Goal: Task Accomplishment & Management: Use online tool/utility

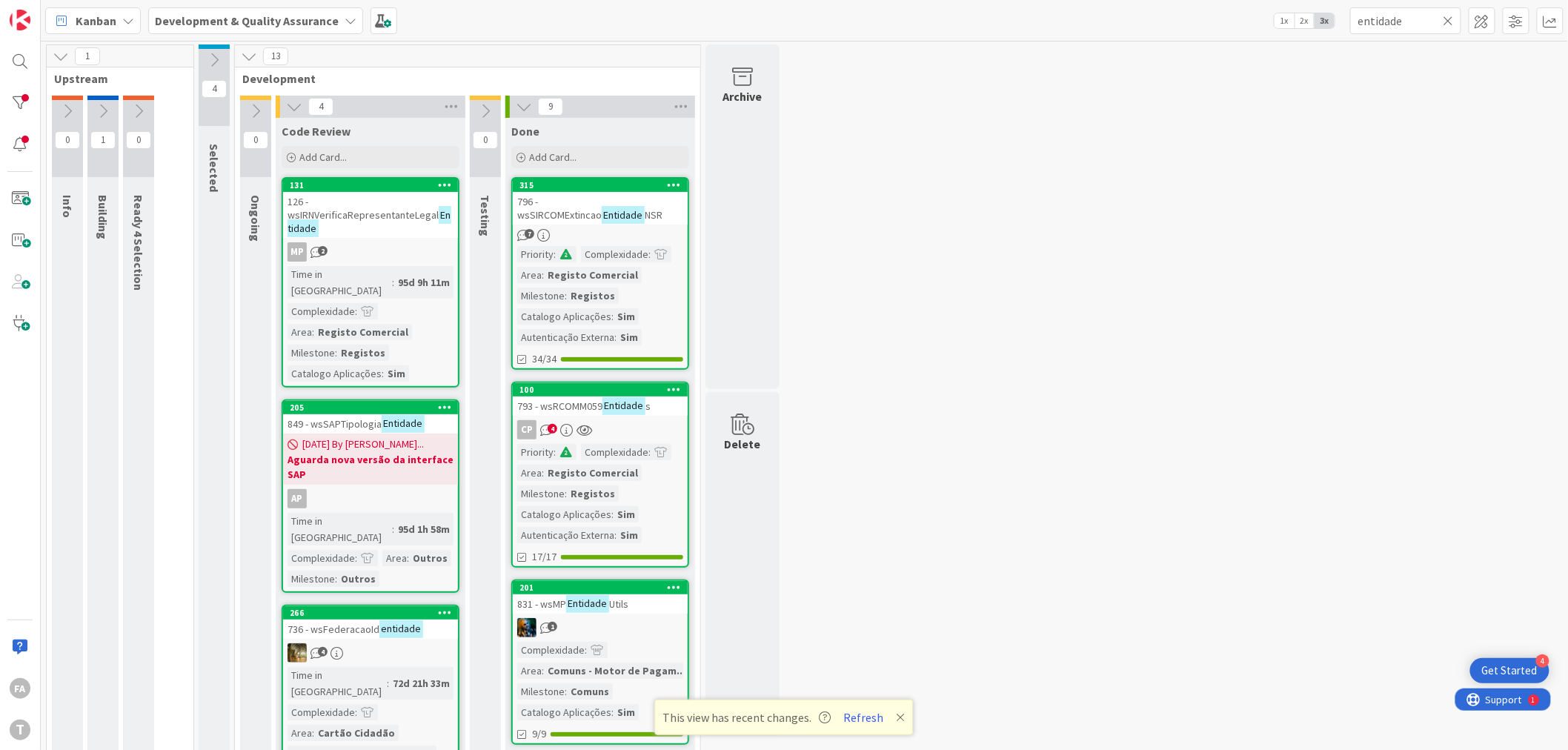
scroll to position [575, 0]
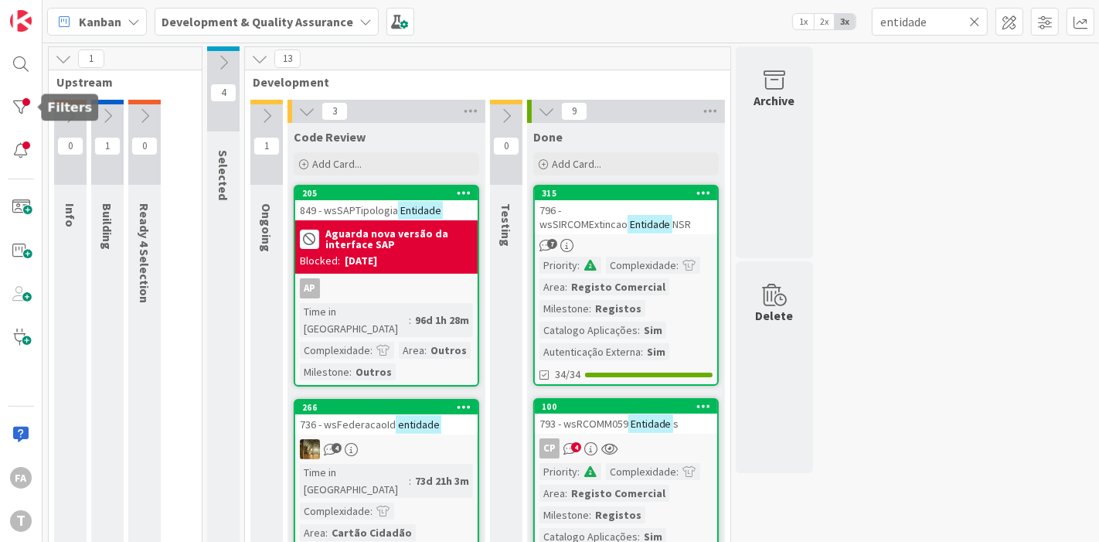
click at [2, 93] on div "FA T" at bounding box center [21, 271] width 42 height 542
click at [15, 106] on div at bounding box center [20, 107] width 31 height 31
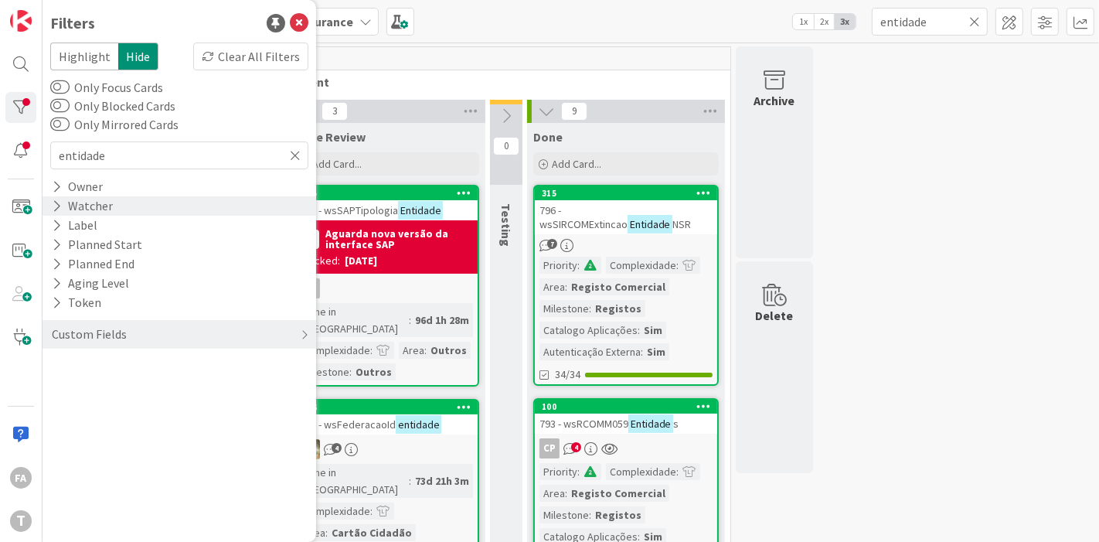
click at [100, 206] on div "Watcher" at bounding box center [82, 205] width 64 height 19
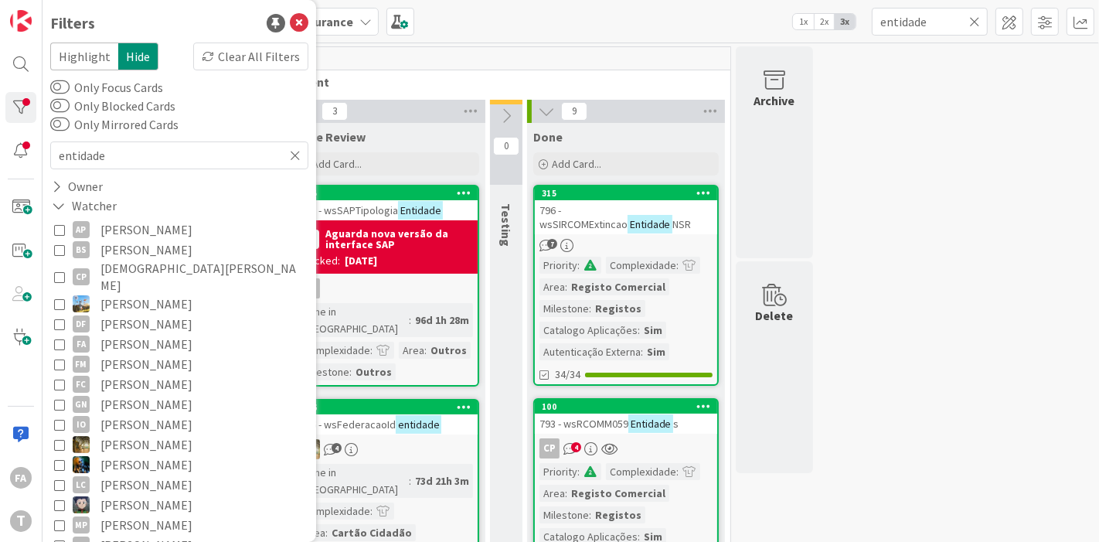
click at [112, 334] on span "[PERSON_NAME]" at bounding box center [146, 344] width 92 height 20
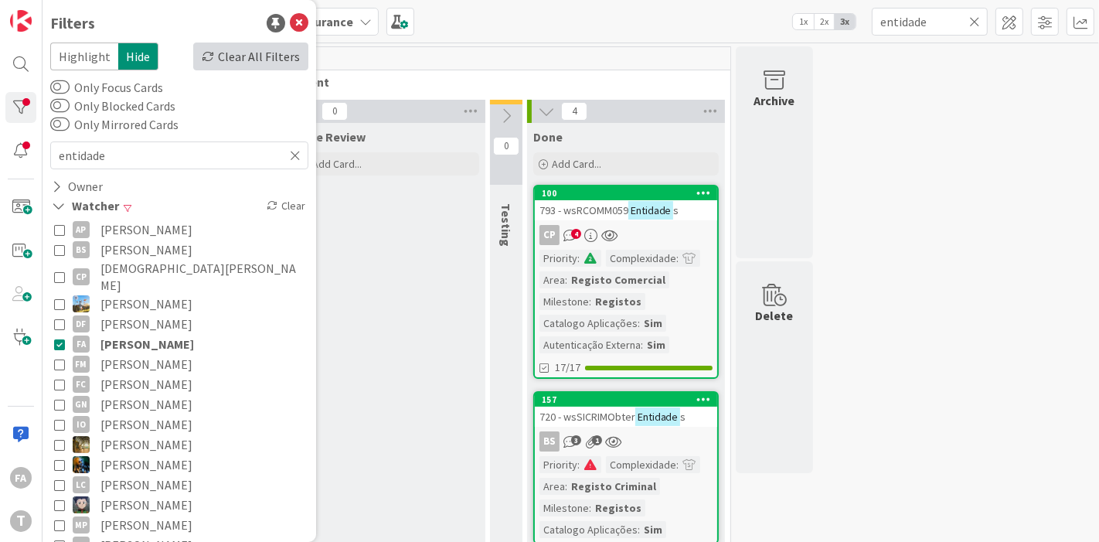
click at [255, 42] on div "Clear All Filters" at bounding box center [250, 56] width 115 height 28
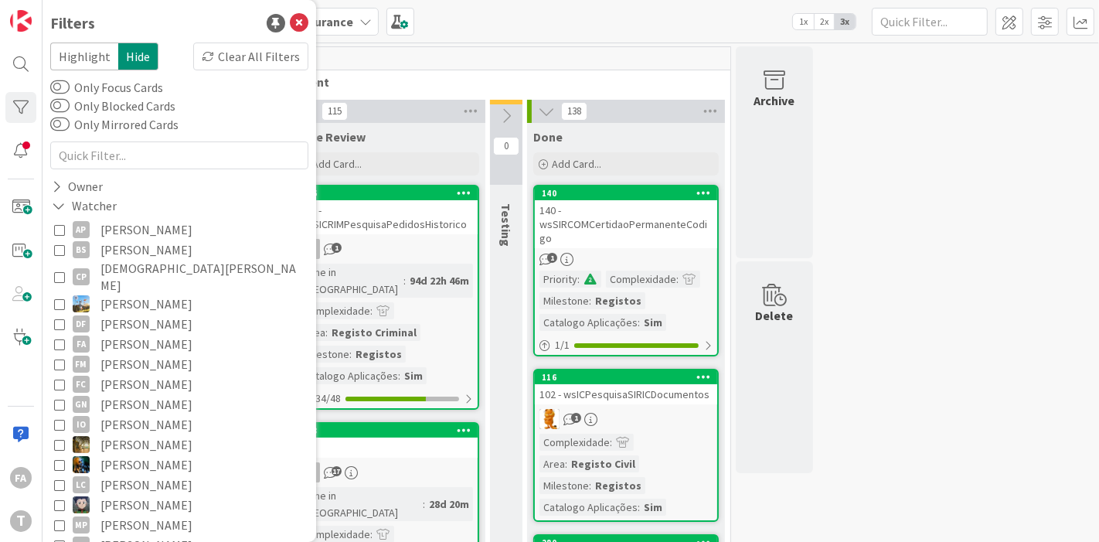
click at [127, 334] on span "[PERSON_NAME]" at bounding box center [146, 344] width 92 height 20
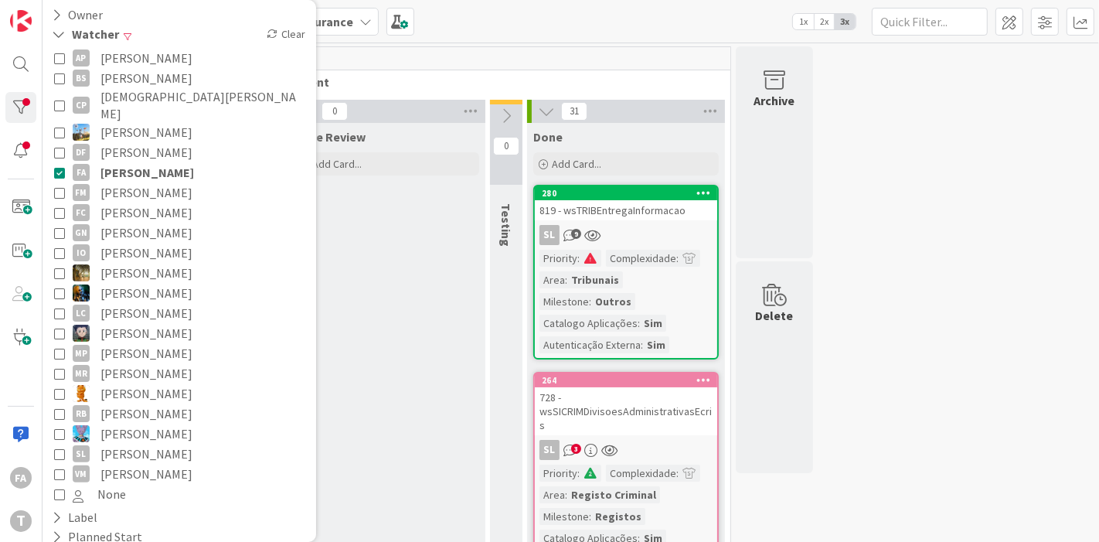
scroll to position [275, 0]
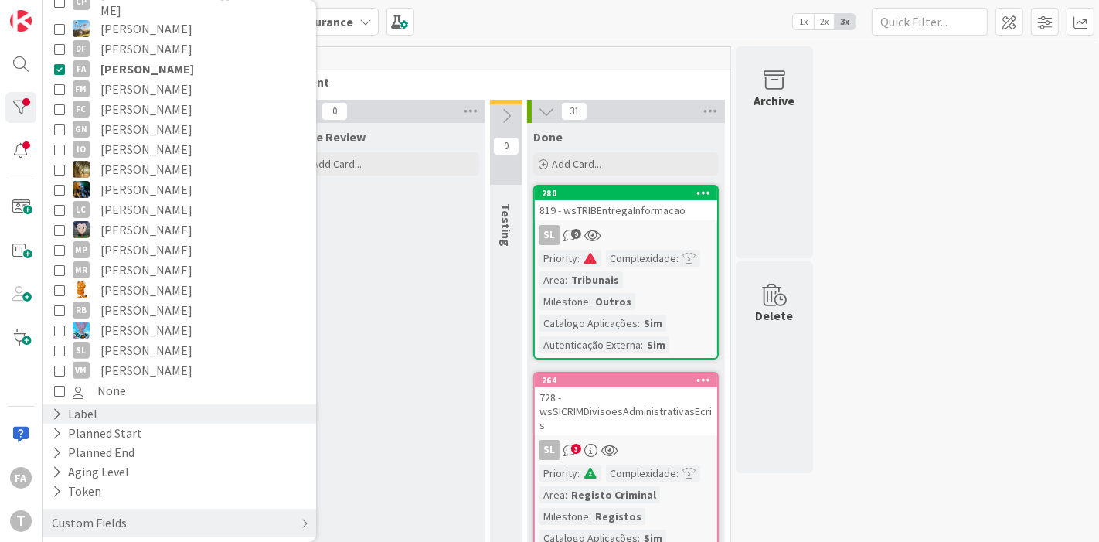
click at [84, 404] on div "Label" at bounding box center [74, 413] width 49 height 19
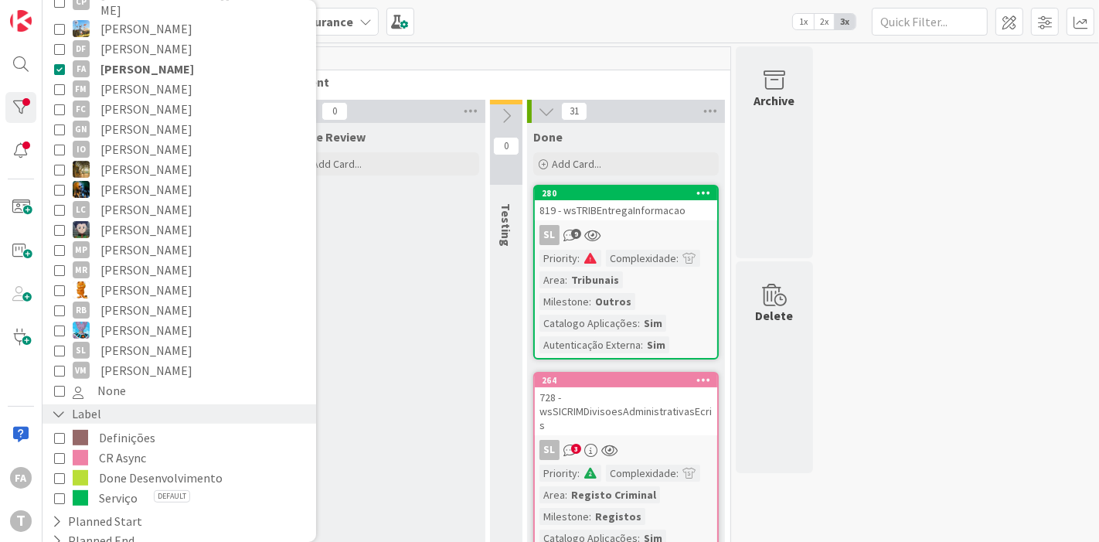
click at [84, 404] on div "Label" at bounding box center [76, 413] width 53 height 19
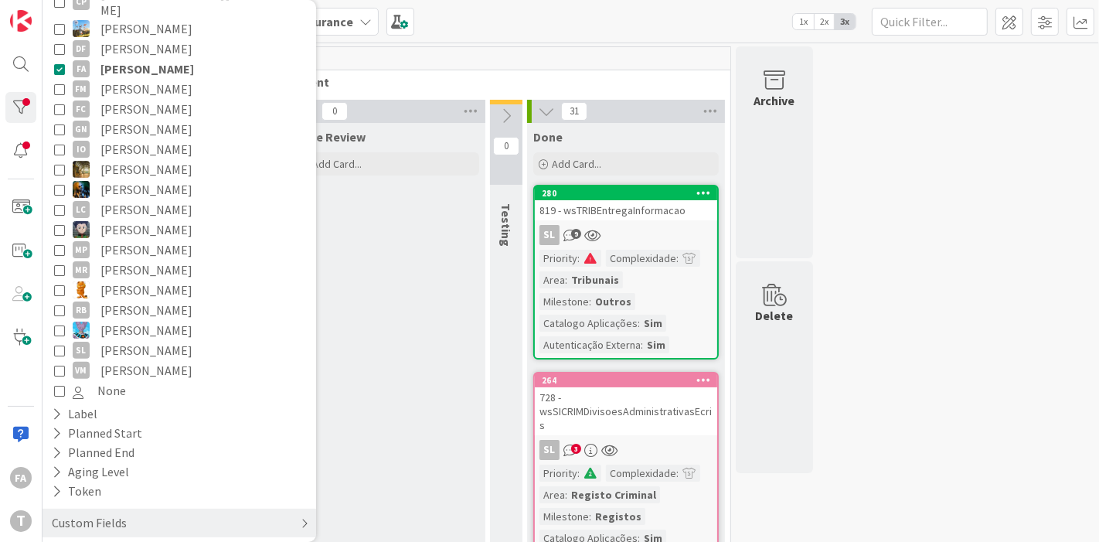
click at [84, 487] on div "Custom Fields" at bounding box center [89, 522] width 78 height 19
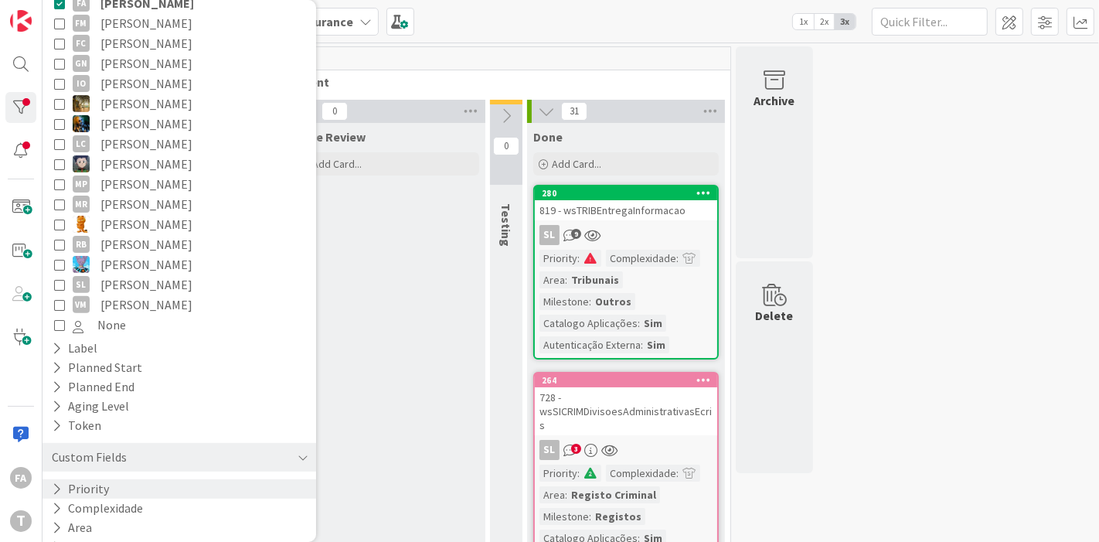
scroll to position [390, 0]
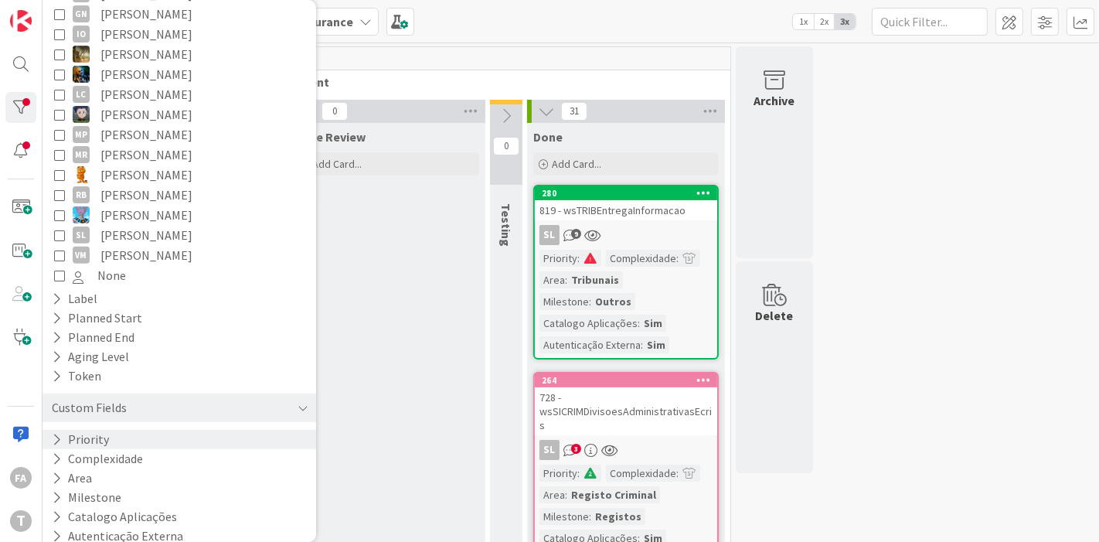
click at [96, 430] on button "Priority" at bounding box center [80, 439] width 60 height 19
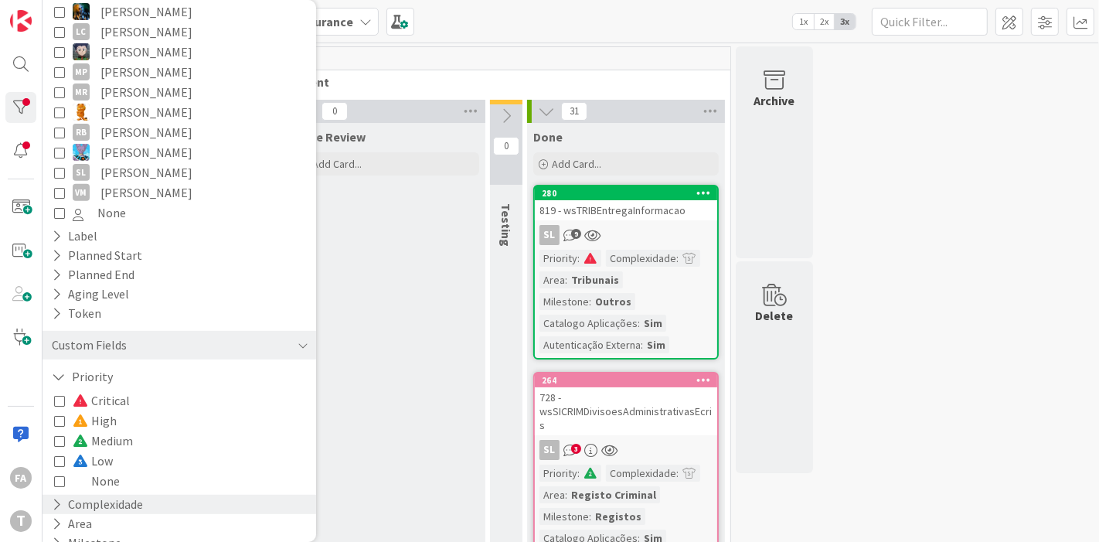
scroll to position [477, 0]
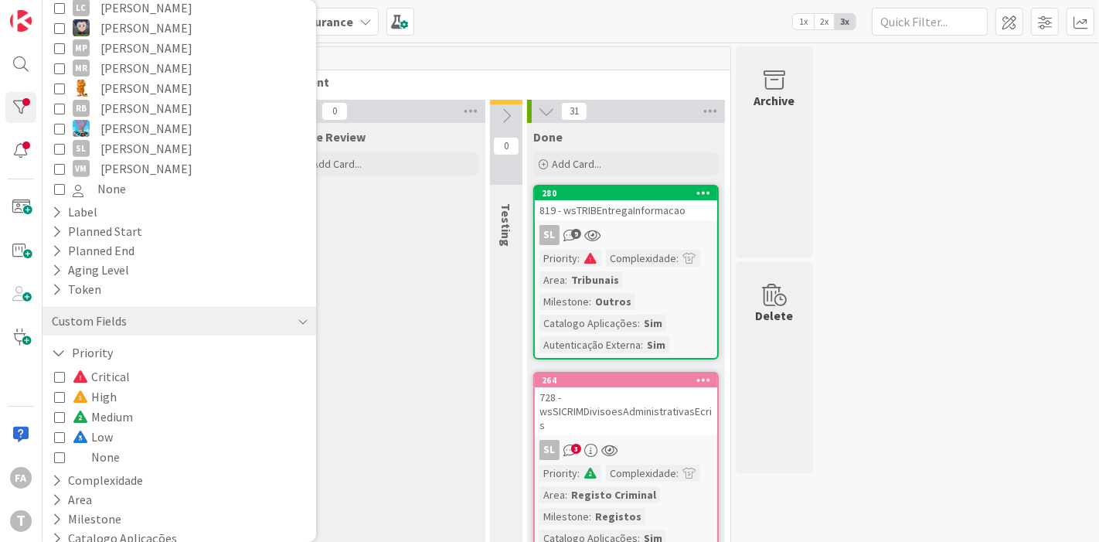
click at [100, 447] on span "None" at bounding box center [96, 457] width 47 height 20
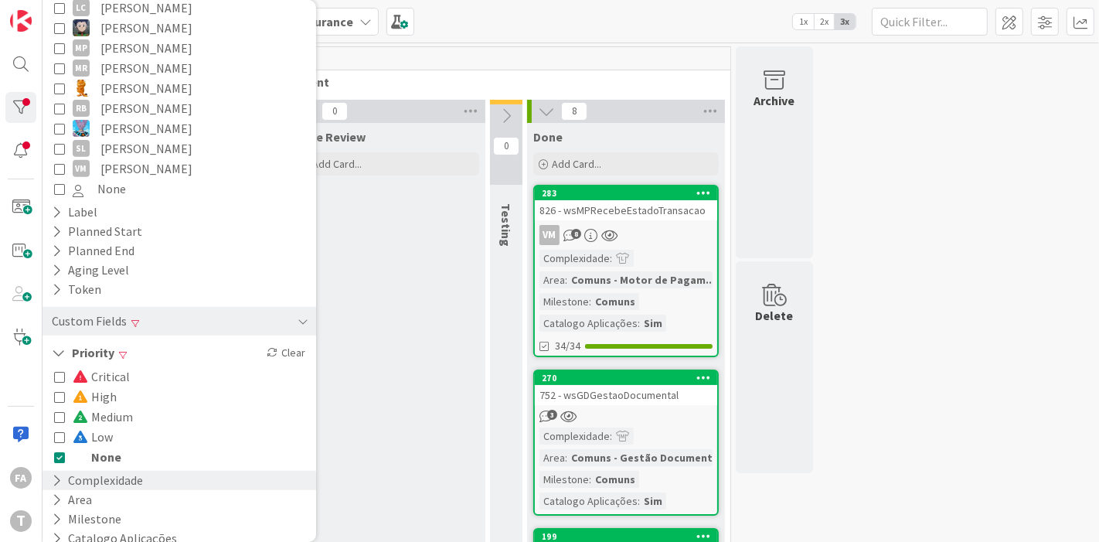
click at [94, 470] on button "Complexidade" at bounding box center [97, 479] width 94 height 19
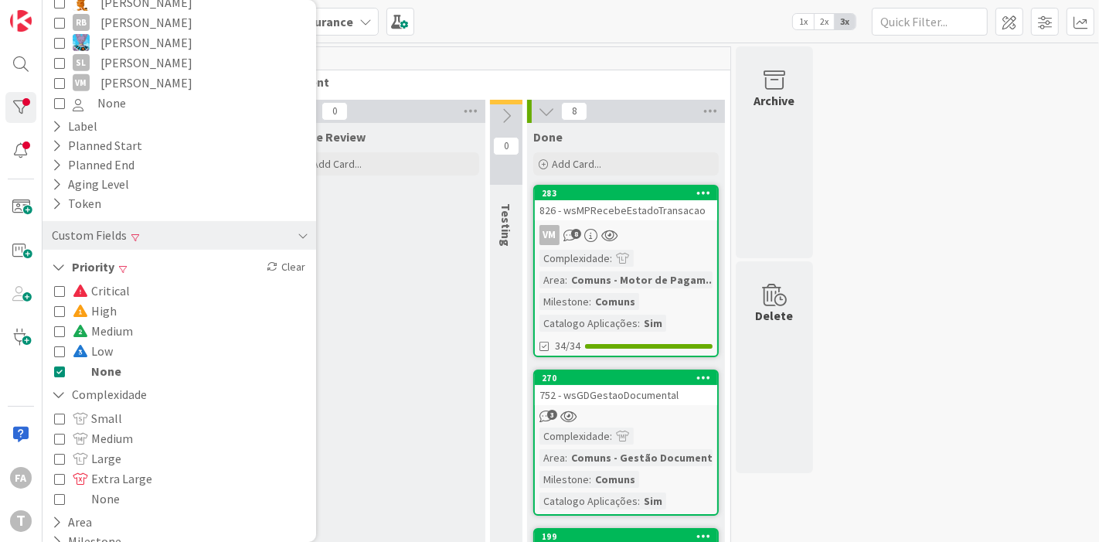
click at [101, 408] on span "Small" at bounding box center [97, 418] width 49 height 20
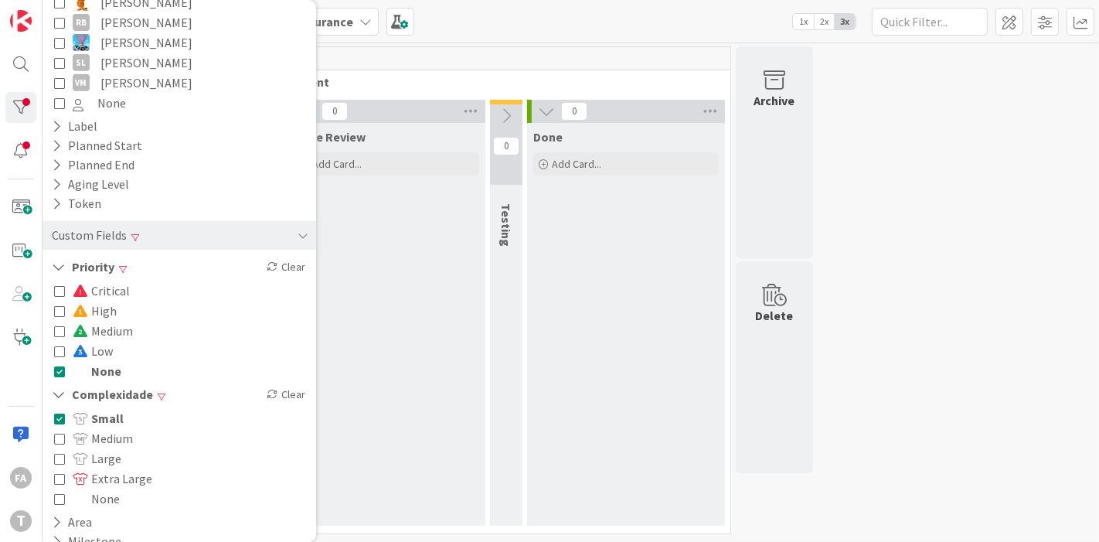
click at [104, 409] on span "Small" at bounding box center [98, 418] width 51 height 20
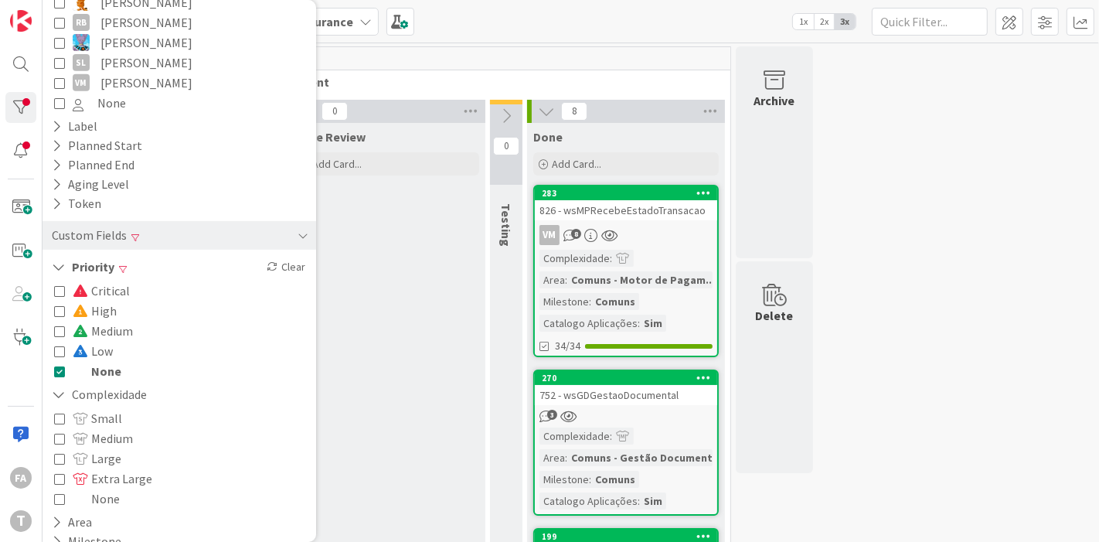
click at [104, 428] on span "Medium" at bounding box center [103, 438] width 60 height 20
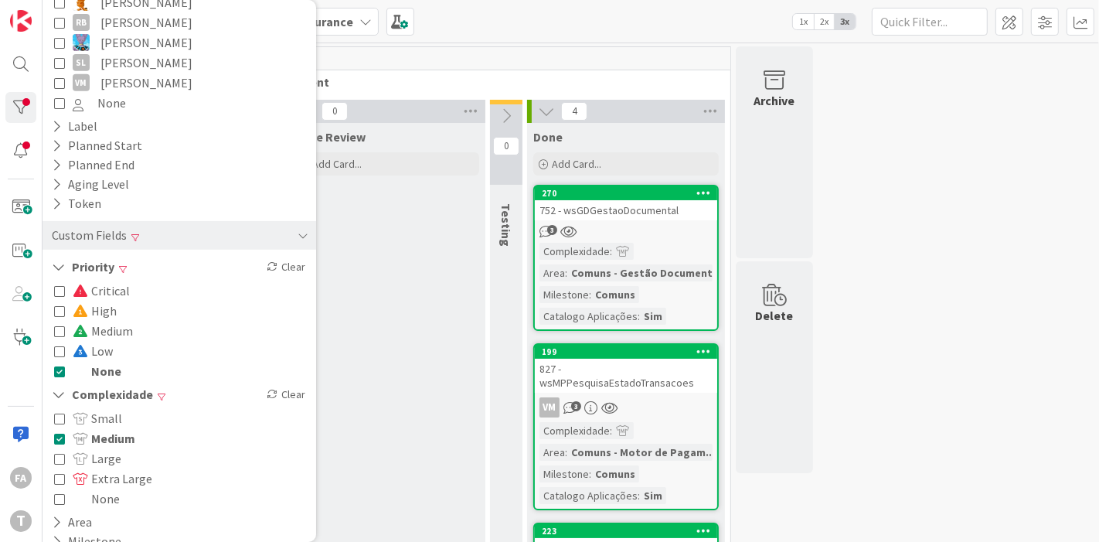
click at [930, 230] on div "0 Upstream 0 Info 0 Building 0 Ready 4 Selection 0 Selected 4 Development 0 Ong…" at bounding box center [571, 442] width 1050 height 792
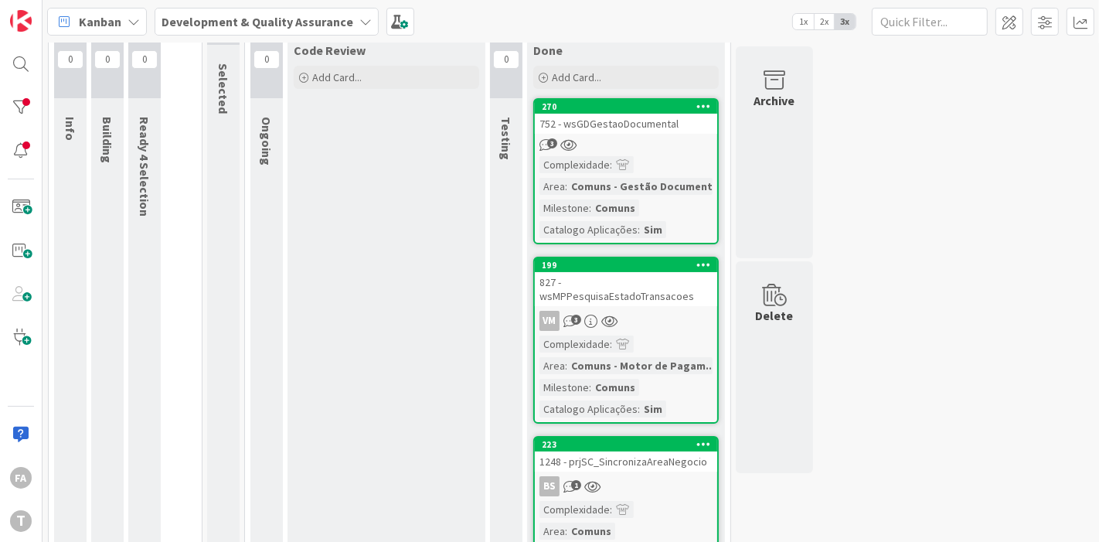
scroll to position [172, 0]
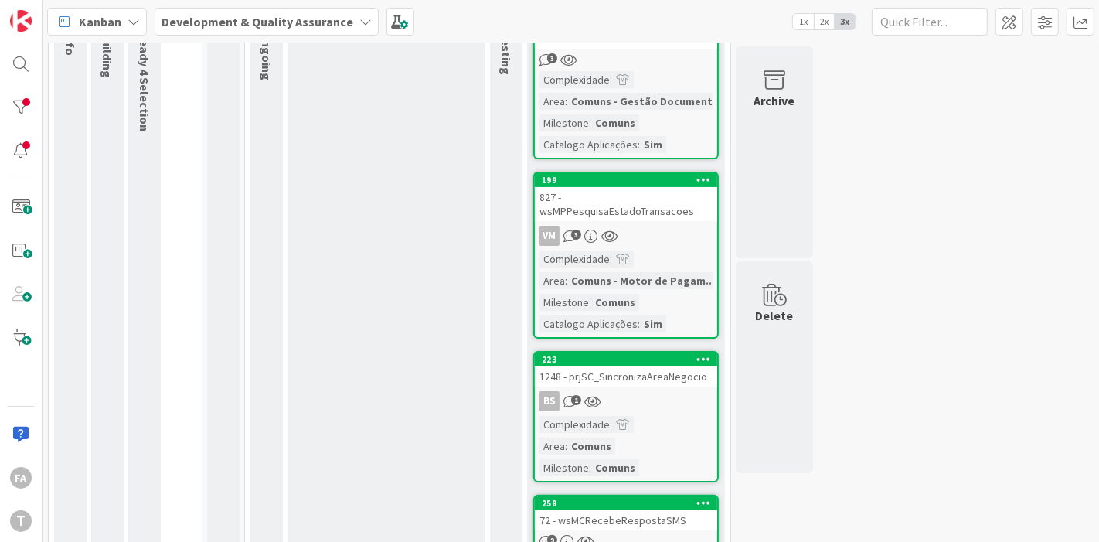
click at [650, 196] on div "827 - wsMPPesquisaEstadoTransacoes" at bounding box center [626, 204] width 182 height 34
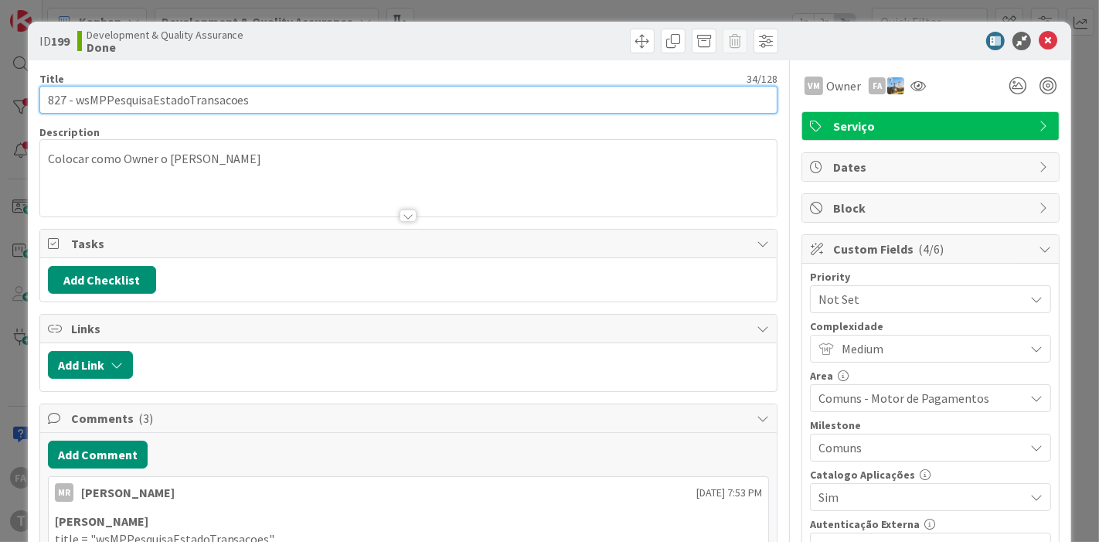
click at [188, 107] on input "827 - wsMPPesquisaEstadoTransacoes" at bounding box center [408, 100] width 739 height 28
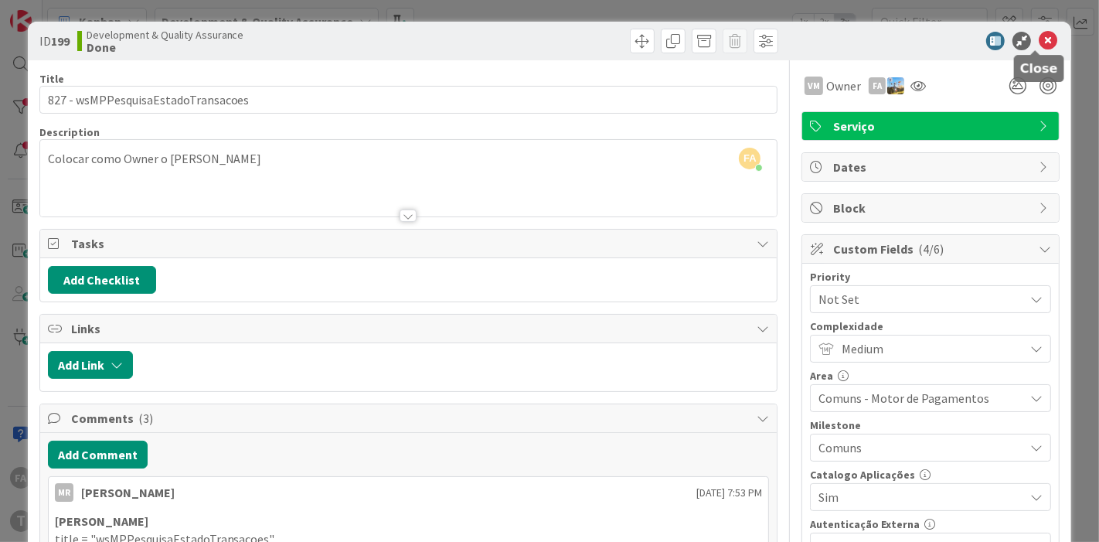
drag, startPoint x: 1038, startPoint y: 42, endPoint x: 987, endPoint y: 47, distance: 50.5
click at [988, 42] on icon at bounding box center [1047, 41] width 19 height 19
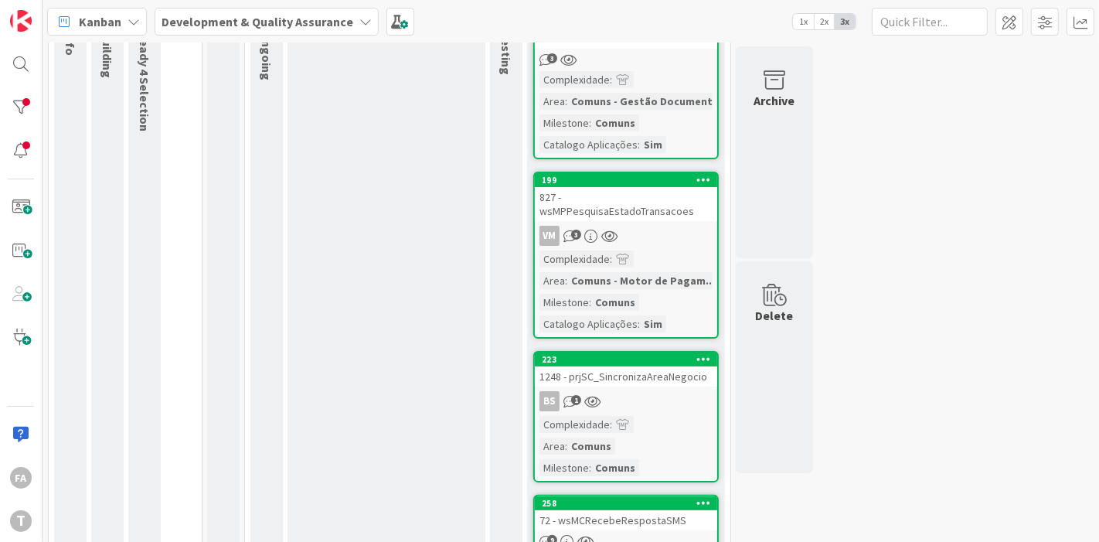
scroll to position [256, 0]
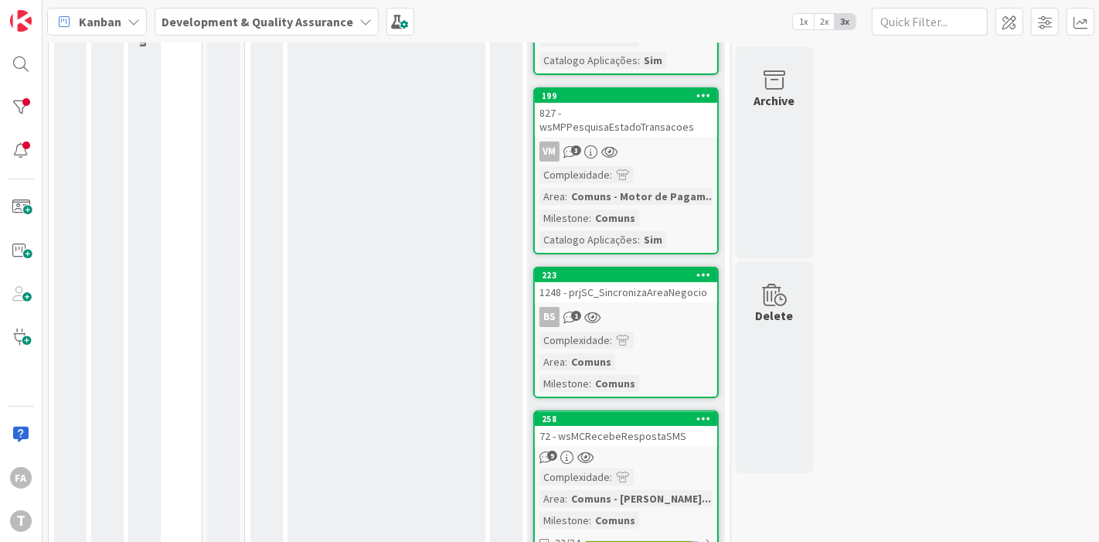
click at [674, 282] on div "1248 - prjSC_SincronizaAreaNegocio" at bounding box center [626, 292] width 182 height 20
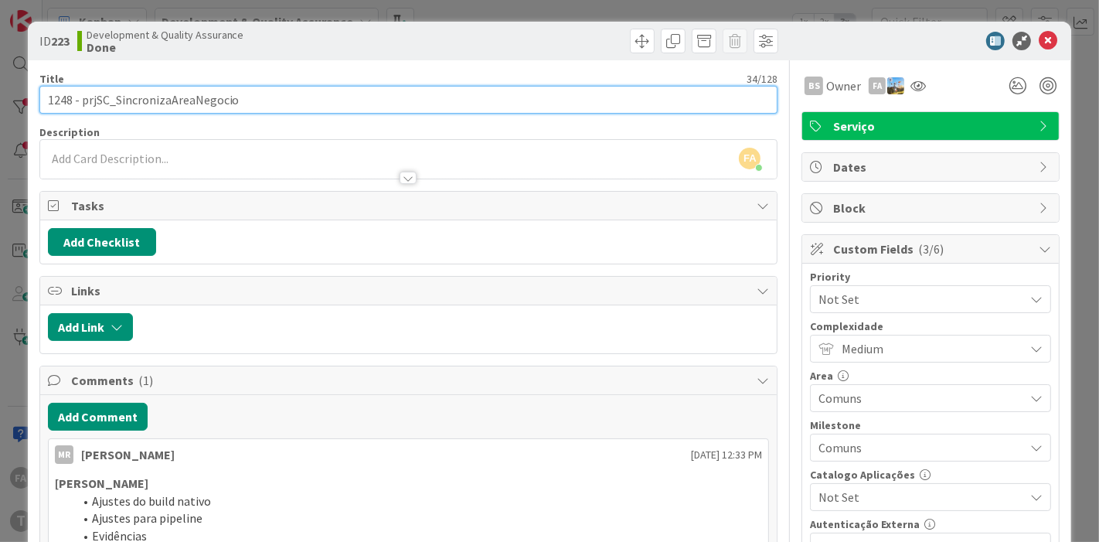
click at [176, 96] on input "1248 - prjSC_SincronizaAreaNegocio" at bounding box center [408, 100] width 739 height 28
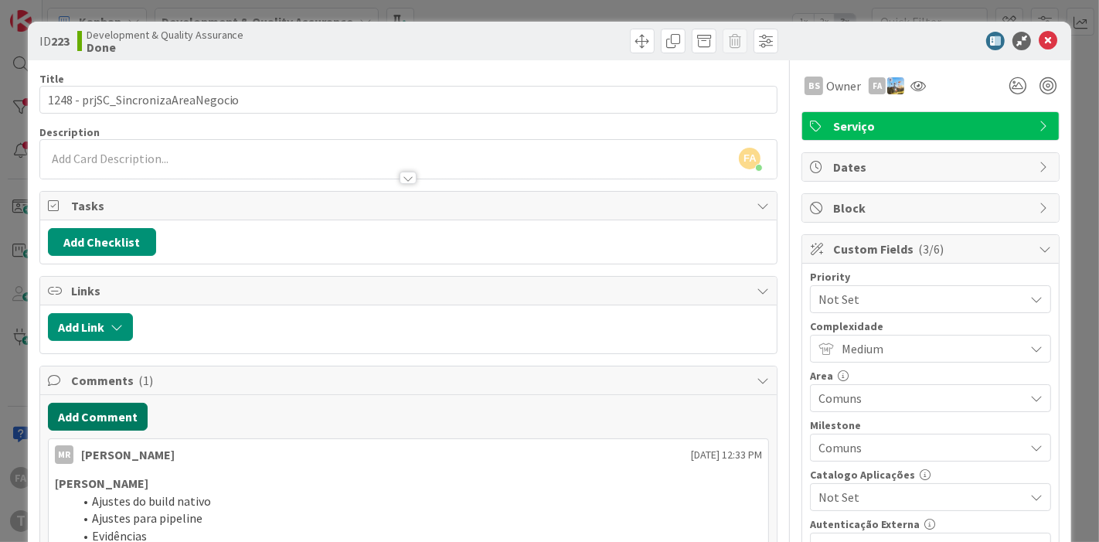
click at [93, 406] on button "Add Comment" at bounding box center [98, 416] width 100 height 28
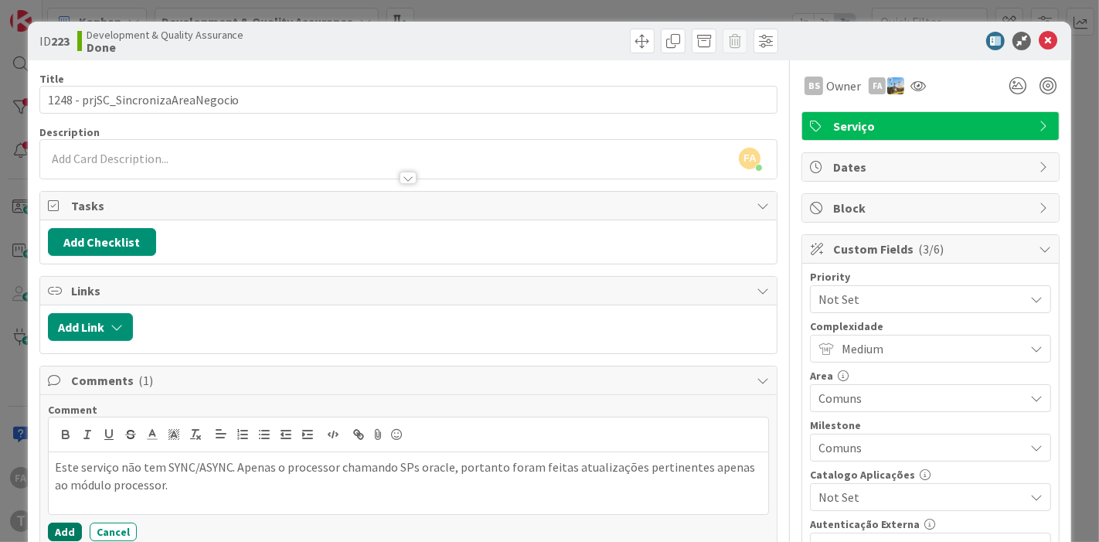
click at [58, 487] on button "Add" at bounding box center [65, 531] width 34 height 19
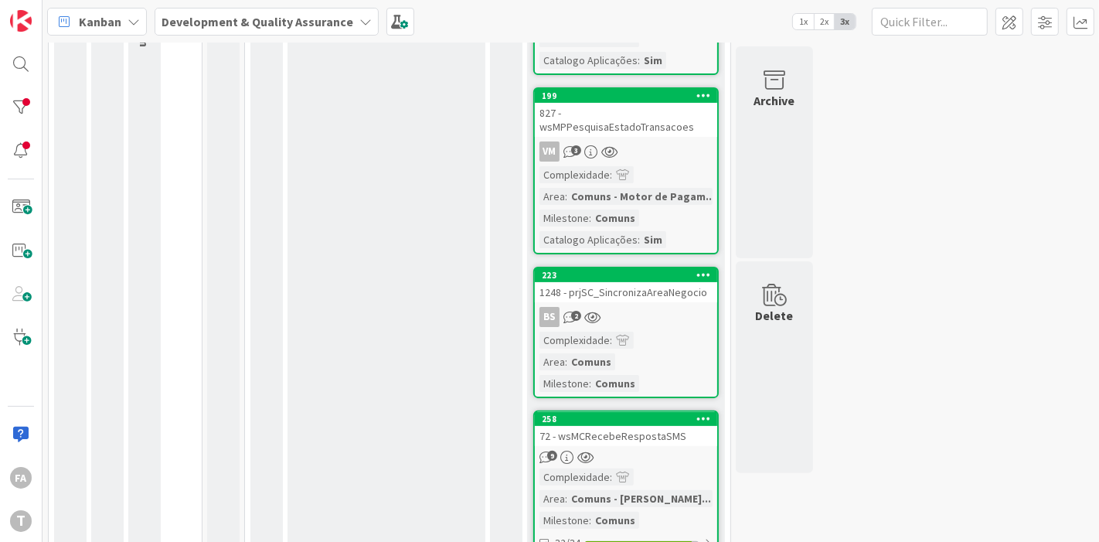
click at [649, 426] on div "72 - wsMCRecebeRespostaSMS" at bounding box center [626, 436] width 182 height 20
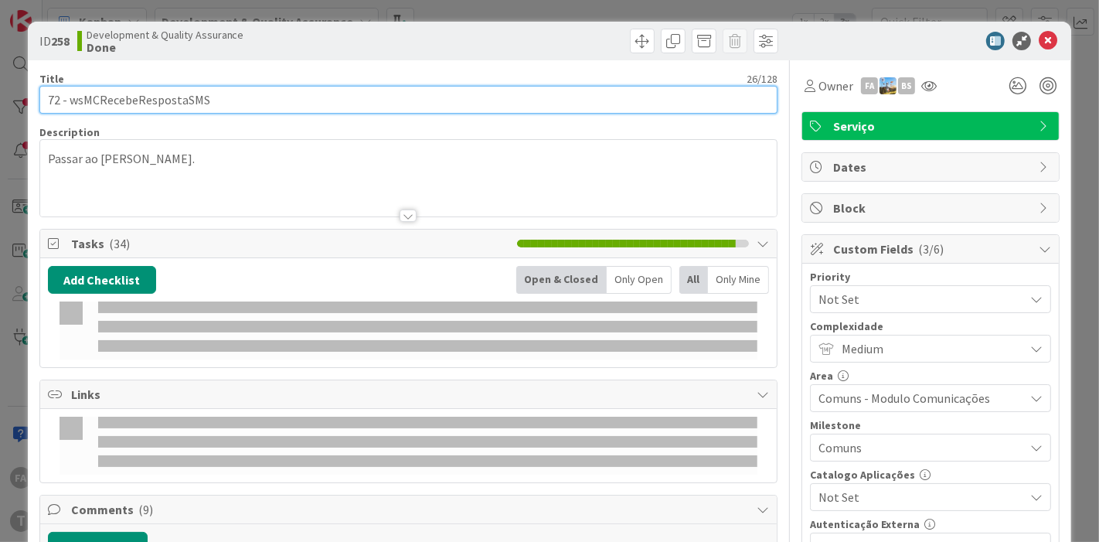
click at [122, 108] on input "72 - wsMCRecebeRespostaSMS" at bounding box center [408, 100] width 739 height 28
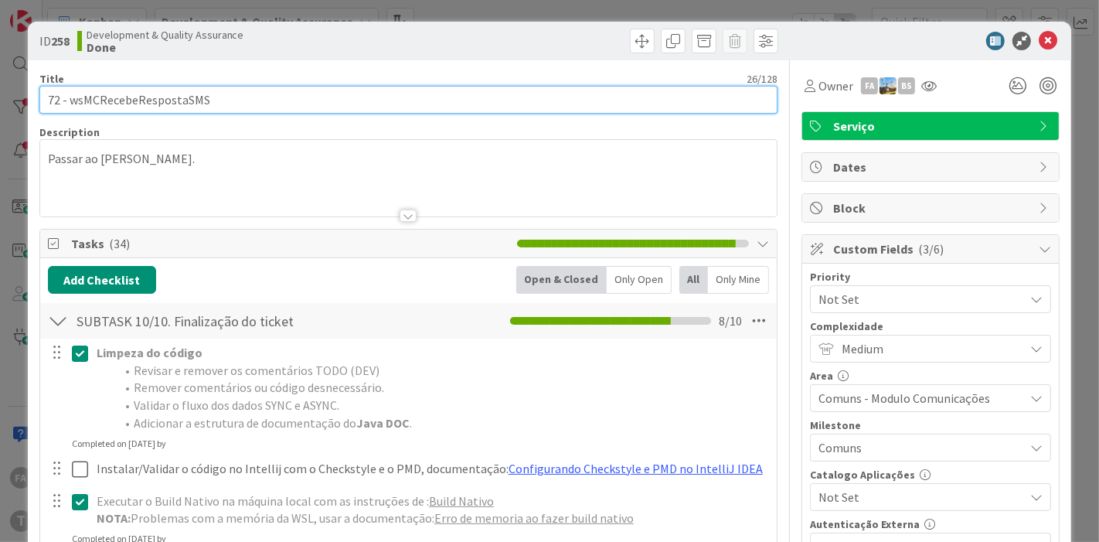
click at [122, 108] on input "72 - wsMCRecebeRespostaSMS" at bounding box center [408, 100] width 739 height 28
click at [168, 96] on input "72 - wsMCRecebeRespostaSMS" at bounding box center [408, 100] width 739 height 28
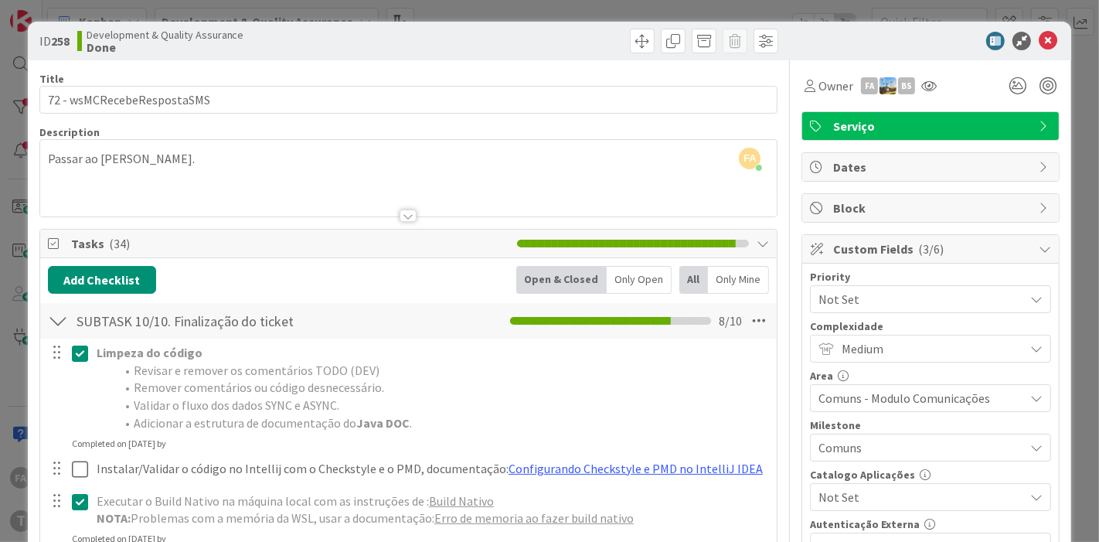
click at [868, 297] on span "Not Set" at bounding box center [917, 299] width 198 height 22
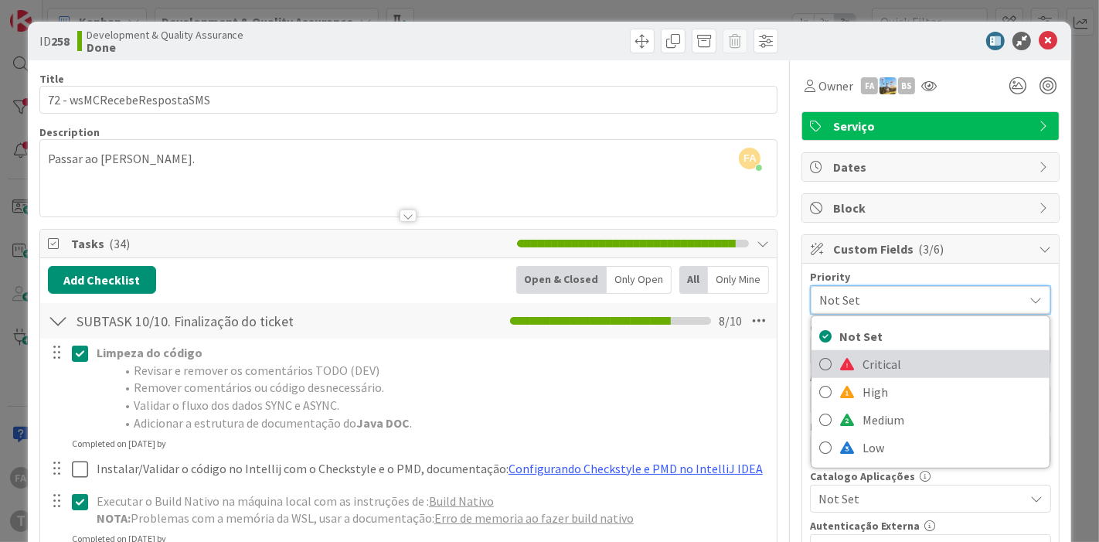
click at [843, 363] on link "Critical" at bounding box center [930, 364] width 238 height 28
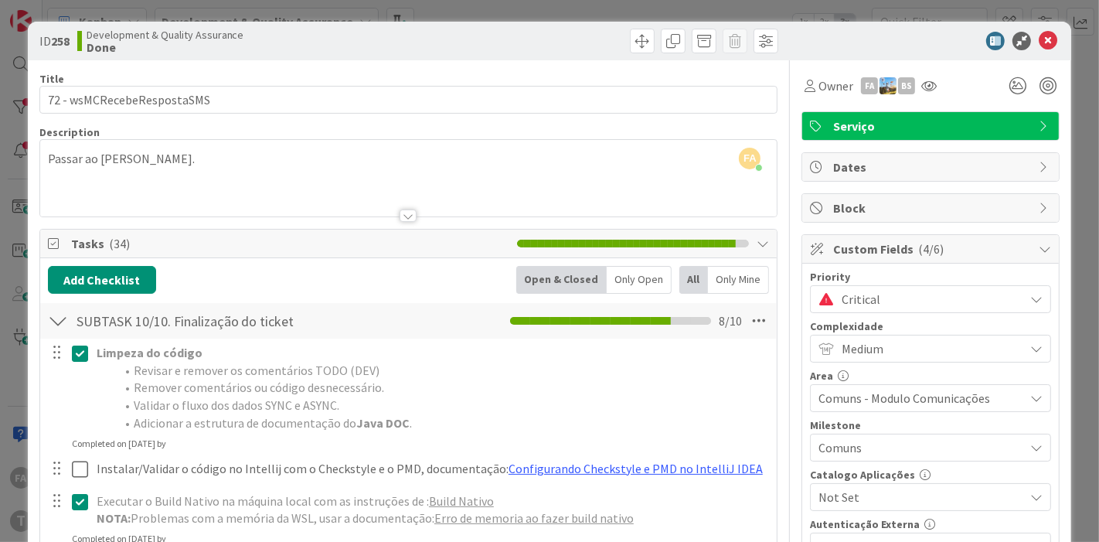
scroll to position [101, 0]
click at [988, 41] on icon at bounding box center [1047, 41] width 19 height 19
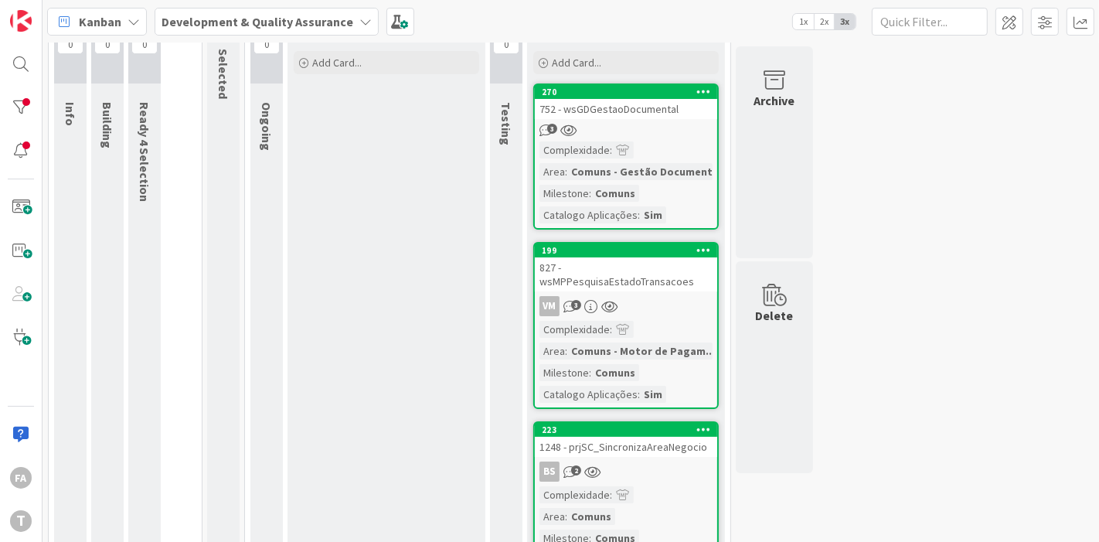
click at [657, 107] on div "752 - wsGDGestaoDocumental" at bounding box center [626, 109] width 182 height 20
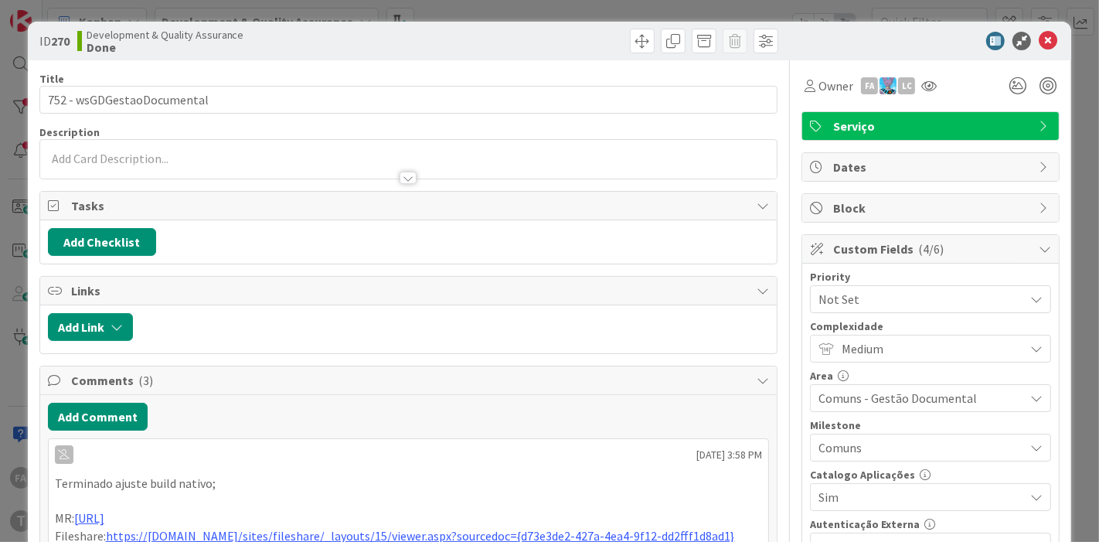
click at [858, 290] on span "Not Set" at bounding box center [917, 299] width 198 height 22
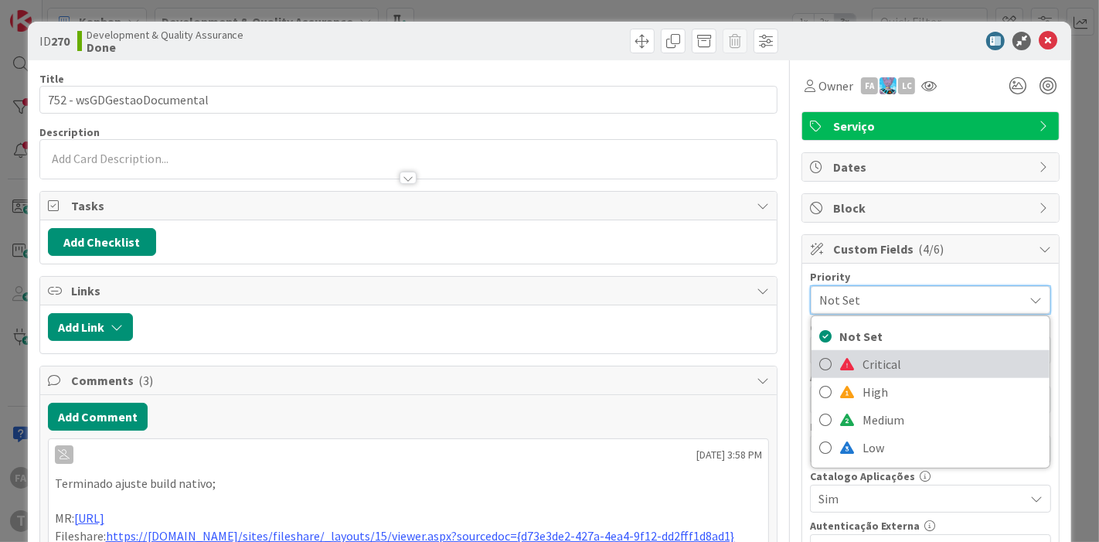
click at [845, 350] on link "Critical" at bounding box center [930, 364] width 238 height 28
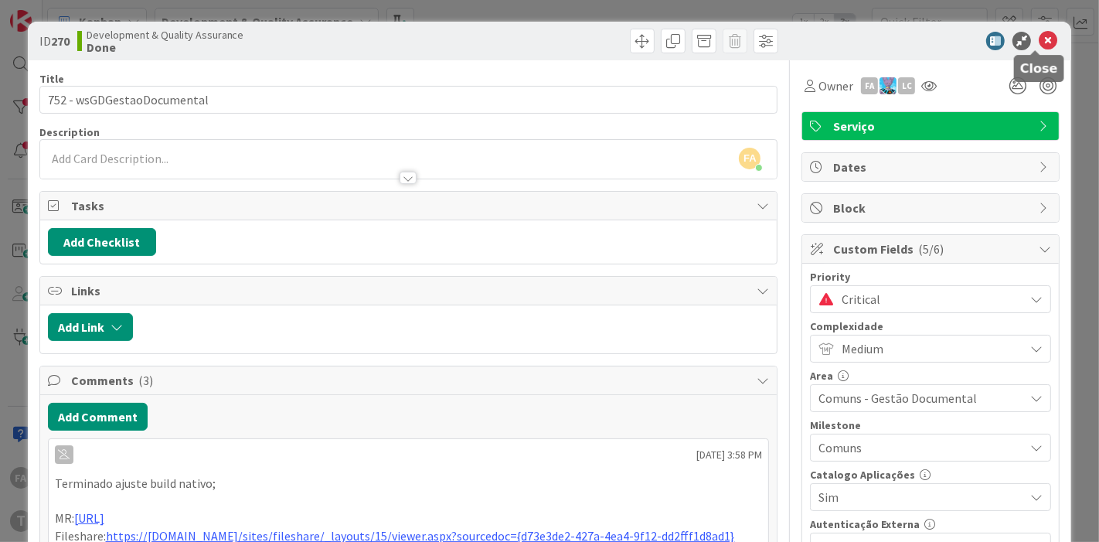
click at [988, 45] on icon at bounding box center [1047, 41] width 19 height 19
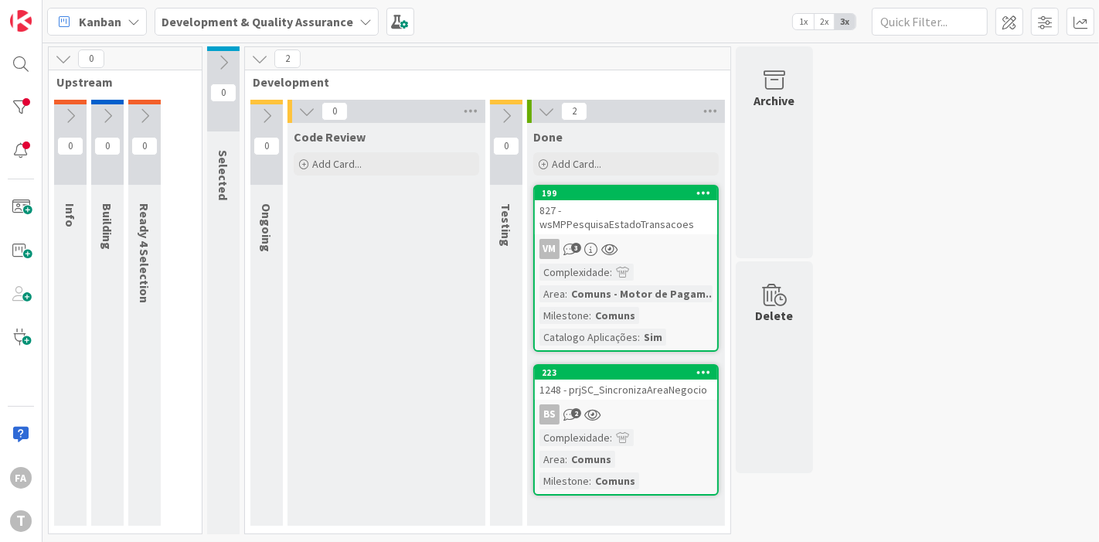
click at [637, 239] on div "VM 3" at bounding box center [626, 249] width 182 height 20
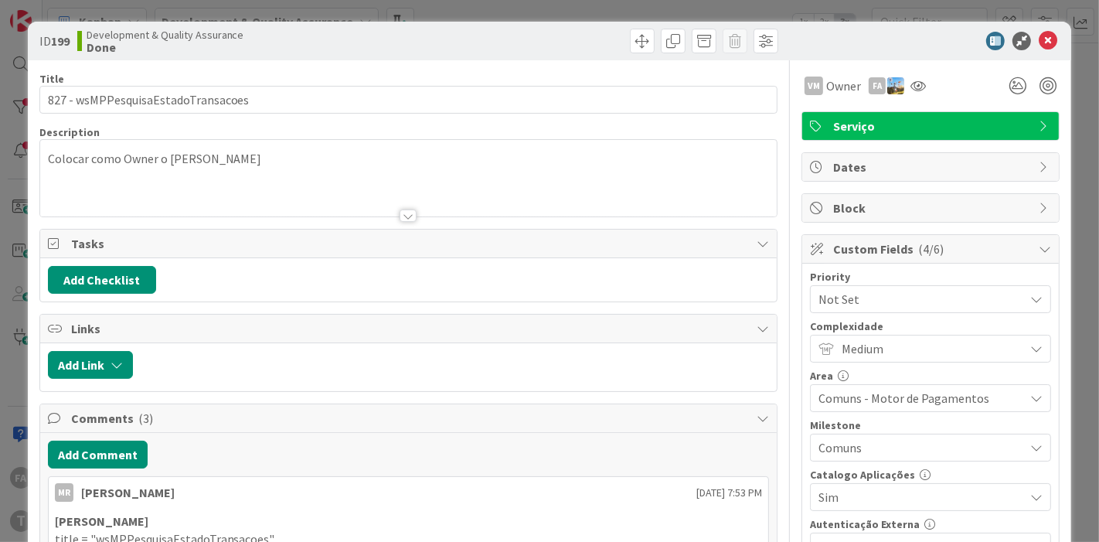
click at [868, 296] on span "Not Set" at bounding box center [917, 299] width 198 height 22
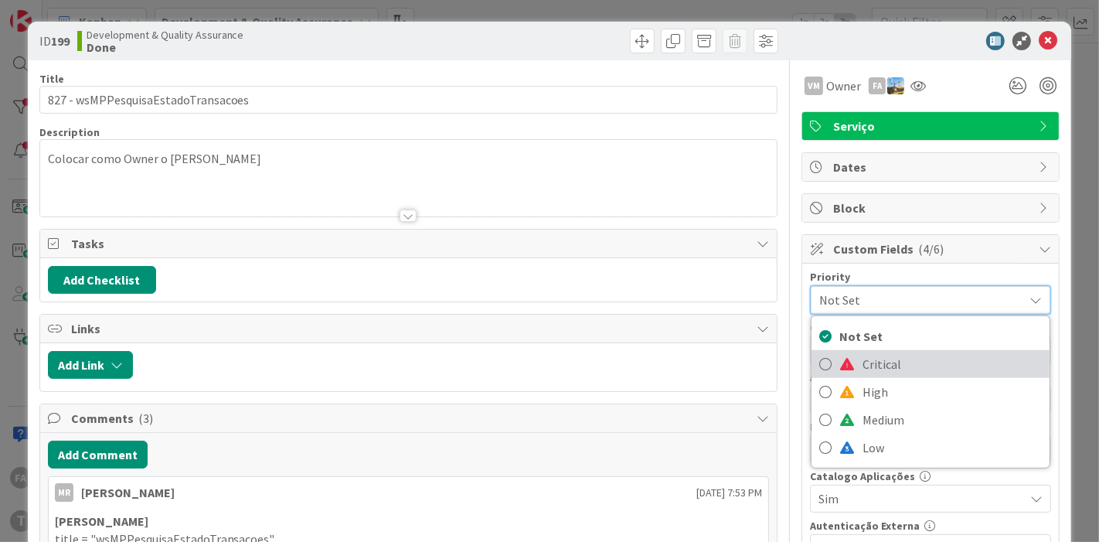
click at [862, 352] on span "Critical" at bounding box center [951, 363] width 179 height 23
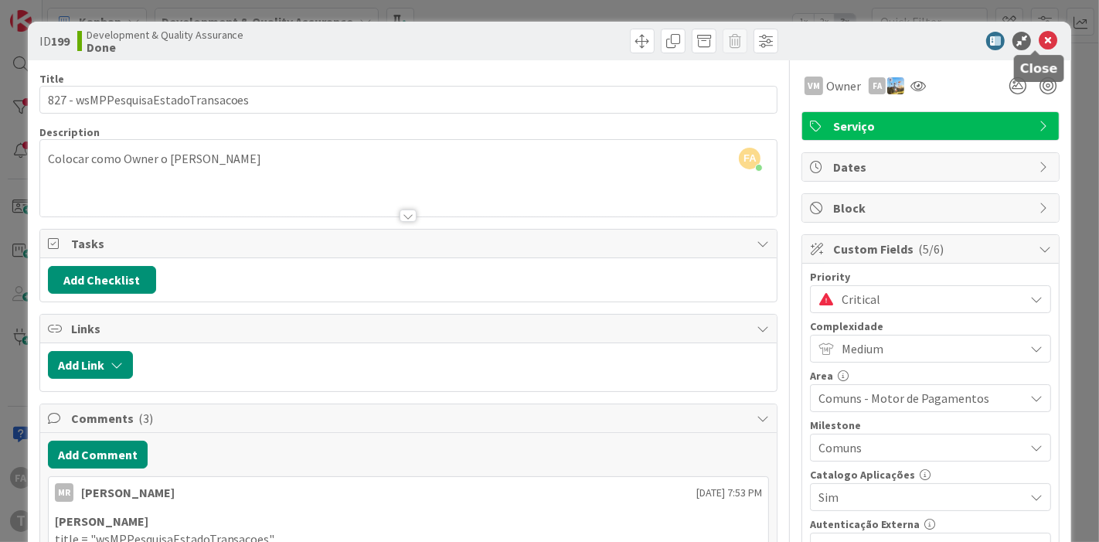
click at [988, 39] on icon at bounding box center [1047, 41] width 19 height 19
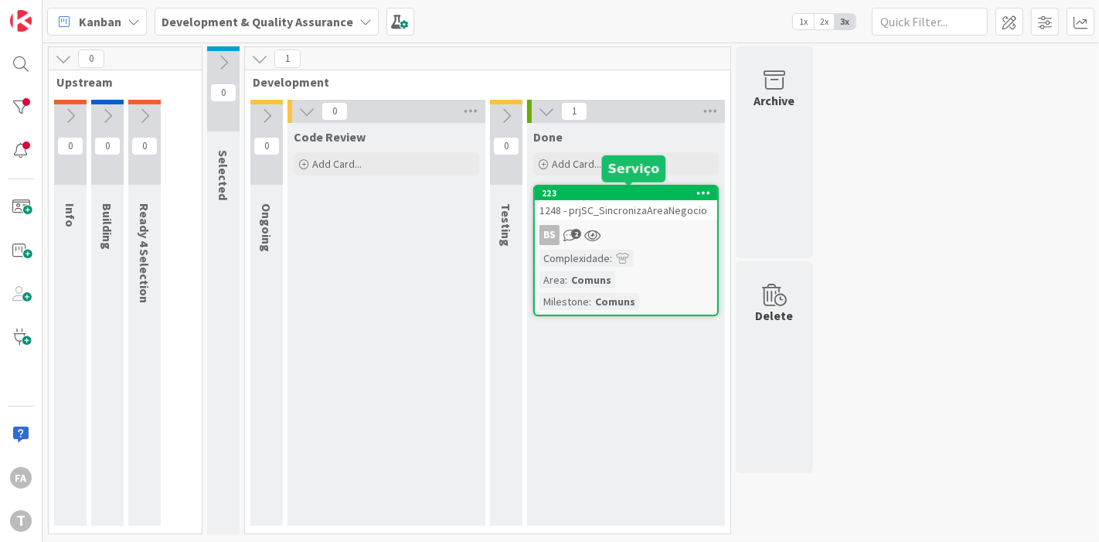
click at [640, 217] on div "1248 - prjSC_SincronizaAreaNegocio" at bounding box center [626, 210] width 182 height 20
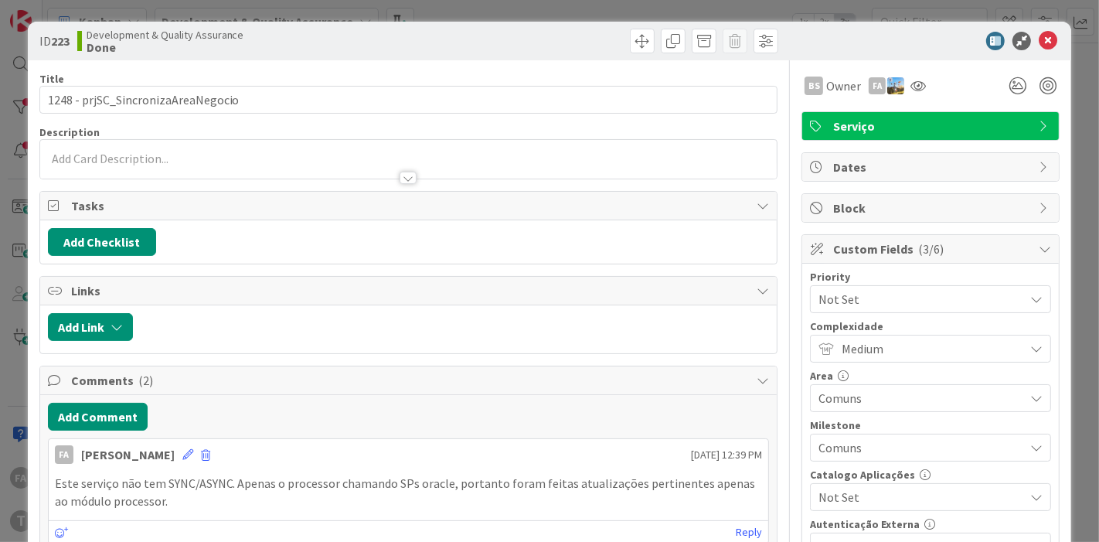
click at [855, 295] on span "Not Set" at bounding box center [917, 299] width 198 height 22
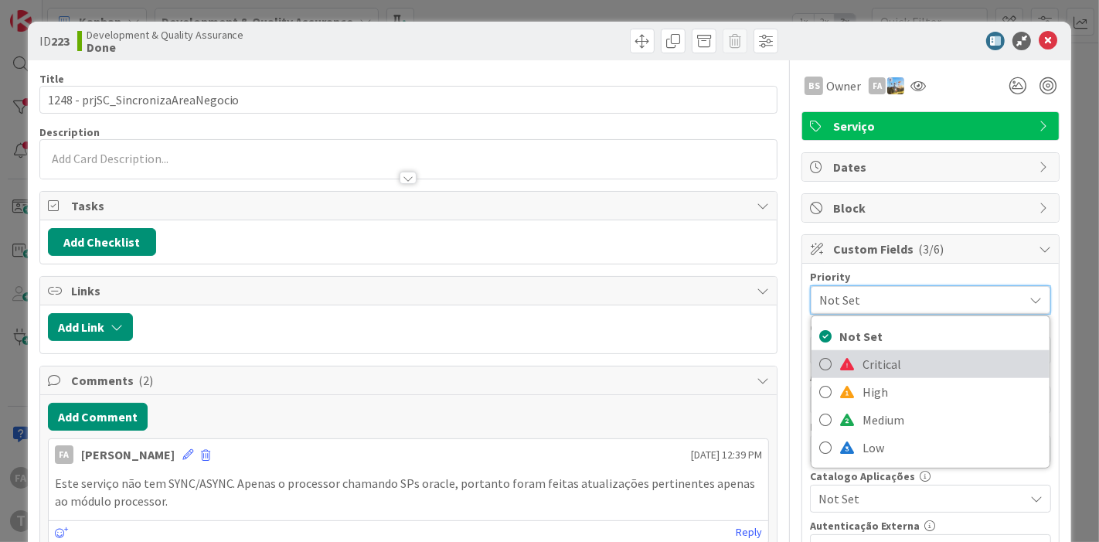
click at [844, 366] on link "Critical" at bounding box center [930, 364] width 238 height 28
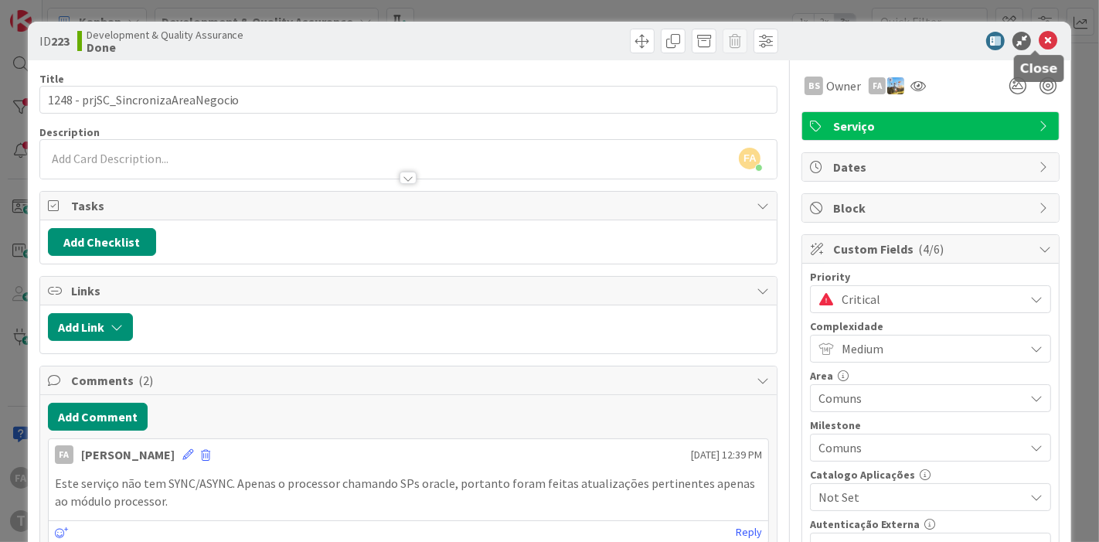
click at [988, 47] on icon at bounding box center [1047, 41] width 19 height 19
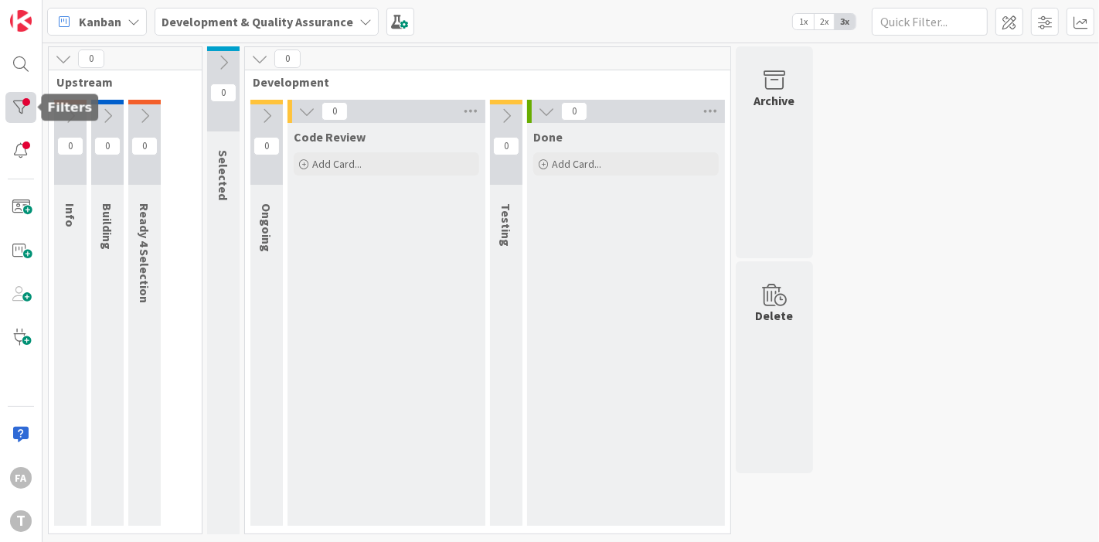
click at [18, 103] on div at bounding box center [20, 107] width 31 height 31
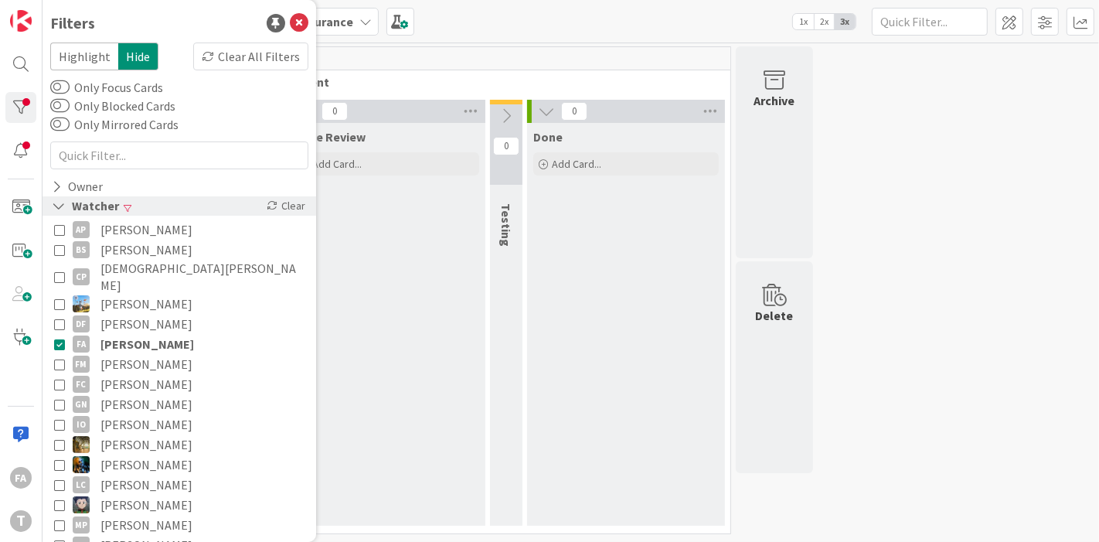
click at [120, 204] on div "Watcher Clear" at bounding box center [178, 205] width 273 height 19
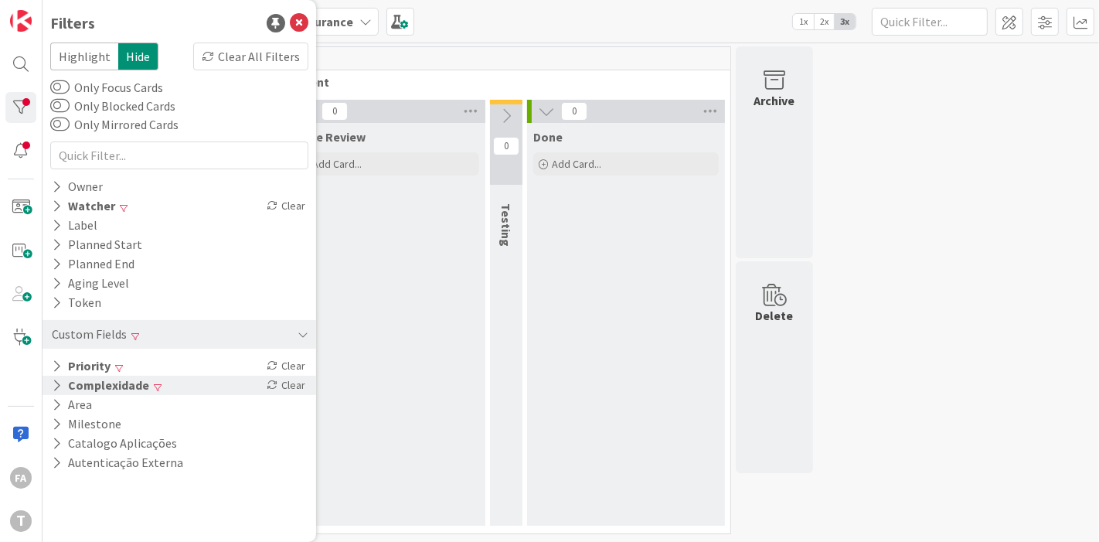
click at [130, 384] on button "Complexidade" at bounding box center [100, 384] width 100 height 19
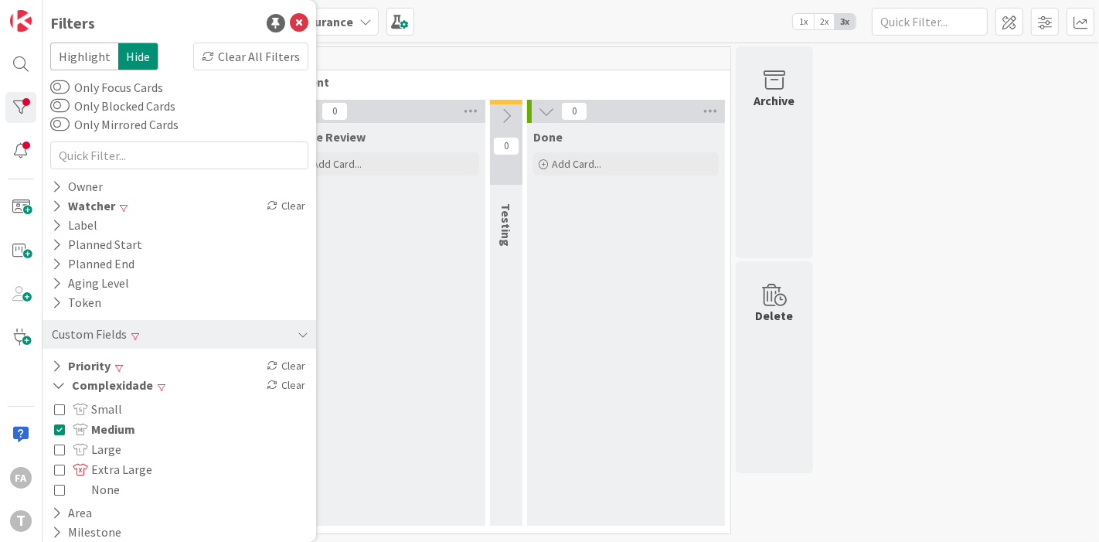
click at [105, 429] on span "Medium" at bounding box center [104, 429] width 63 height 20
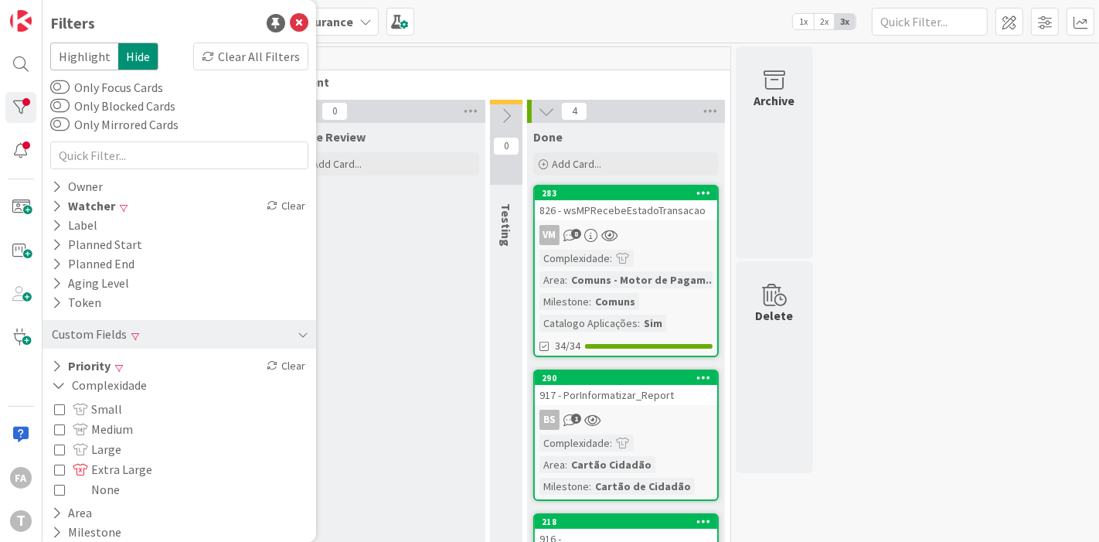
click at [920, 161] on div "0 Upstream 0 Info 0 Building 0 Ready 4 Selection 0 Selected 5 Development 1 Ong…" at bounding box center [571, 444] width 1050 height 796
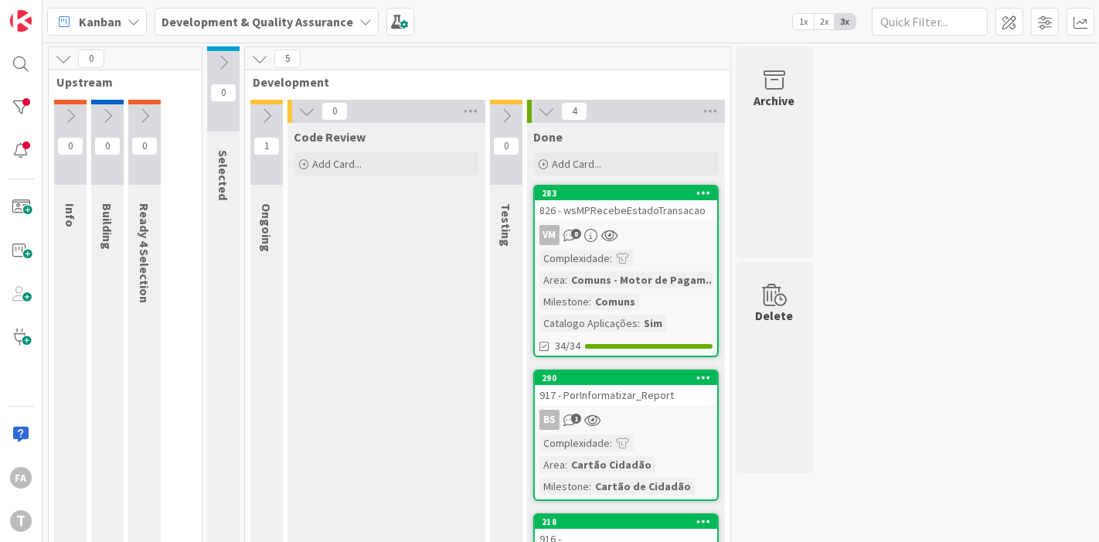
click at [666, 217] on div "826 - wsMPRecebeEstadoTransacao" at bounding box center [626, 210] width 182 height 20
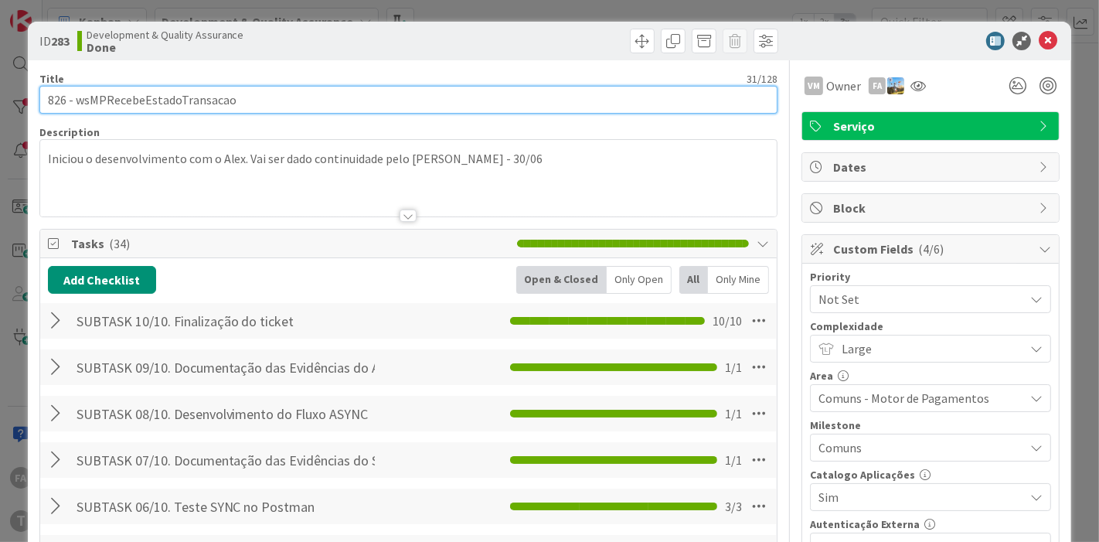
click at [157, 100] on input "826 - wsMPRecebeEstadoTransacao" at bounding box center [408, 100] width 739 height 28
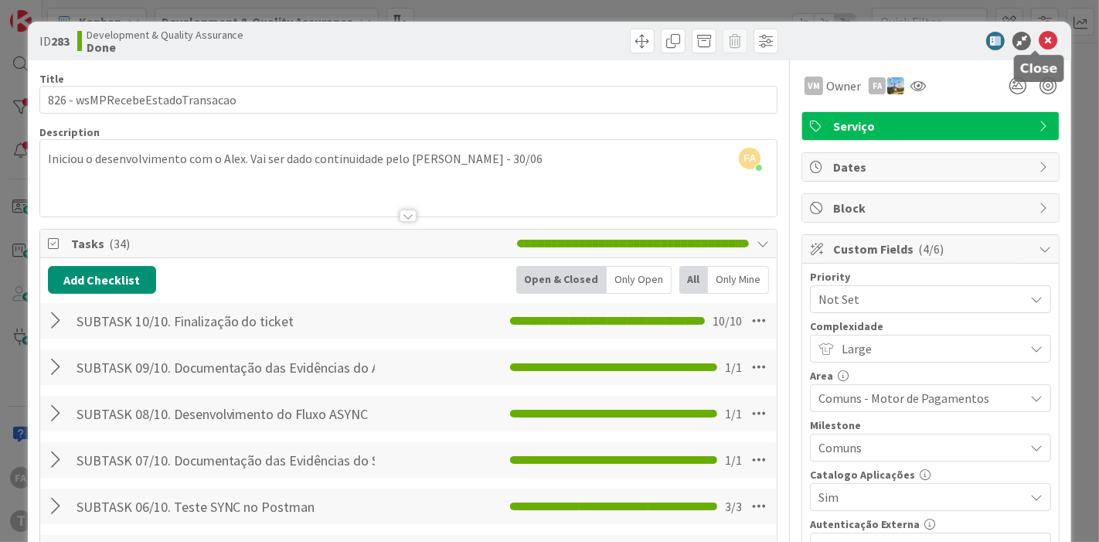
click at [988, 40] on icon at bounding box center [1047, 41] width 19 height 19
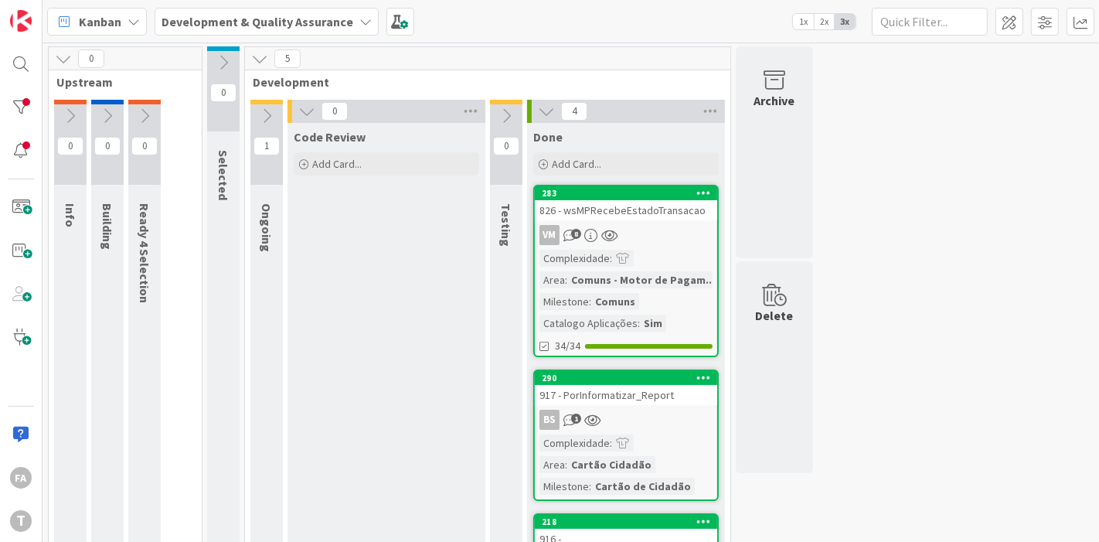
click at [659, 396] on div "917 - PorInformatizar_Report" at bounding box center [626, 395] width 182 height 20
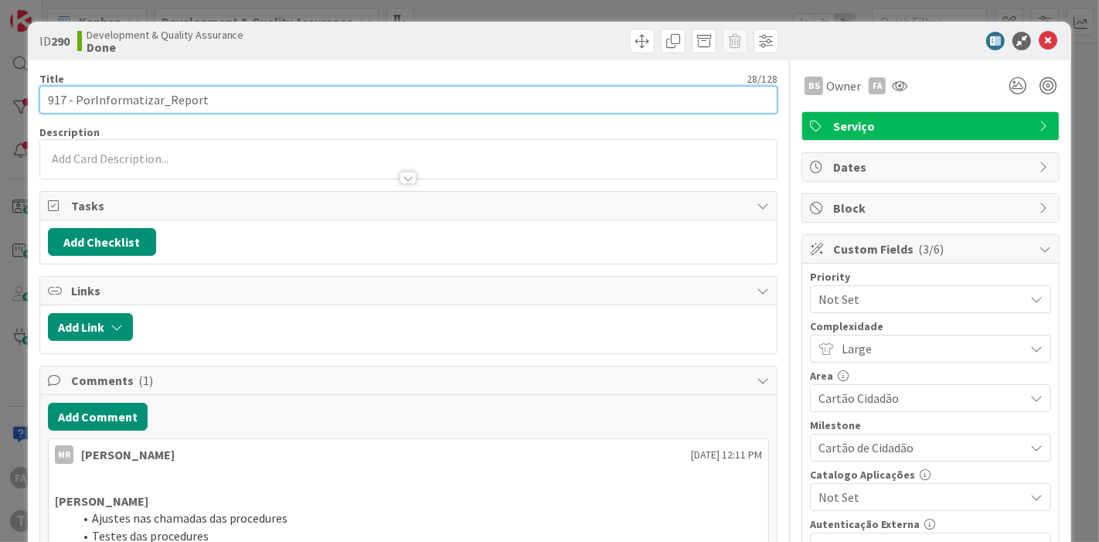
click at [144, 98] on input "917 - PorInformatizar_Report" at bounding box center [408, 100] width 739 height 28
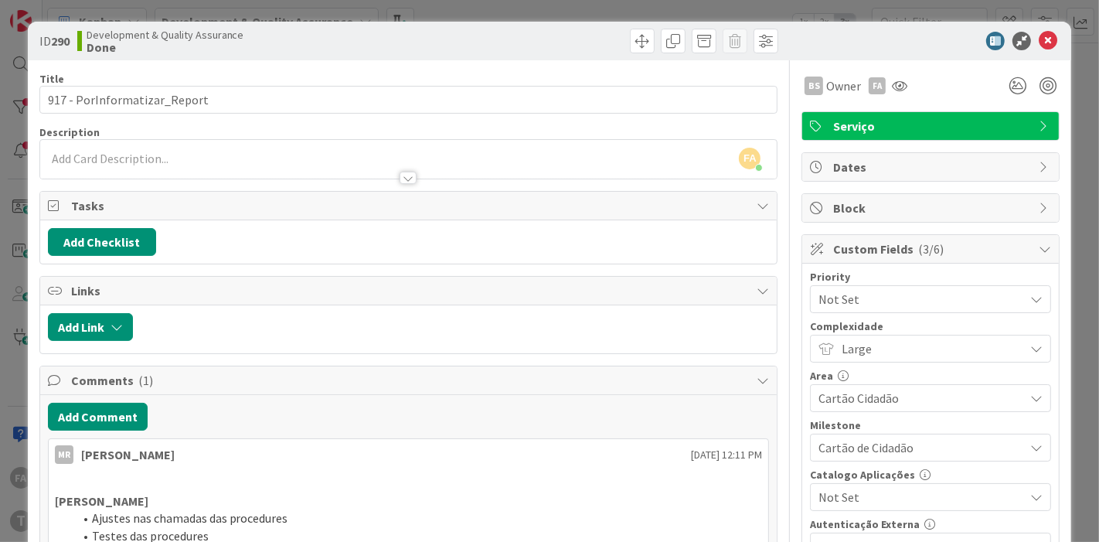
click at [988, 34] on div "ID 290 Development & Quality Assurance Done" at bounding box center [550, 41] width 1044 height 39
click at [988, 44] on icon at bounding box center [1047, 41] width 19 height 19
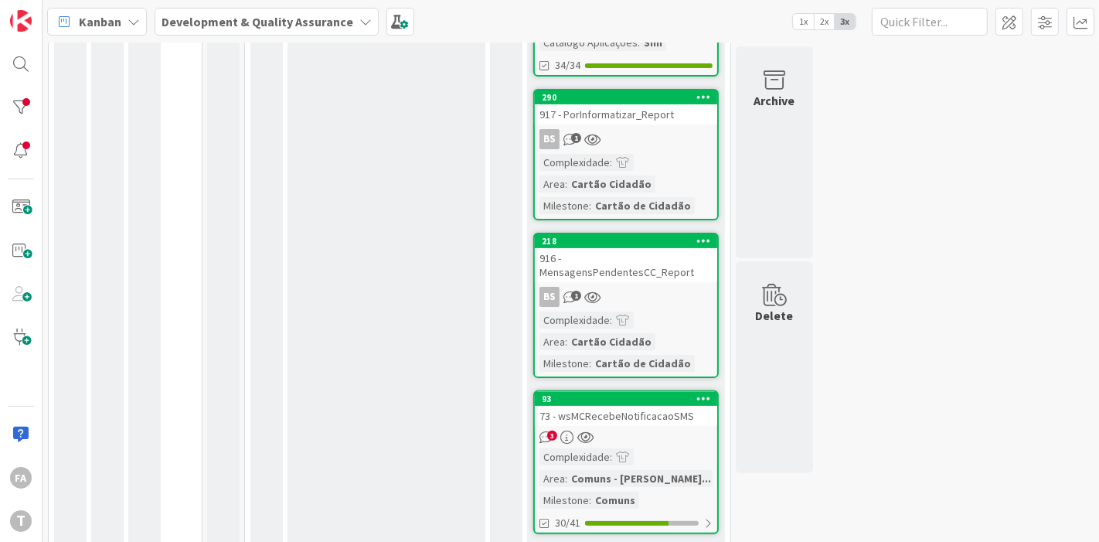
scroll to position [282, 0]
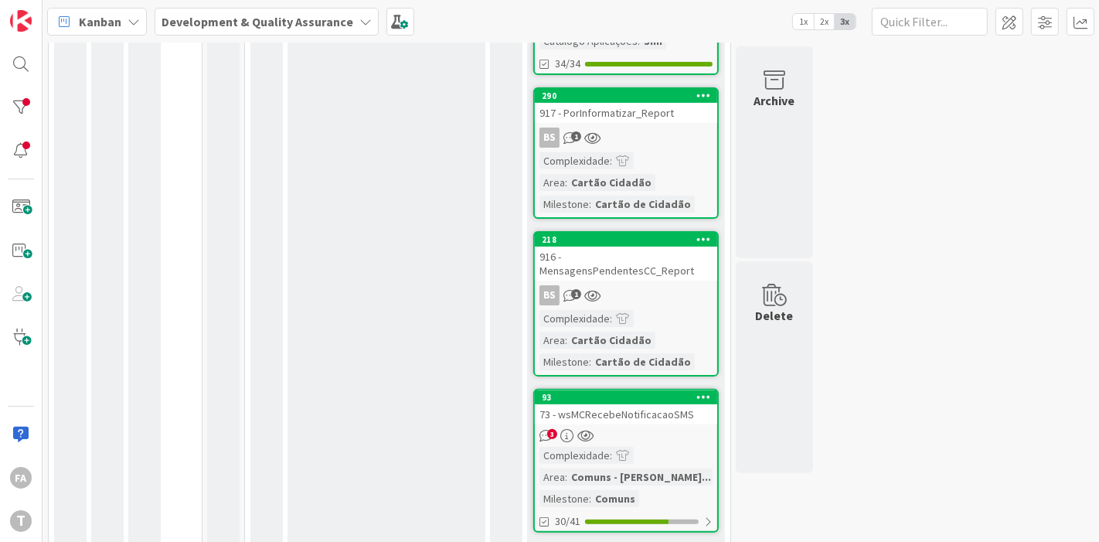
click at [642, 265] on link "218 916 - MensagensPendentesCC_Report BS 1 Complexidade : Area : Cartão Cidadão…" at bounding box center [625, 303] width 185 height 145
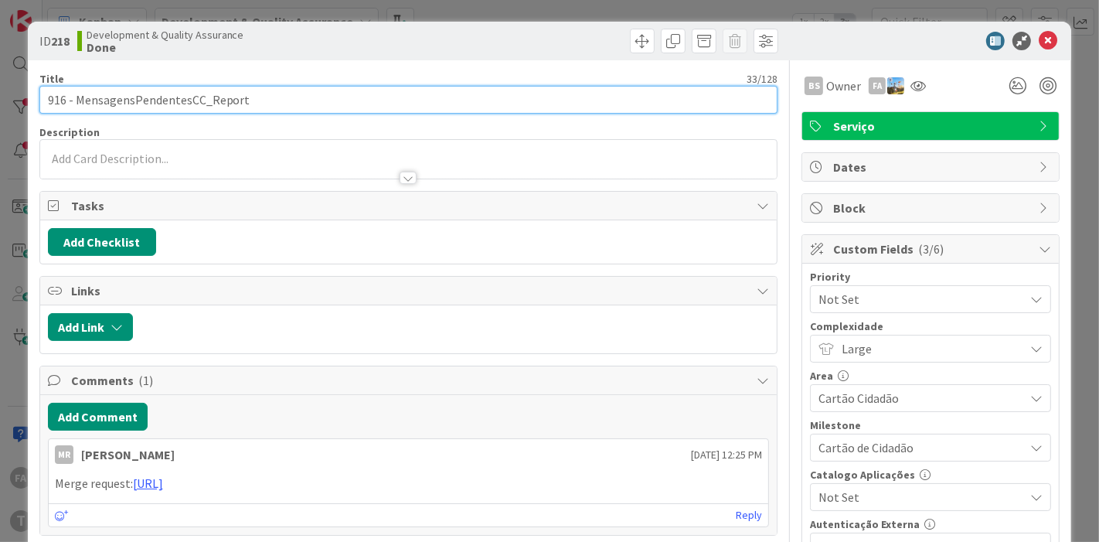
click at [188, 107] on input "916 - MensagensPendentesCC_Report" at bounding box center [408, 100] width 739 height 28
click at [189, 107] on input "916 - MensagensPendentesCC_Report" at bounding box center [408, 100] width 739 height 28
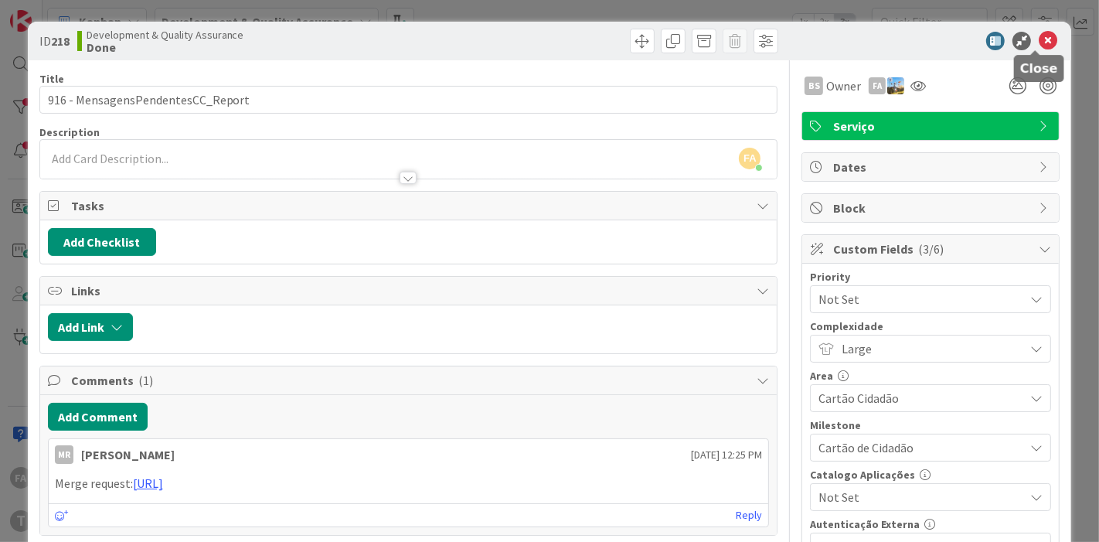
drag, startPoint x: 1038, startPoint y: 33, endPoint x: 900, endPoint y: 90, distance: 149.6
click at [988, 33] on icon at bounding box center [1047, 41] width 19 height 19
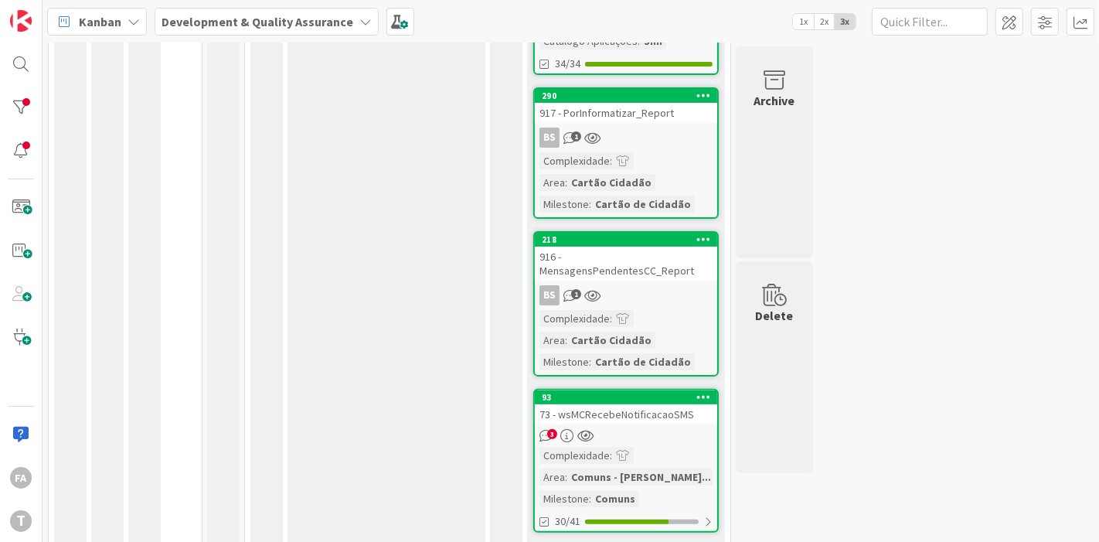
click at [639, 404] on div "73 - wsMCRecebeNotificacaoSMS" at bounding box center [626, 414] width 182 height 20
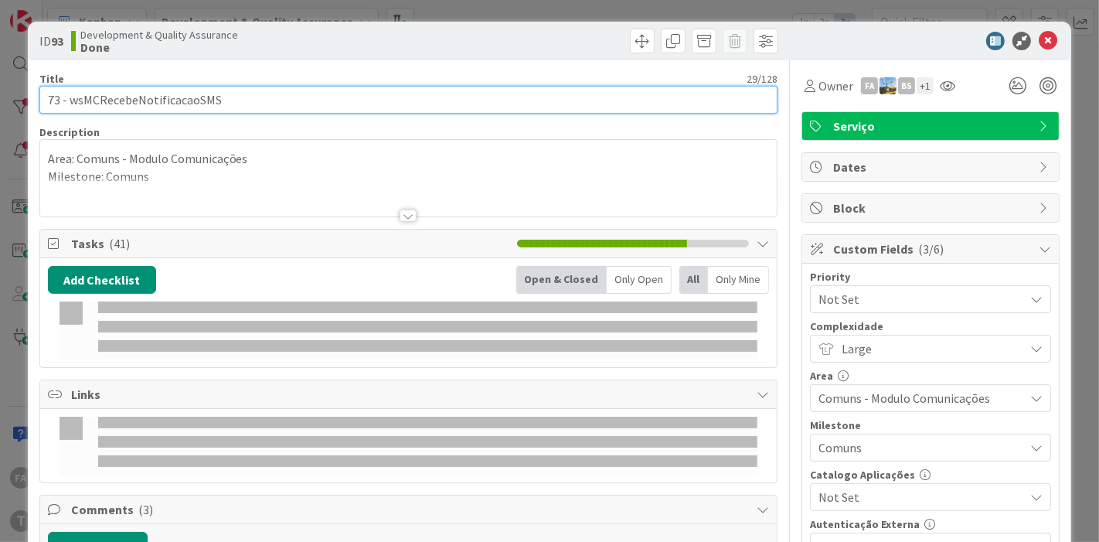
click at [168, 100] on input "73 - wsMCRecebeNotificacaoSMS" at bounding box center [408, 100] width 739 height 28
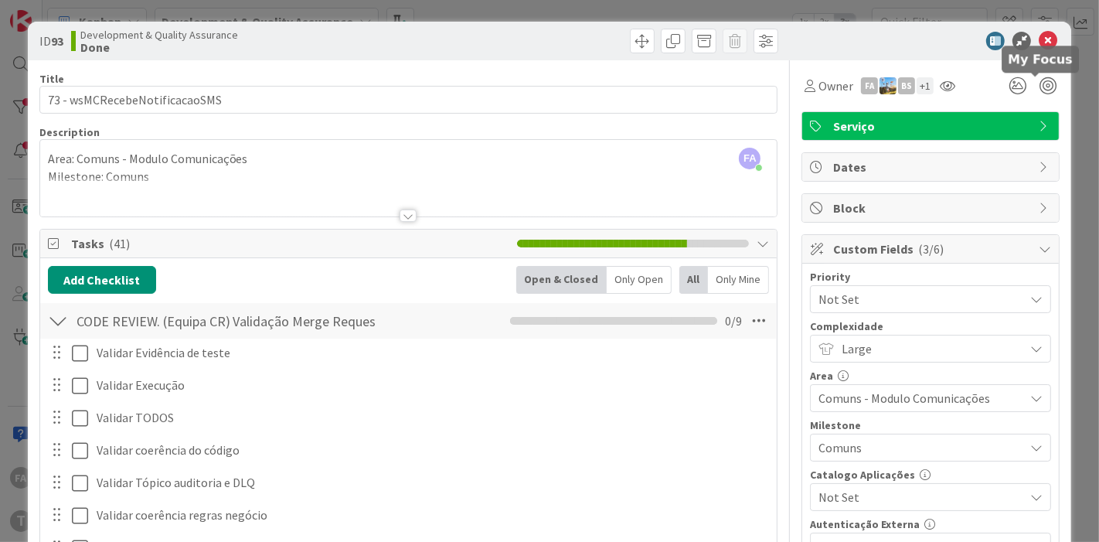
click at [988, 49] on icon at bounding box center [1047, 41] width 19 height 19
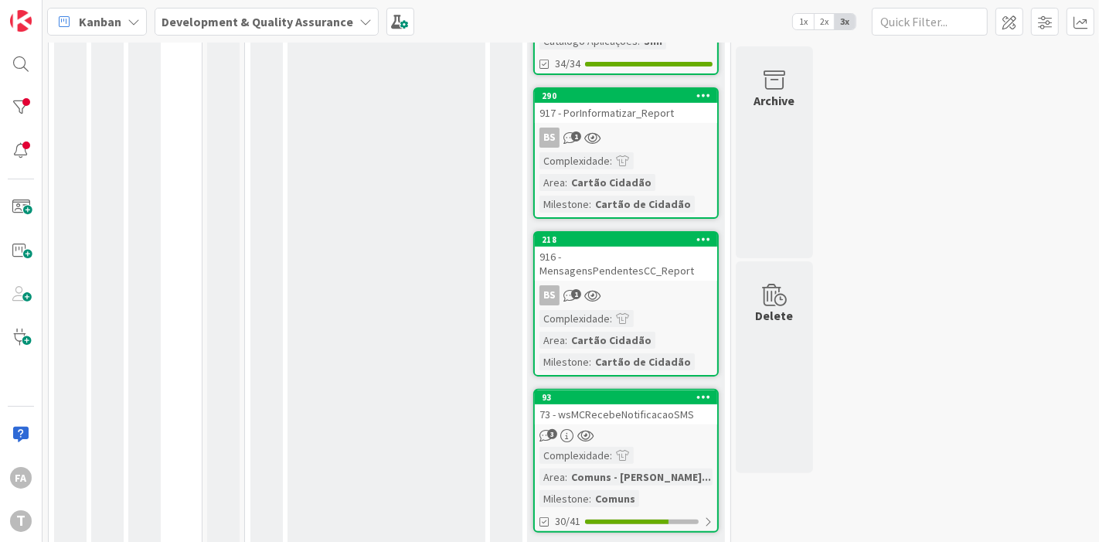
click at [988, 44] on div "0 Upstream 0 Info 0 Building 0 Ready 4 Selection 0 Selected 5 Development 1 Ong…" at bounding box center [571, 162] width 1050 height 796
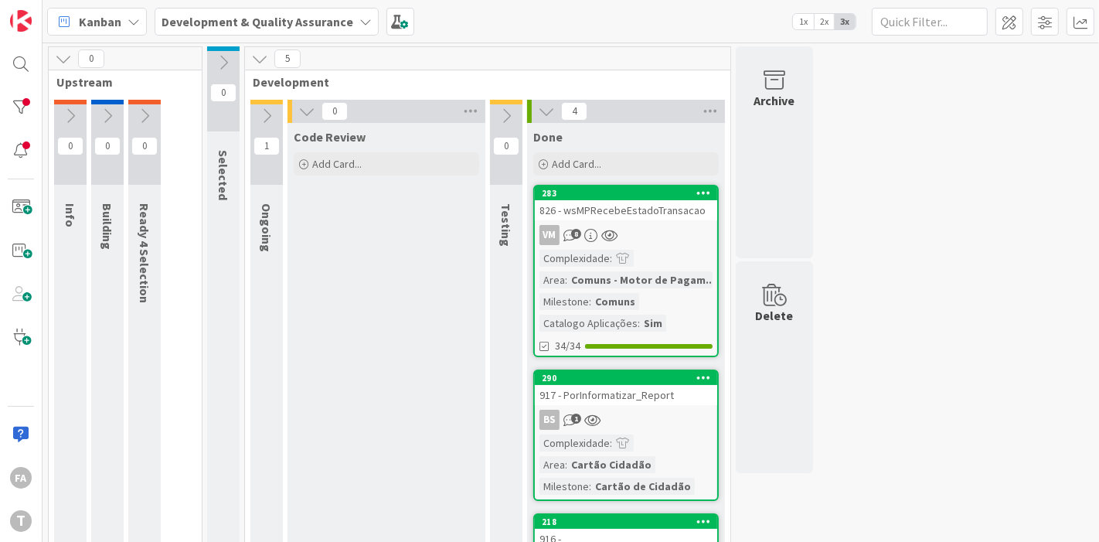
click at [618, 205] on div "826 - wsMPRecebeEstadoTransacao" at bounding box center [626, 210] width 182 height 20
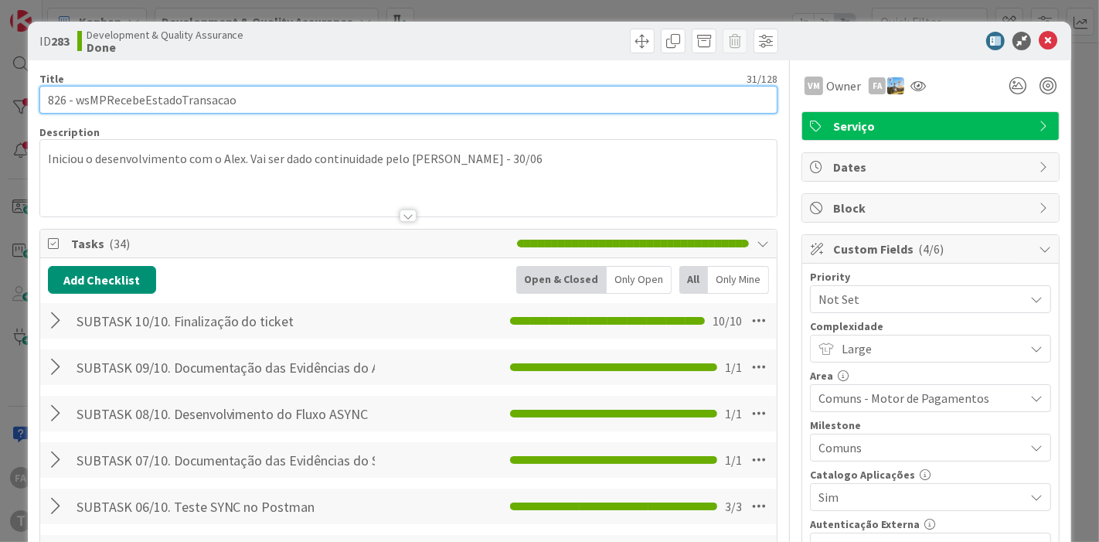
click at [139, 94] on input "826 - wsMPRecebeEstadoTransacao" at bounding box center [408, 100] width 739 height 28
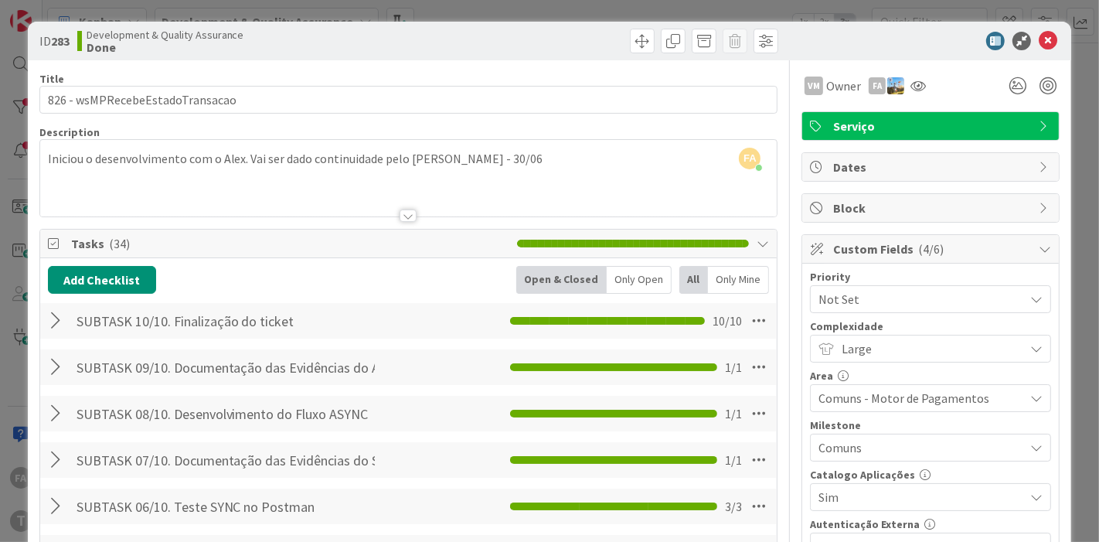
click at [856, 297] on span "Not Set" at bounding box center [917, 299] width 198 height 22
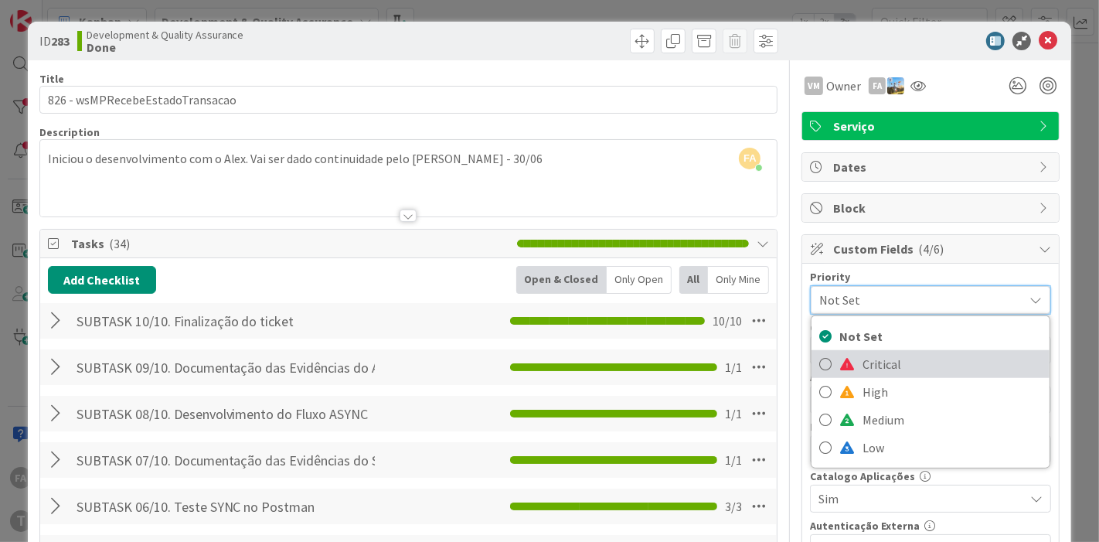
click at [862, 355] on span "Critical" at bounding box center [951, 363] width 179 height 23
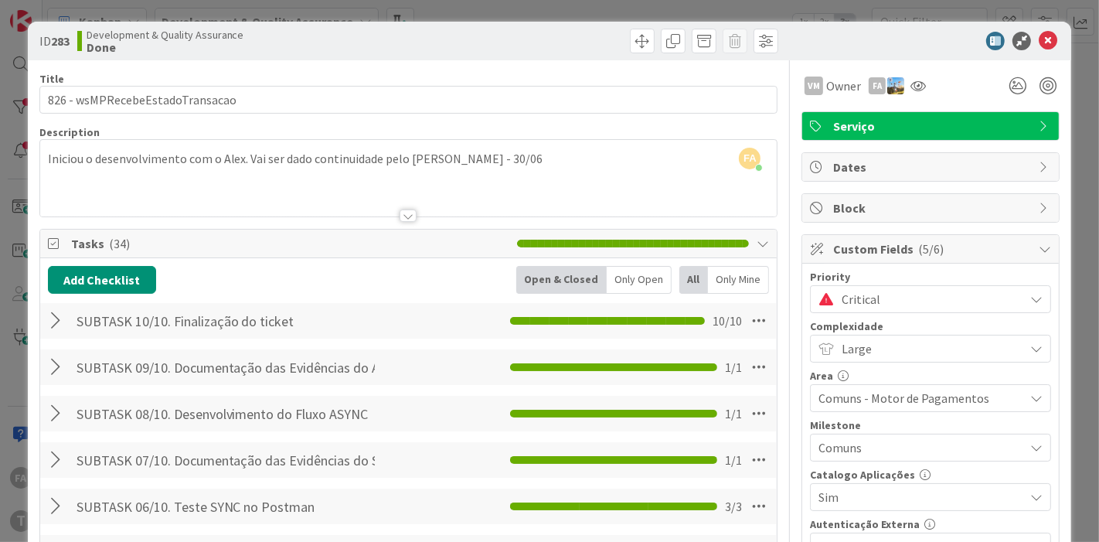
click at [800, 51] on div "ID 283 Development & Quality Assurance Done" at bounding box center [550, 41] width 1044 height 39
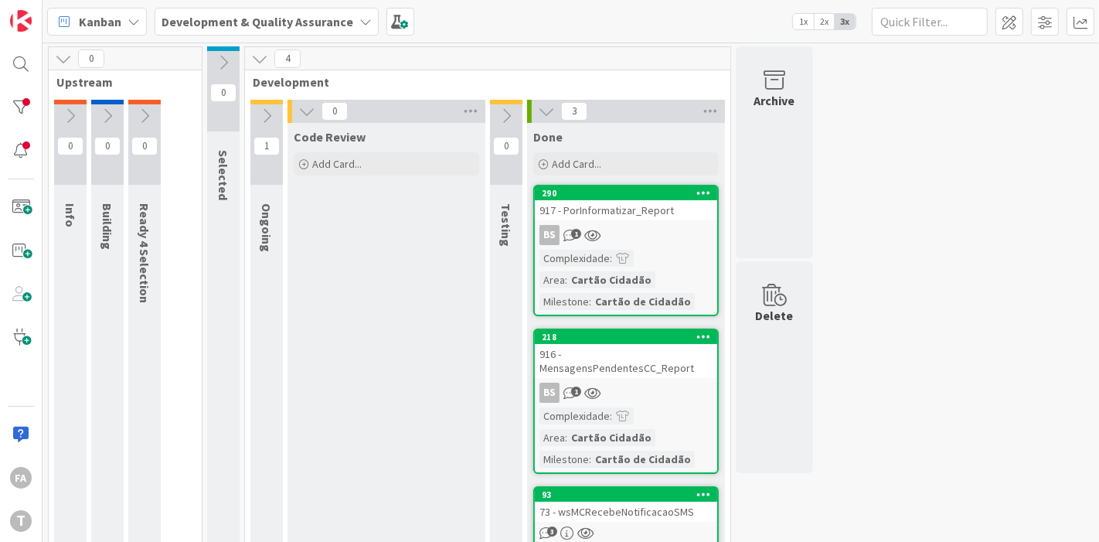
click at [657, 225] on div "BS 1" at bounding box center [626, 235] width 182 height 20
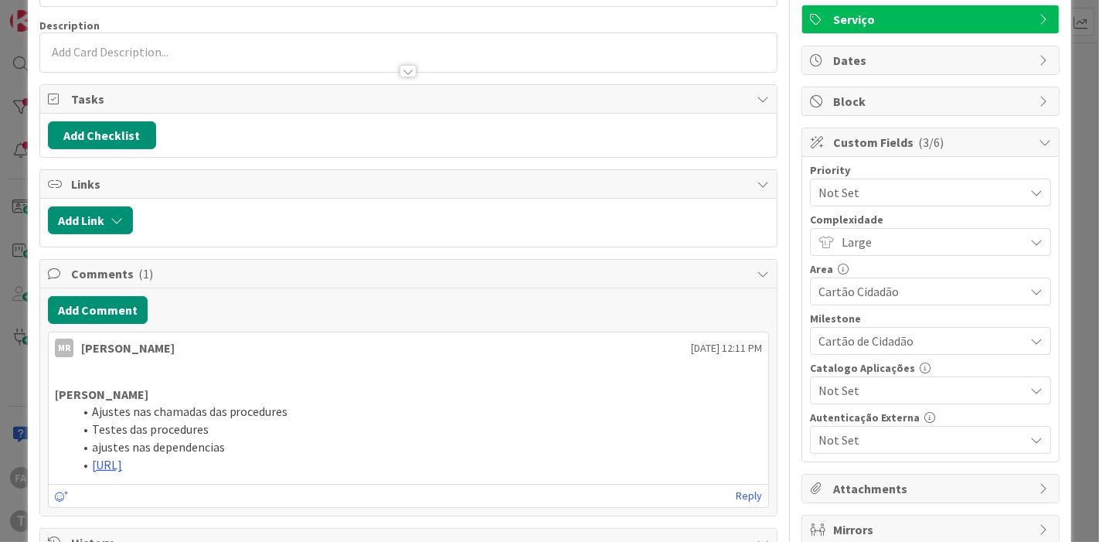
scroll to position [257, 0]
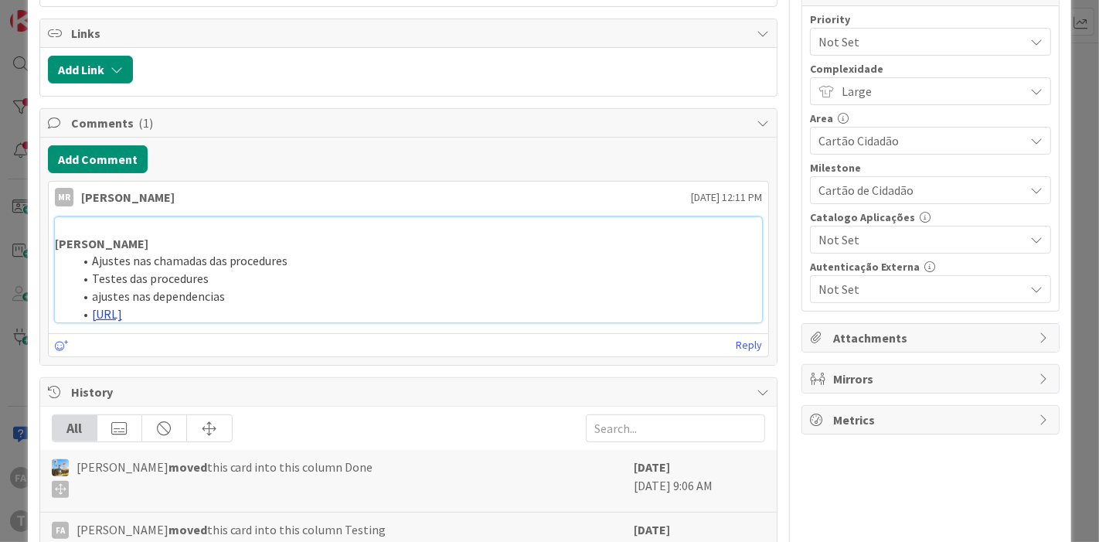
drag, startPoint x: 396, startPoint y: 315, endPoint x: 462, endPoint y: 313, distance: 66.5
click at [122, 313] on link "[URL]" at bounding box center [107, 313] width 30 height 15
click at [93, 150] on button "Add Comment" at bounding box center [98, 159] width 100 height 28
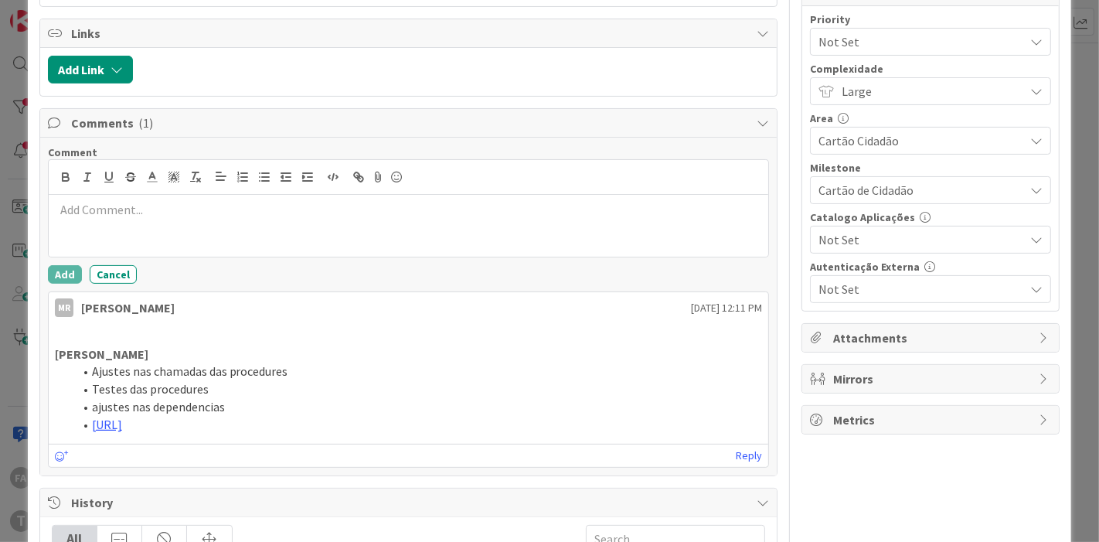
click at [119, 201] on p at bounding box center [409, 210] width 708 height 18
click at [50, 273] on button "Add" at bounding box center [65, 274] width 34 height 19
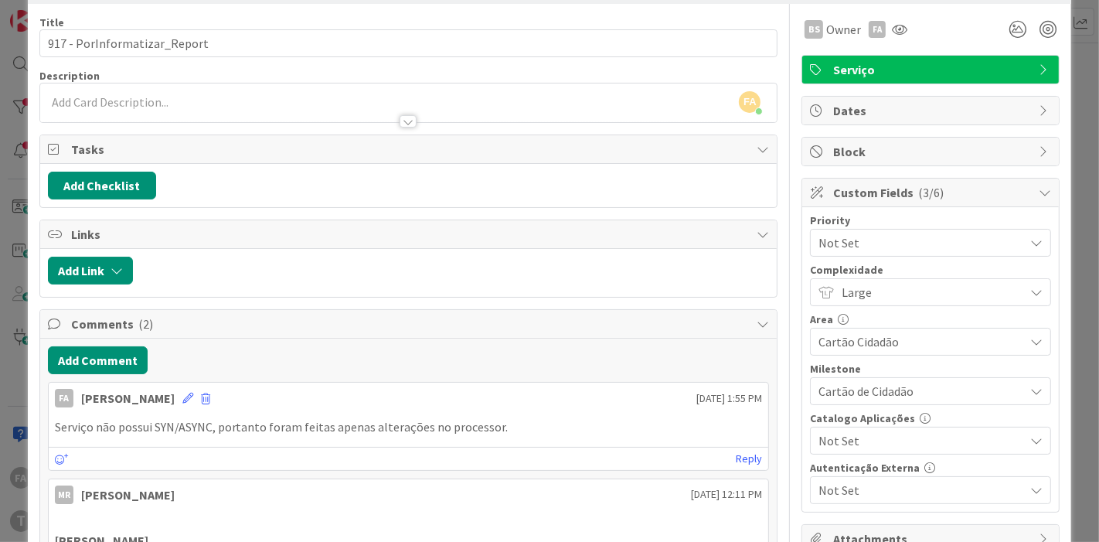
scroll to position [0, 0]
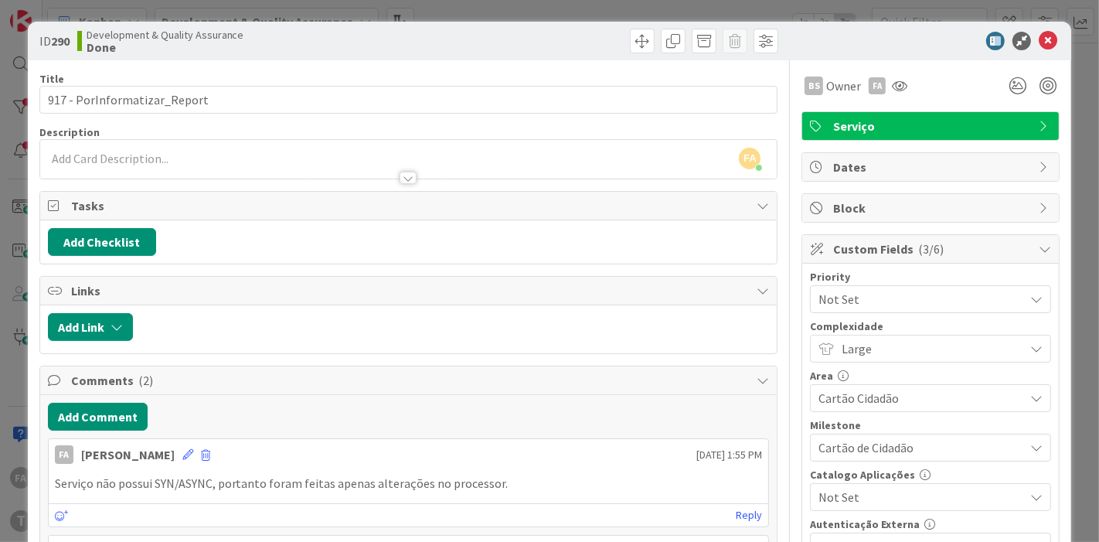
click at [921, 289] on span "Not Set" at bounding box center [917, 299] width 198 height 22
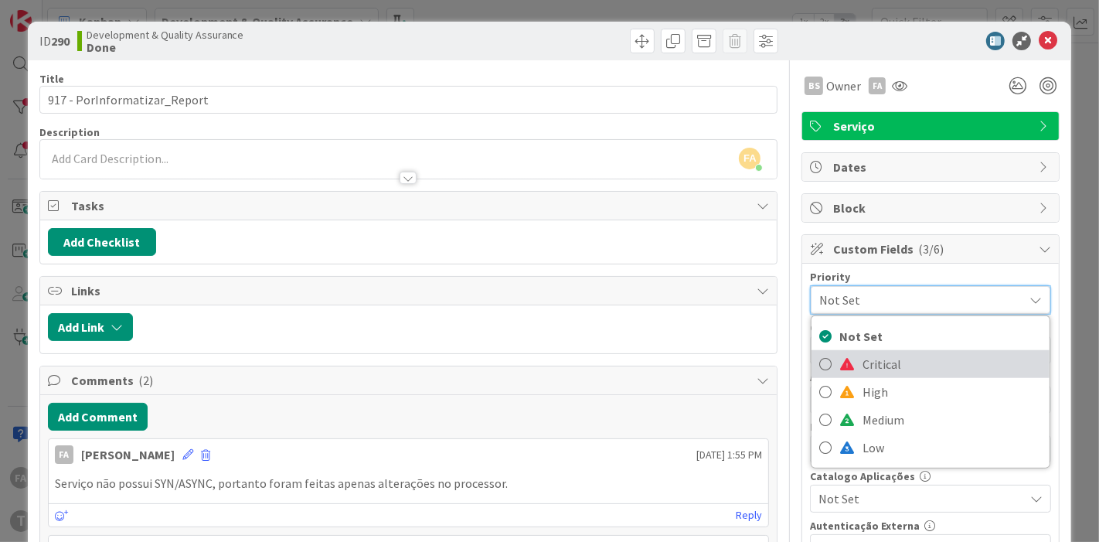
click at [885, 364] on span "Critical" at bounding box center [951, 363] width 179 height 23
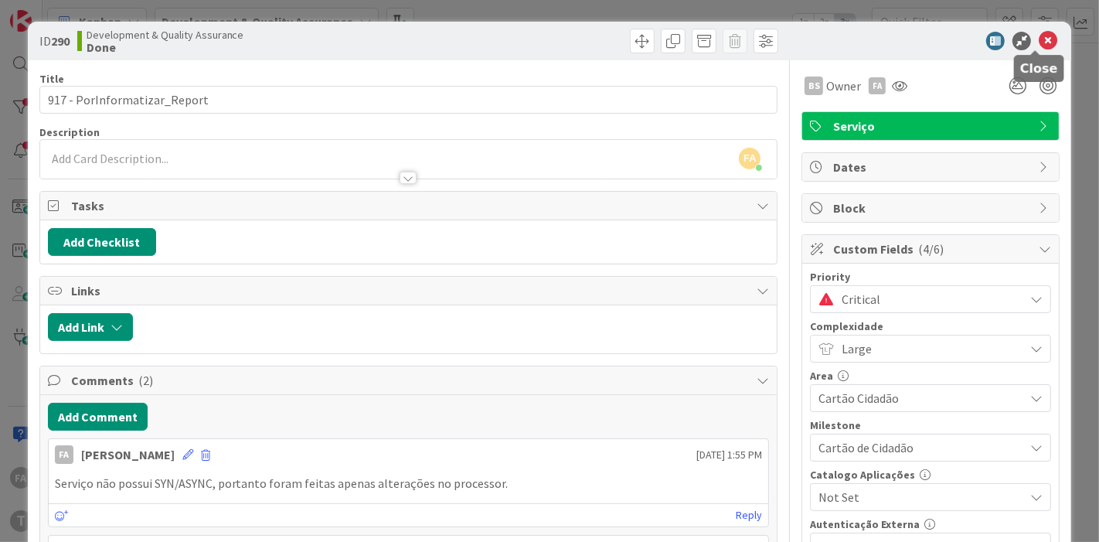
click at [988, 43] on icon at bounding box center [1047, 41] width 19 height 19
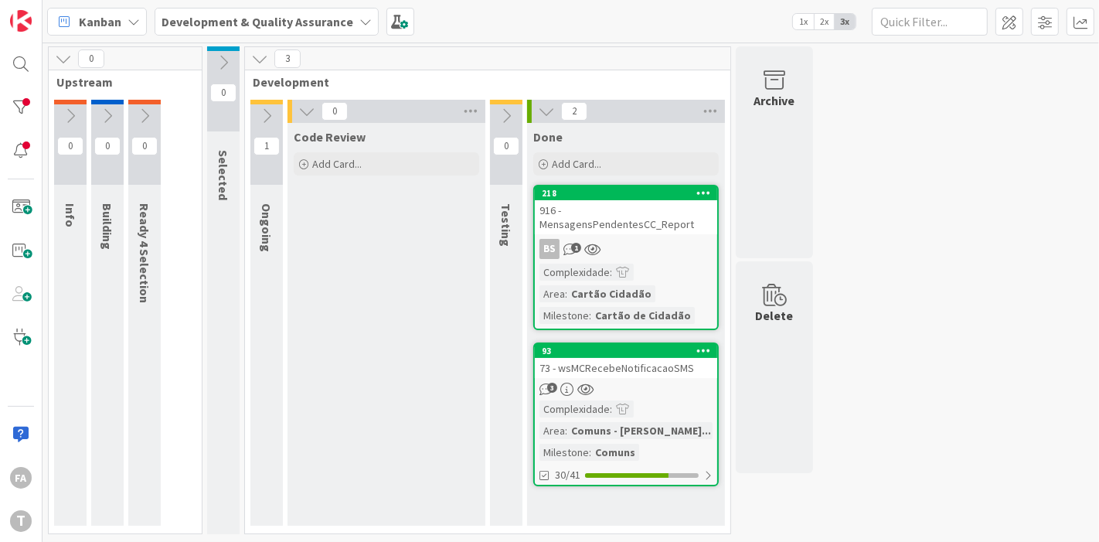
click at [666, 216] on div "916 - MensagensPendentesCC_Report" at bounding box center [626, 217] width 182 height 34
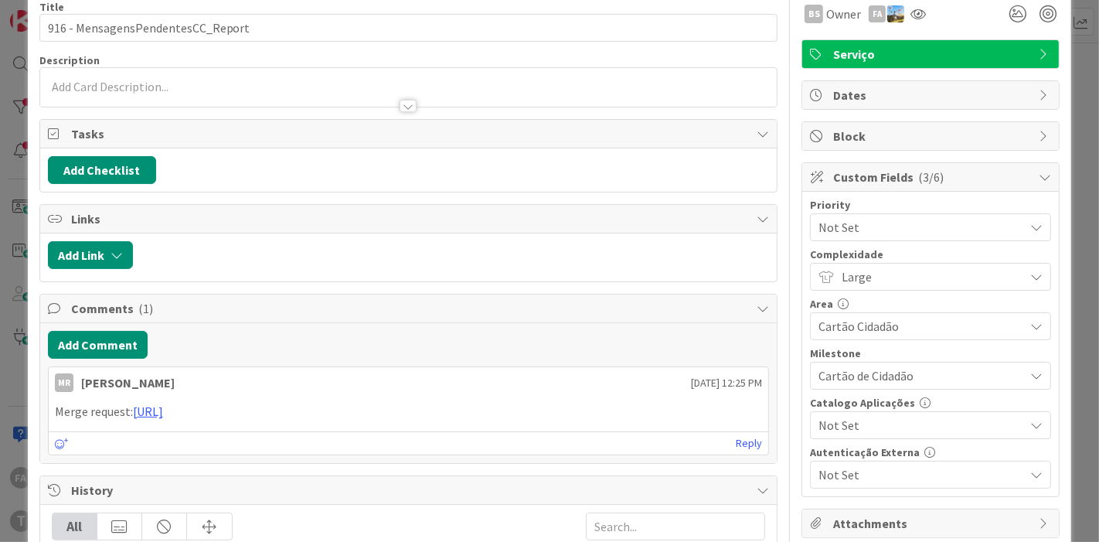
scroll to position [172, 0]
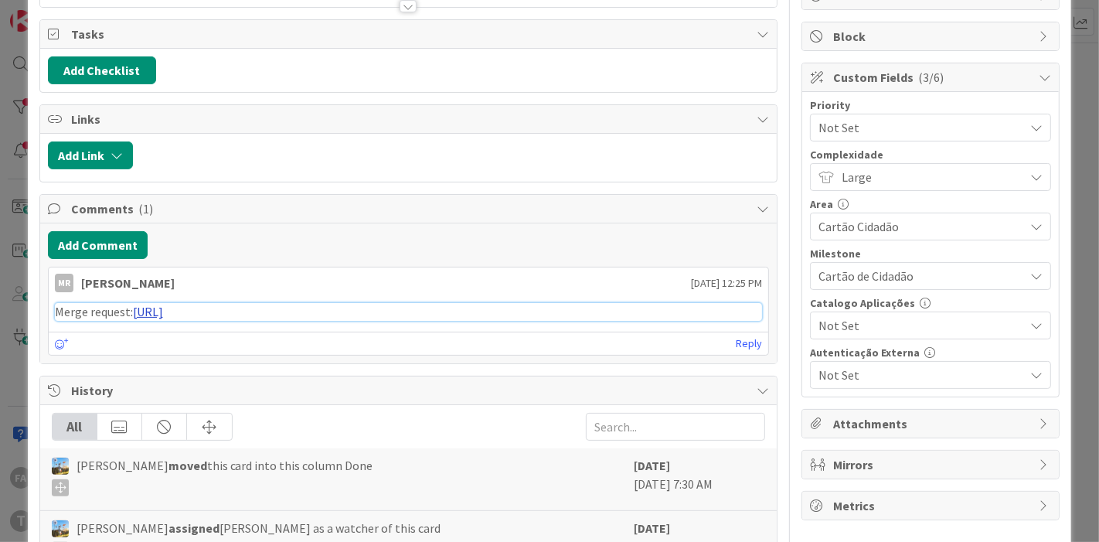
drag, startPoint x: 432, startPoint y: 307, endPoint x: 477, endPoint y: 307, distance: 44.8
click at [163, 307] on link "[URL]" at bounding box center [148, 311] width 30 height 15
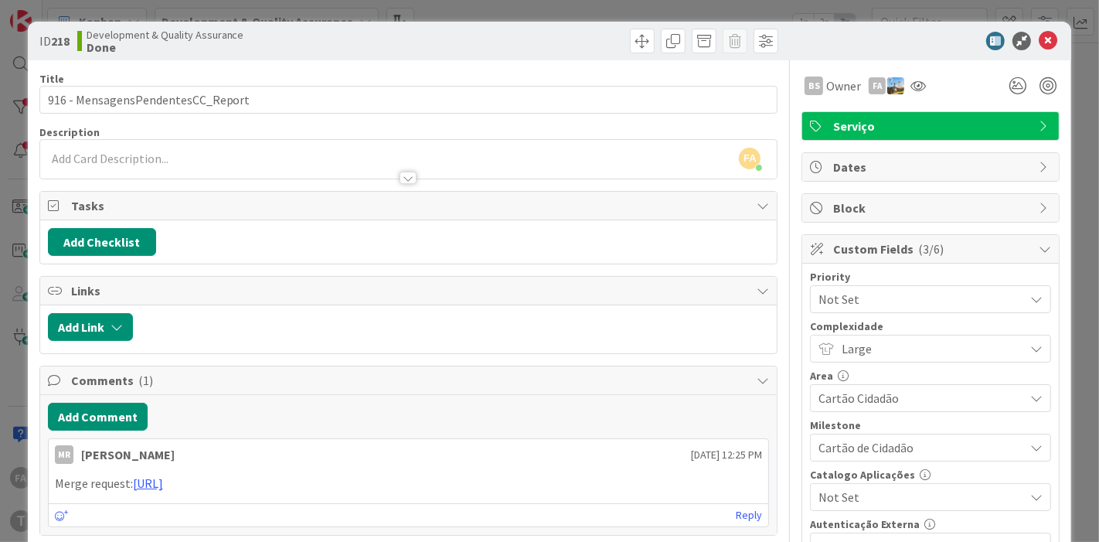
click at [854, 243] on span "Custom Fields ( 3/6 )" at bounding box center [932, 248] width 198 height 19
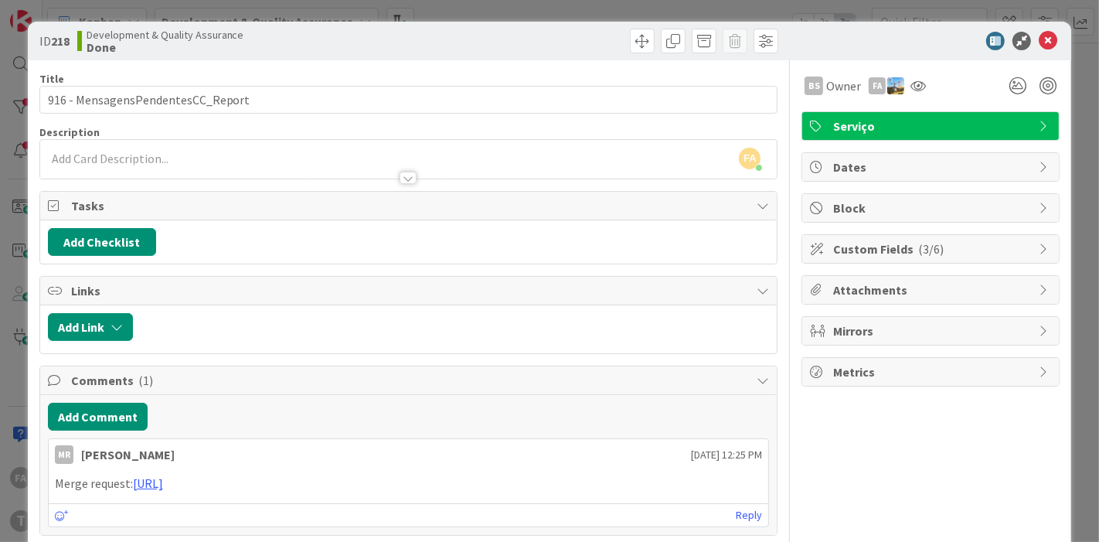
click at [854, 243] on span "Custom Fields ( 3/6 )" at bounding box center [932, 248] width 198 height 19
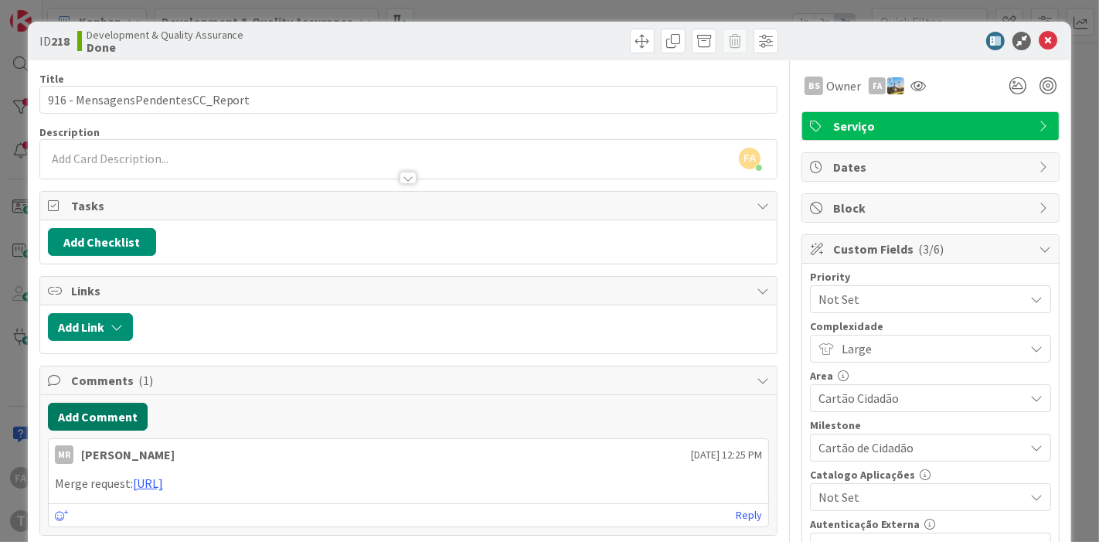
click at [114, 409] on button "Add Comment" at bounding box center [98, 416] width 100 height 28
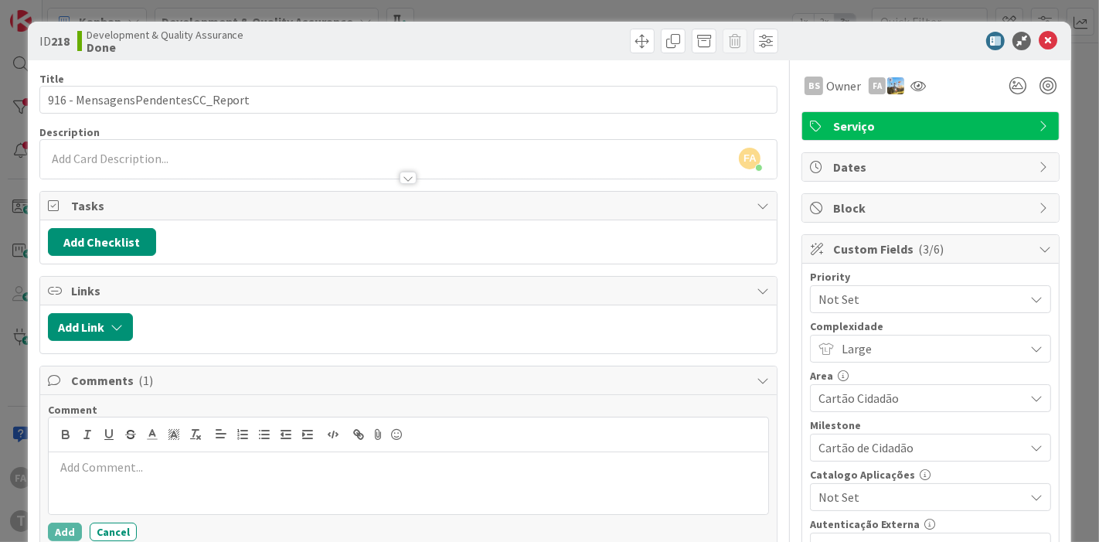
click at [97, 467] on p at bounding box center [409, 467] width 708 height 18
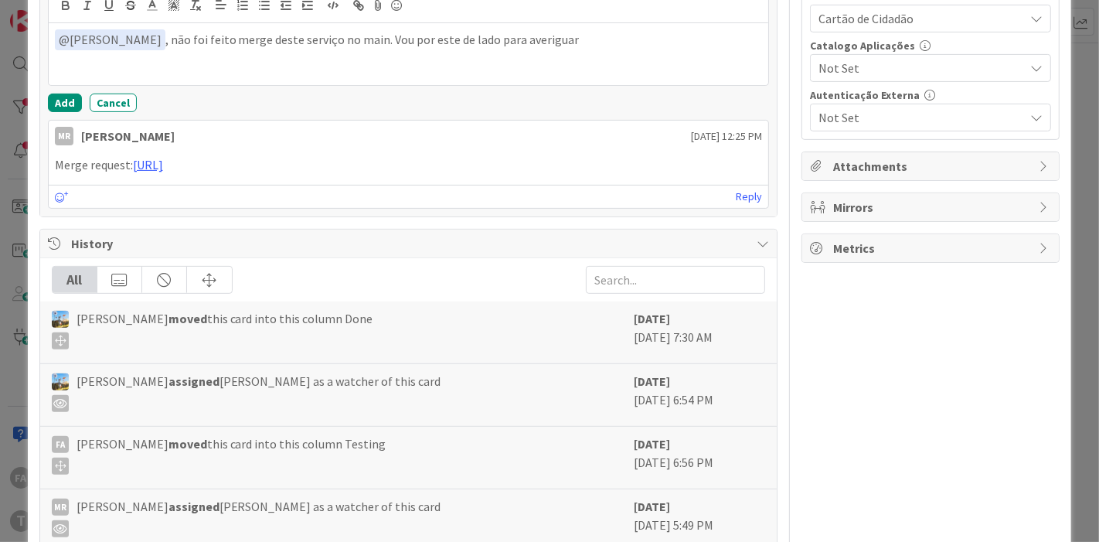
scroll to position [257, 0]
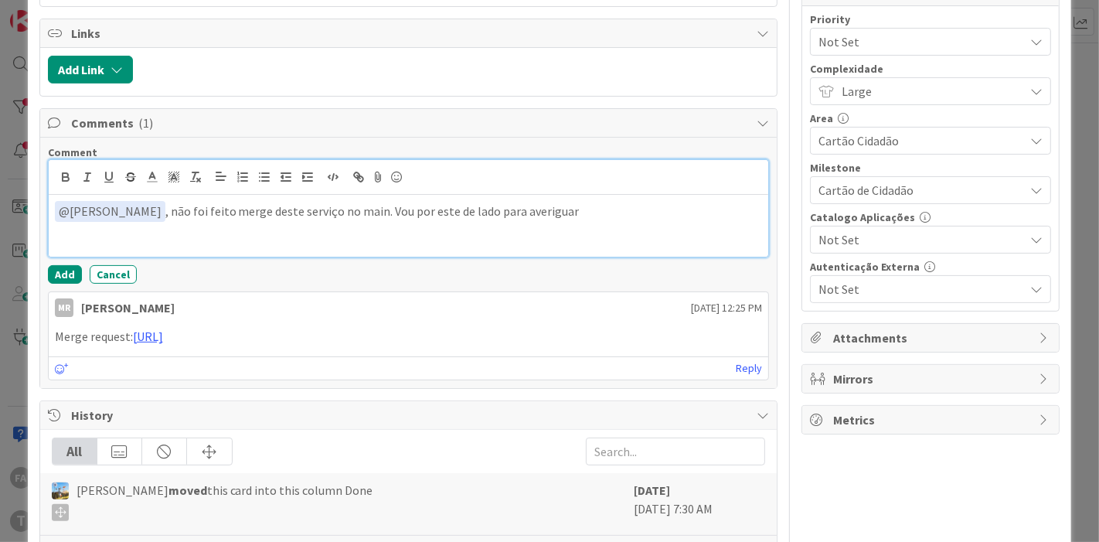
click at [576, 217] on div "﻿ @ [PERSON_NAME] ﻿ , não foi feito merge deste serviço no main. Vou por este d…" at bounding box center [409, 226] width 720 height 62
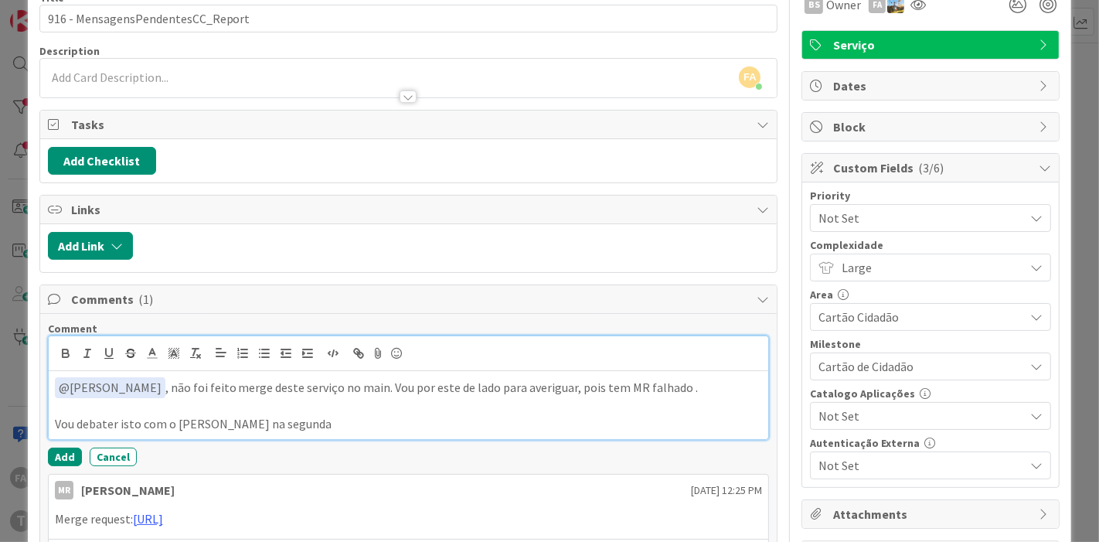
scroll to position [343, 0]
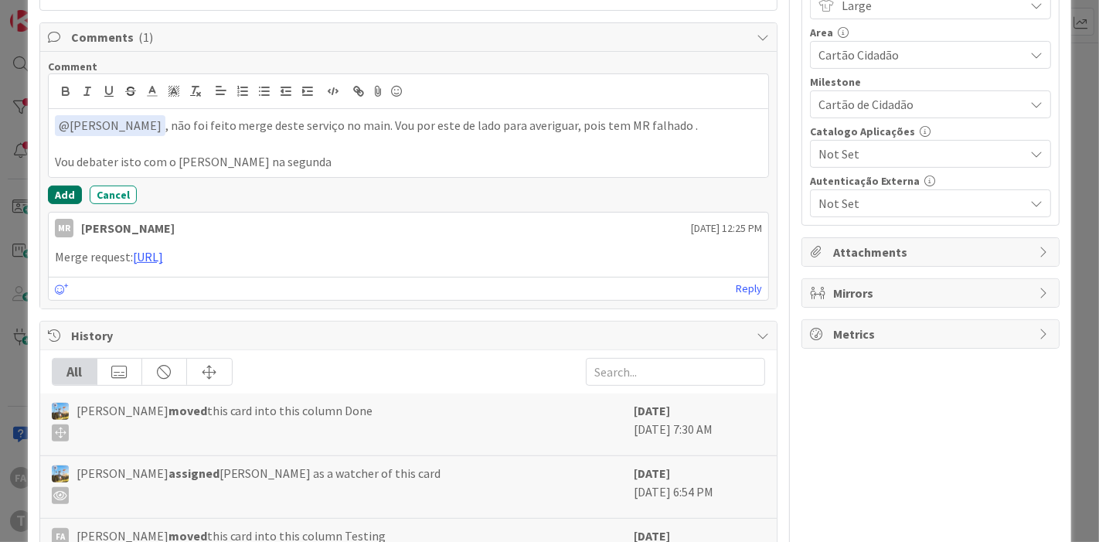
click at [63, 187] on button "Add" at bounding box center [65, 194] width 34 height 19
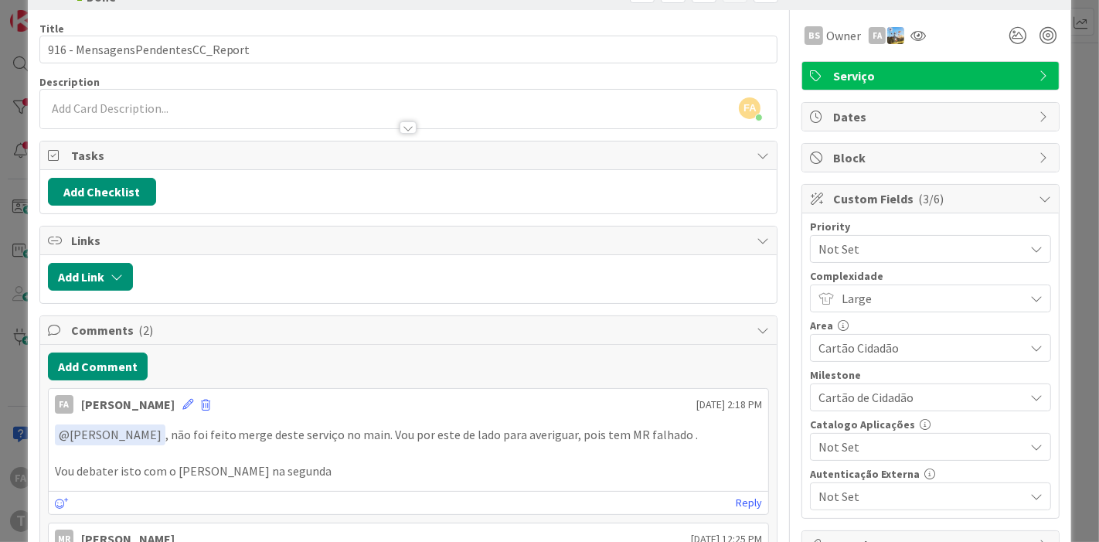
scroll to position [0, 0]
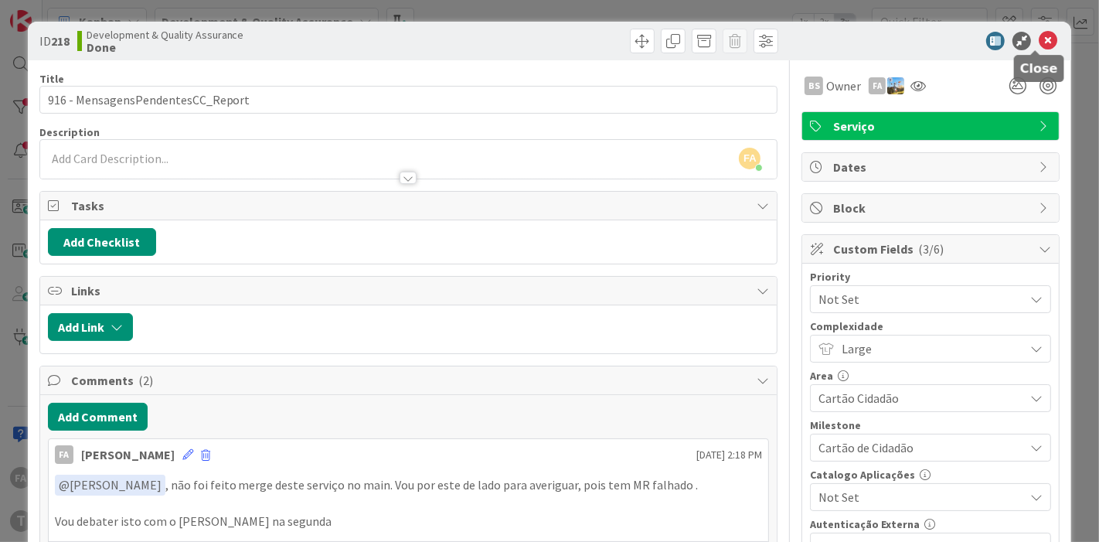
click at [988, 39] on icon at bounding box center [1047, 41] width 19 height 19
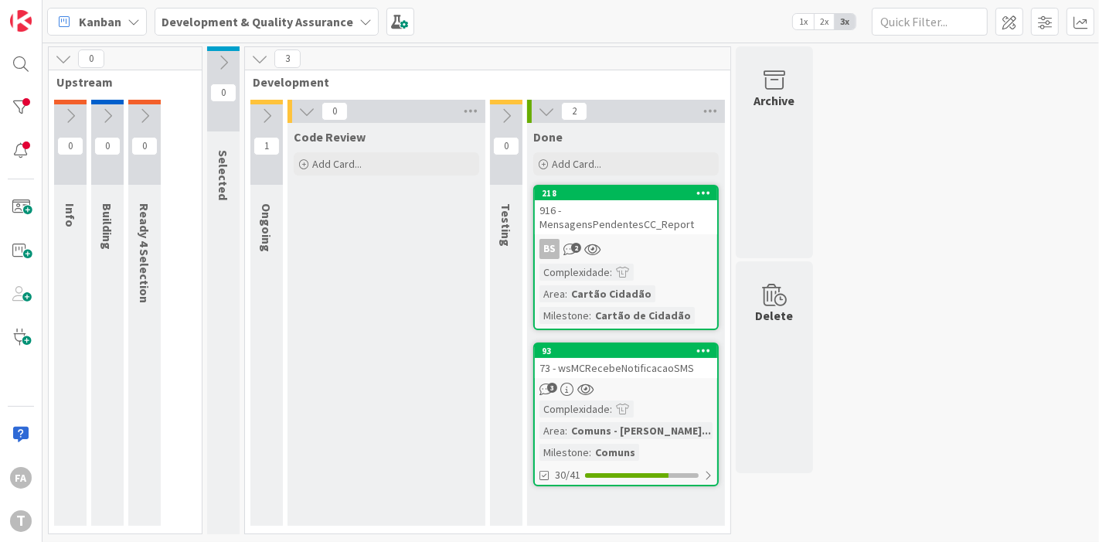
click at [664, 219] on link "218 916 - MensagensPendentesCC_Report BS 2 Complexidade : Area : Cartão Cidadão…" at bounding box center [625, 257] width 185 height 145
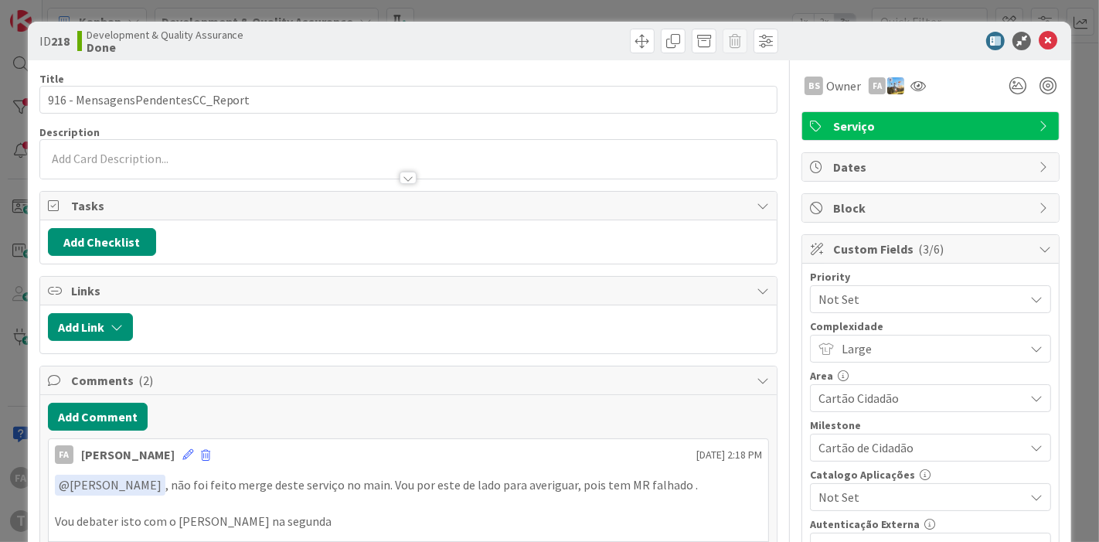
click at [888, 292] on span "Not Set" at bounding box center [917, 299] width 198 height 22
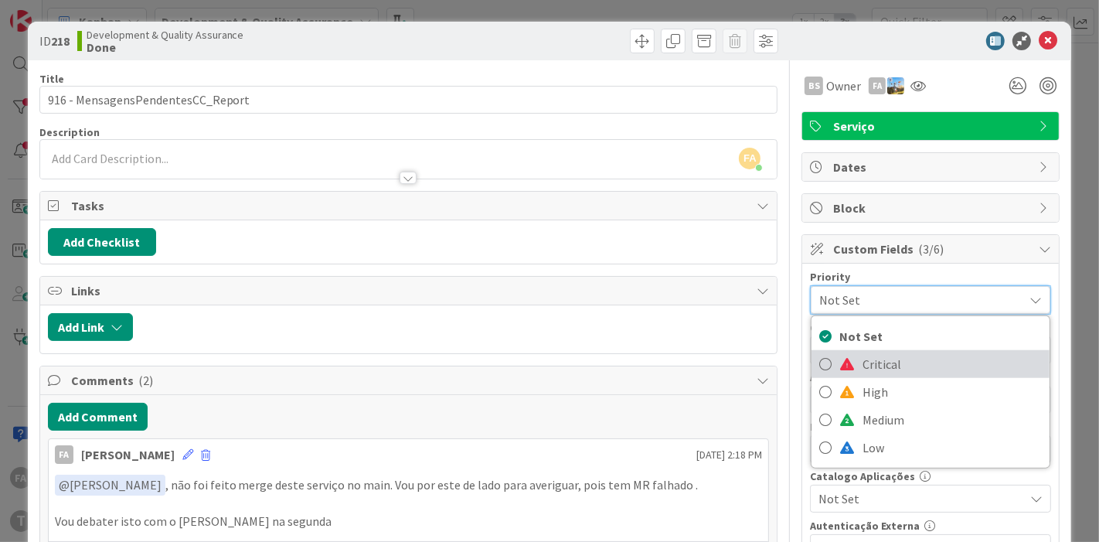
click at [862, 362] on span "Critical" at bounding box center [951, 363] width 179 height 23
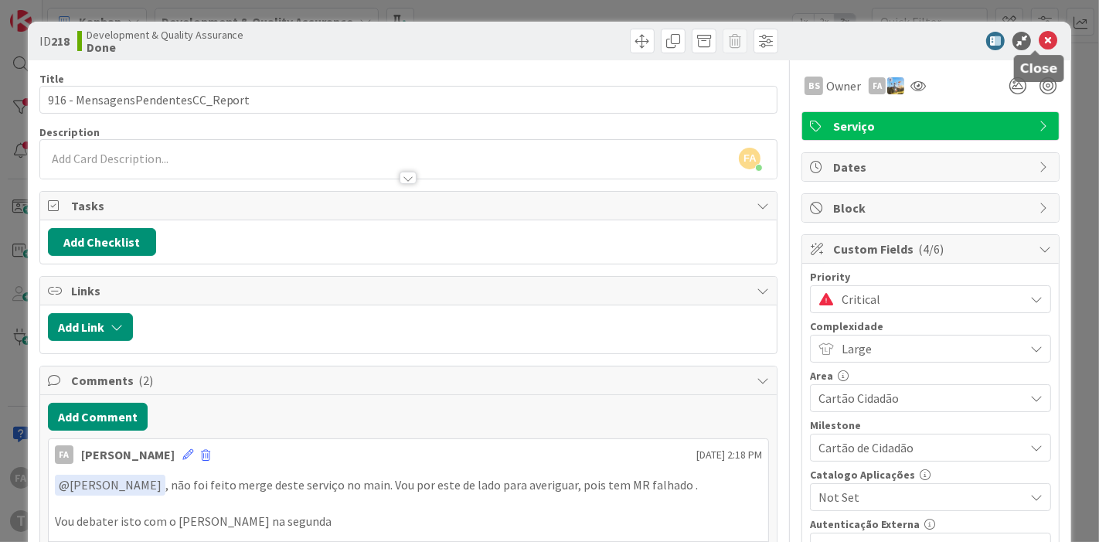
click at [988, 39] on icon at bounding box center [1047, 41] width 19 height 19
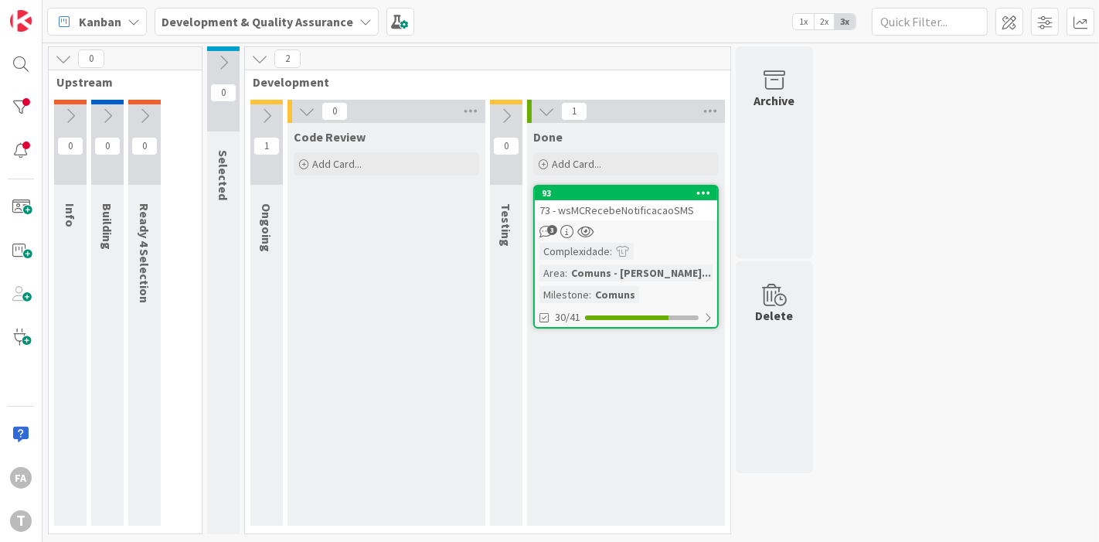
click at [612, 207] on div "73 - wsMCRecebeNotificacaoSMS" at bounding box center [626, 210] width 182 height 20
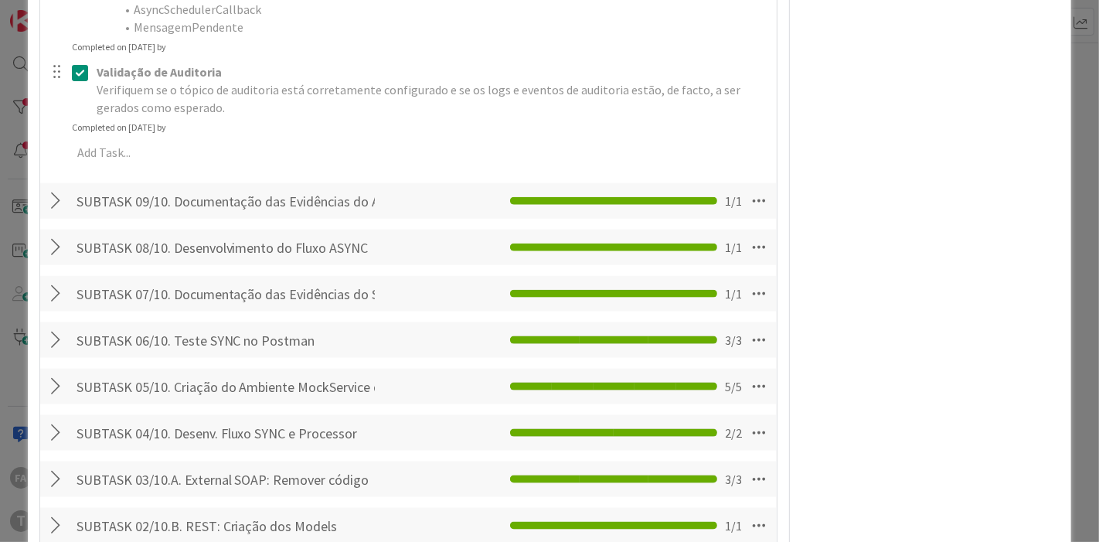
scroll to position [1545, 0]
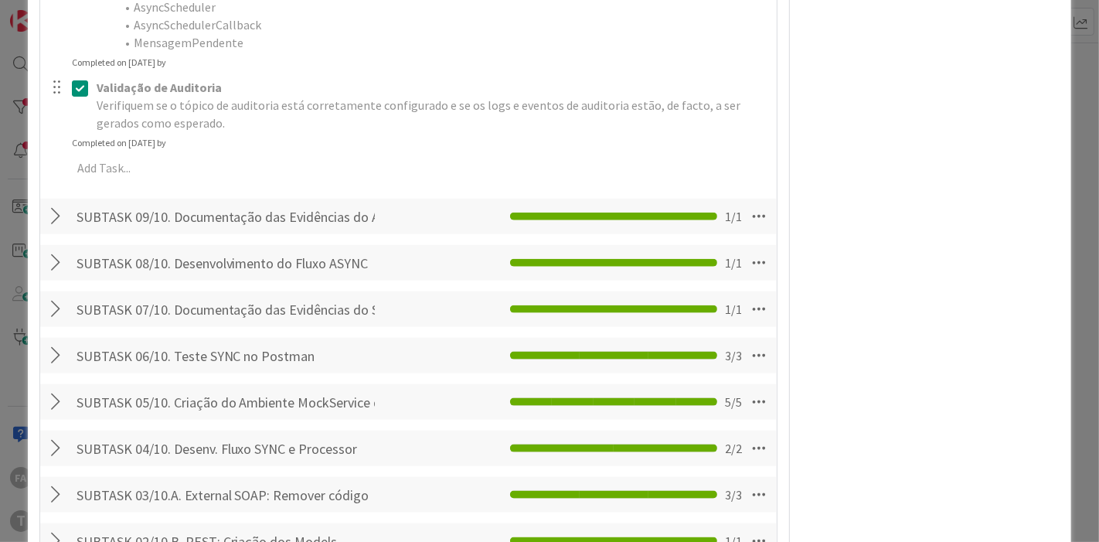
click at [988, 109] on div "ID 93 Development & Quality Assurance Done Title 29 / 128 73 - wsMCRecebeNotifi…" at bounding box center [549, 271] width 1099 height 542
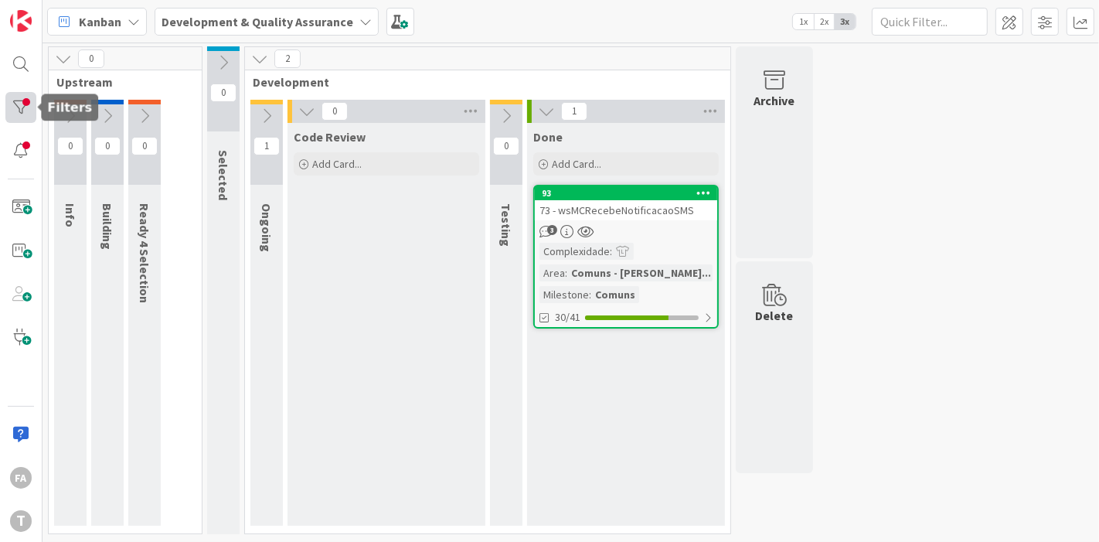
click at [15, 98] on div at bounding box center [20, 107] width 31 height 31
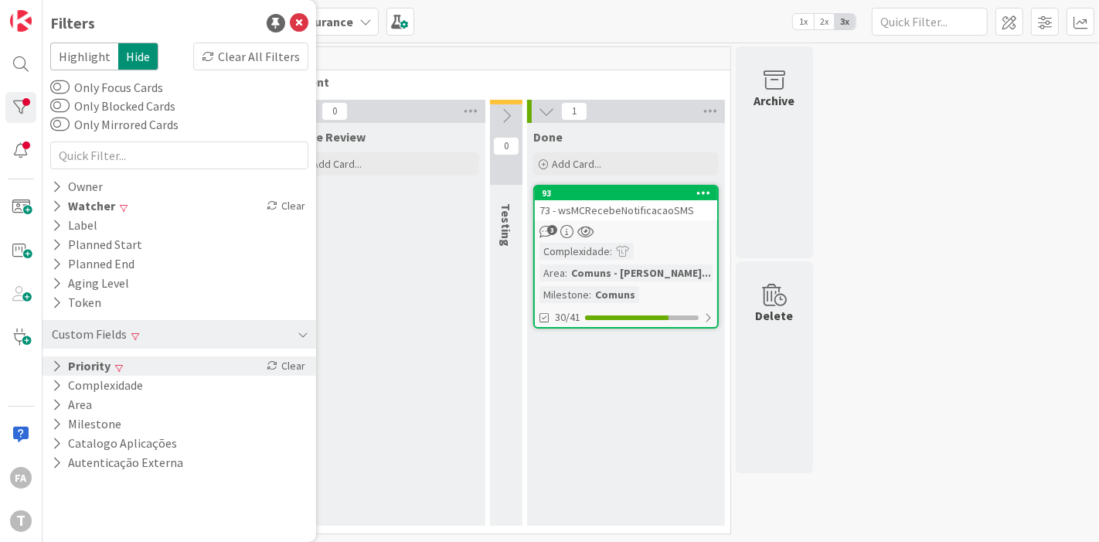
click at [119, 364] on span at bounding box center [119, 367] width 8 height 9
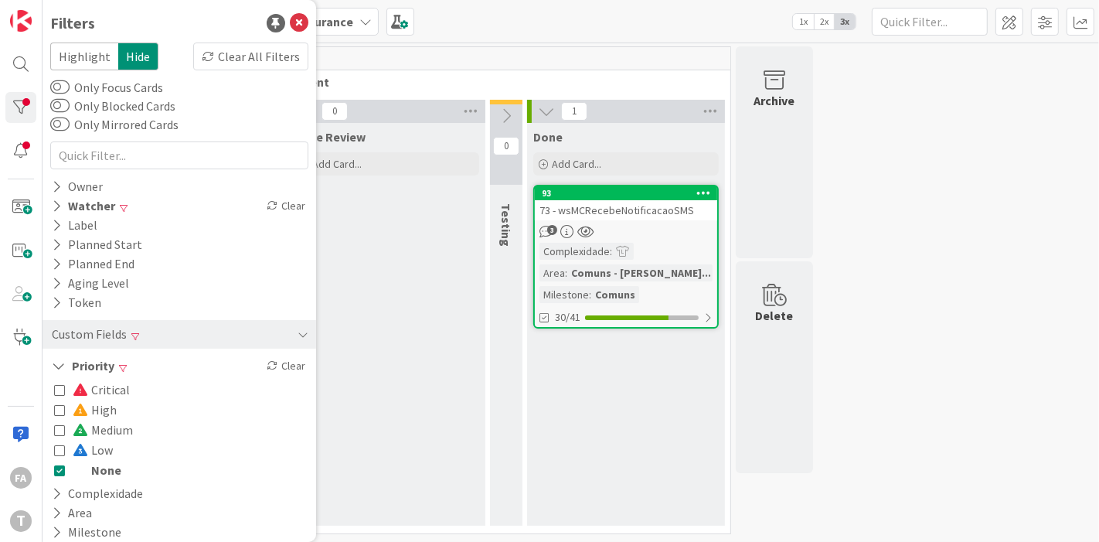
click at [109, 388] on span "Critical" at bounding box center [101, 389] width 57 height 20
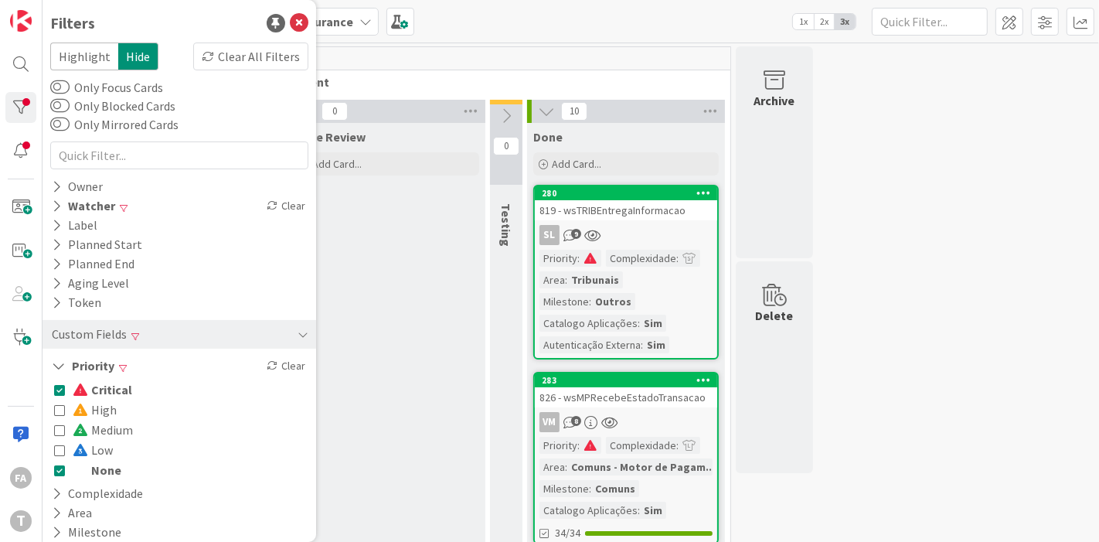
click at [92, 473] on span "None" at bounding box center [97, 470] width 49 height 20
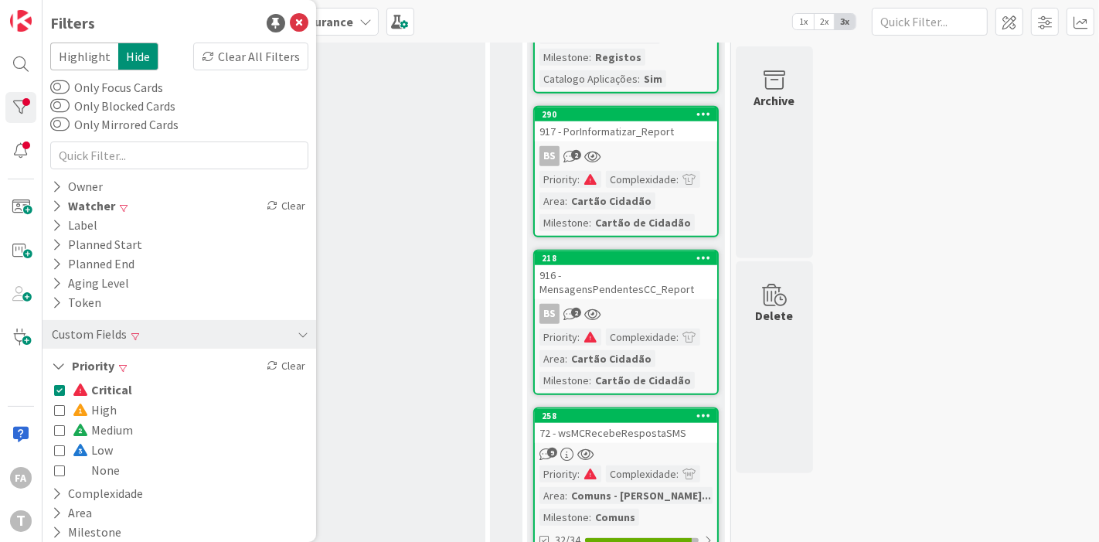
scroll to position [1098, 0]
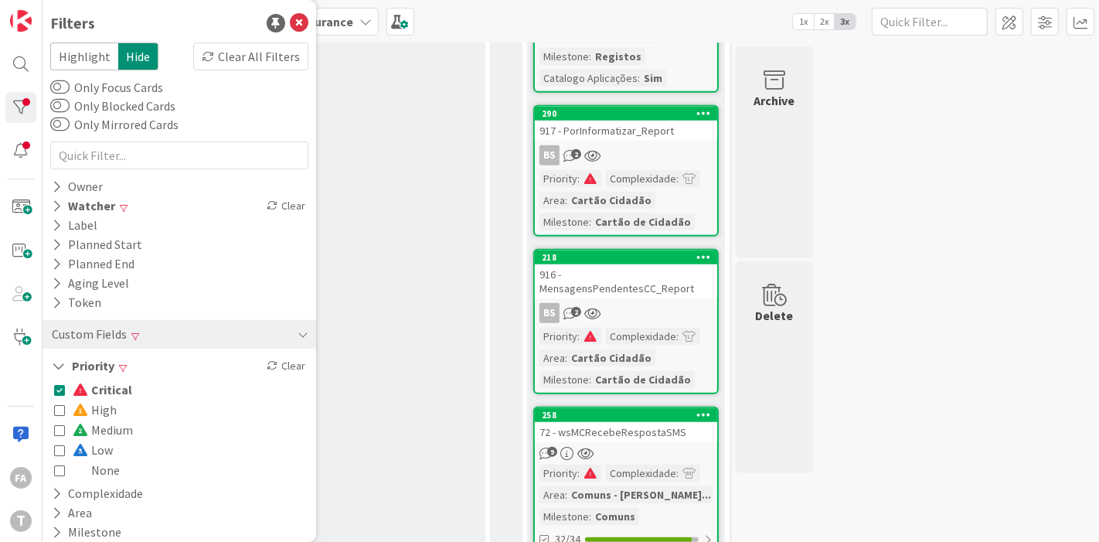
click at [610, 264] on div "916 - MensagensPendentesCC_Report" at bounding box center [626, 281] width 182 height 34
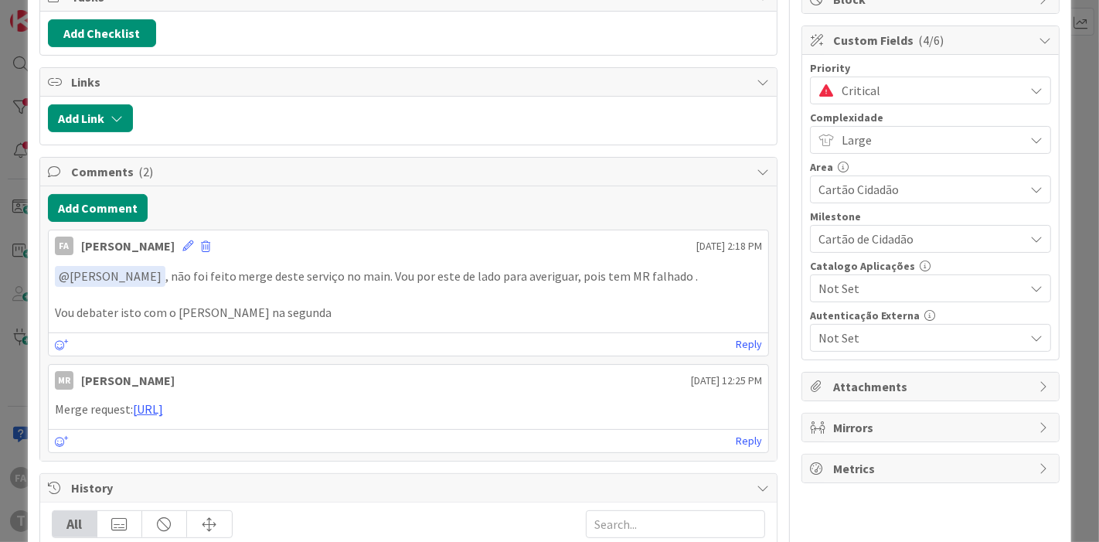
scroll to position [257, 0]
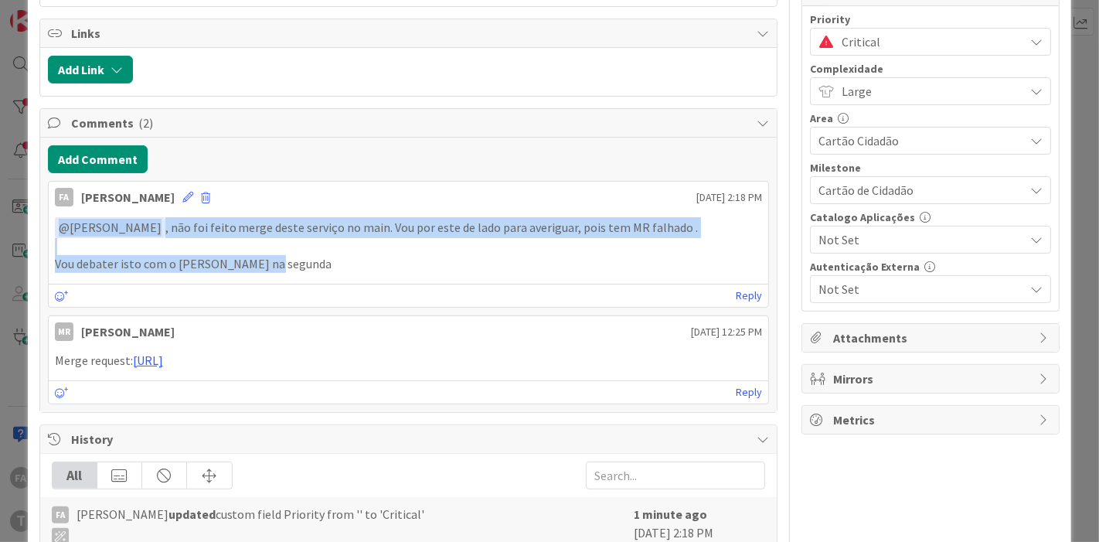
drag, startPoint x: 300, startPoint y: 256, endPoint x: 0, endPoint y: 212, distance: 303.0
click at [0, 212] on div "ID 218 Development & Quality Assurance Done Title 33 / 128 916 - MensagensPende…" at bounding box center [549, 271] width 1099 height 542
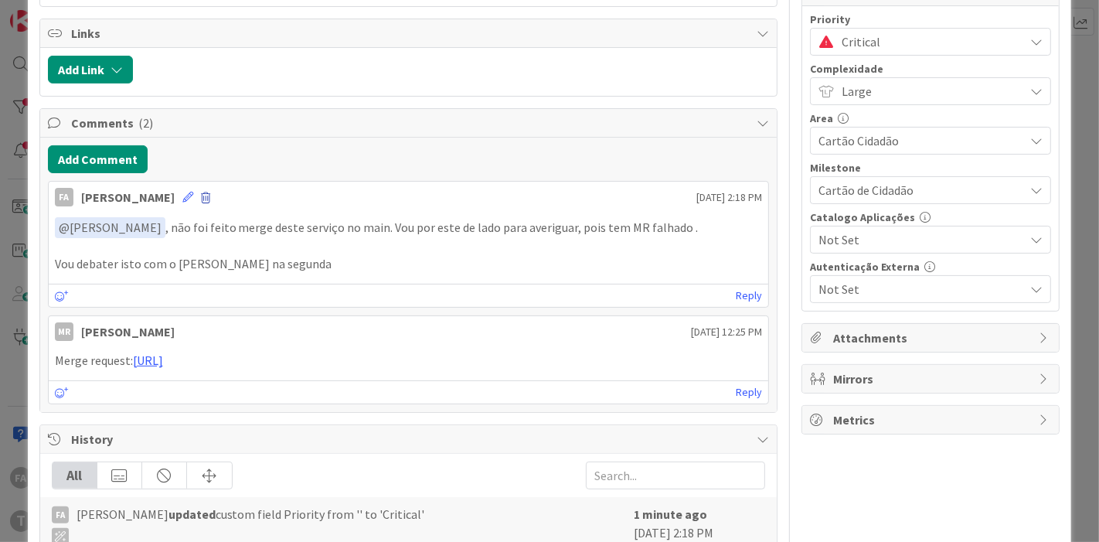
click at [201, 197] on span at bounding box center [205, 197] width 9 height 11
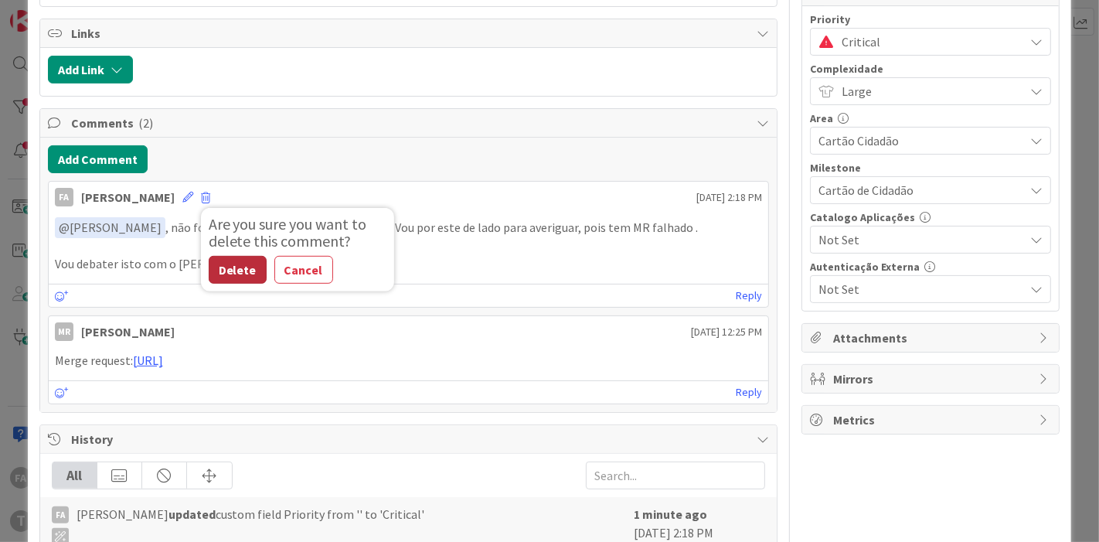
click at [217, 263] on button "Delete" at bounding box center [238, 270] width 58 height 28
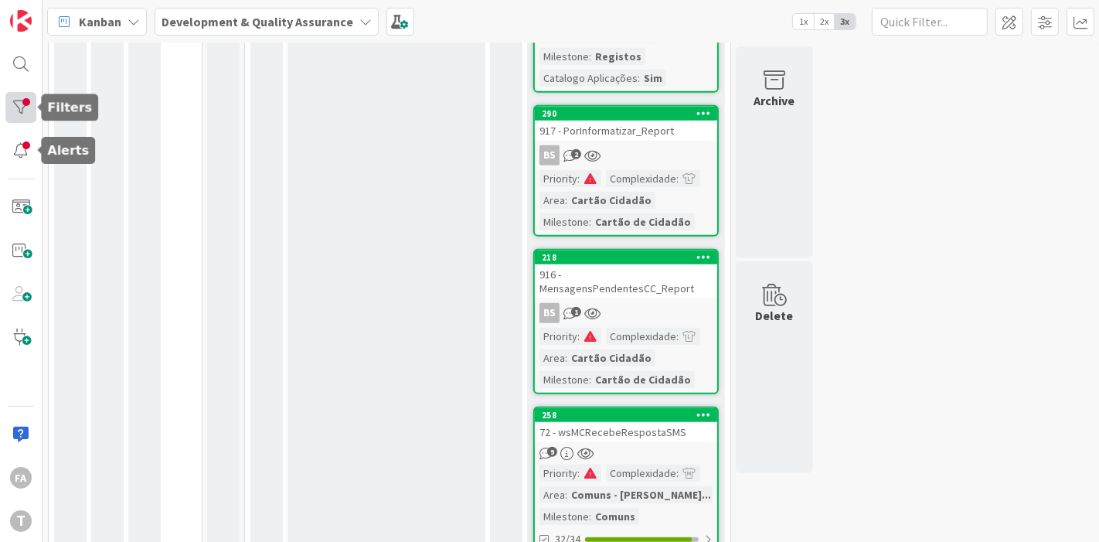
click at [10, 116] on div at bounding box center [20, 107] width 31 height 31
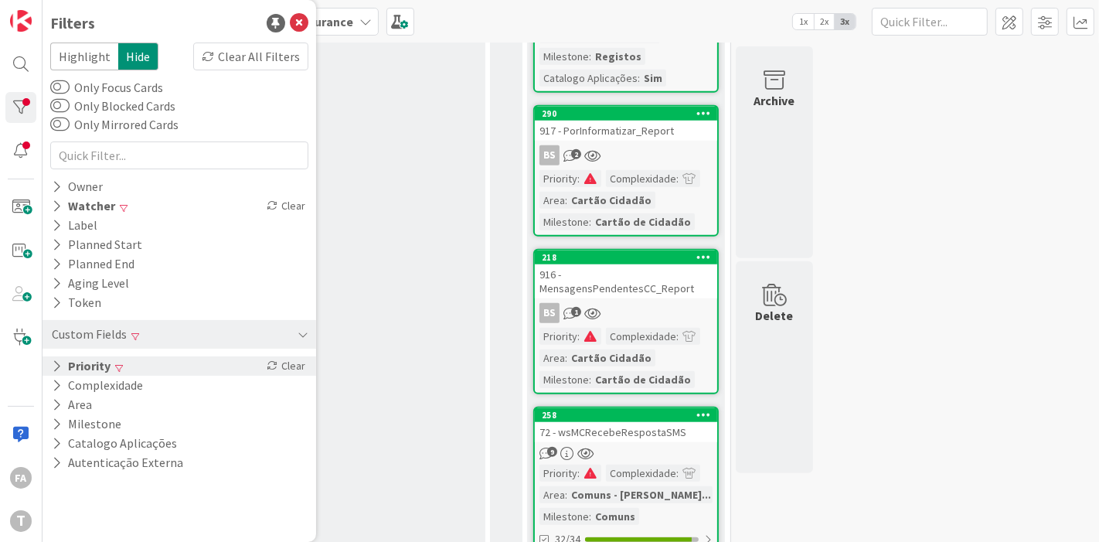
click at [104, 359] on button "Priority" at bounding box center [81, 365] width 62 height 19
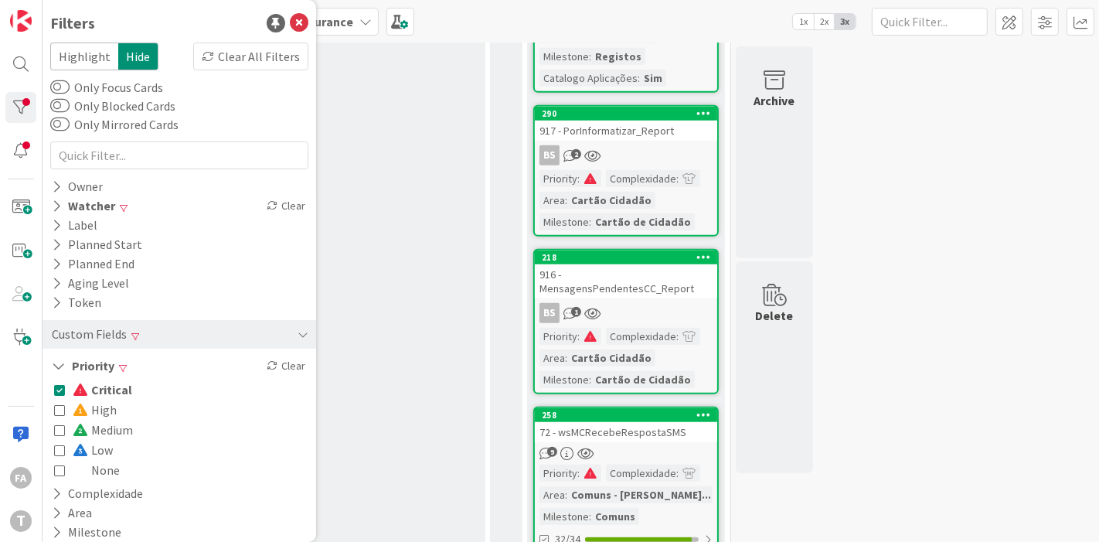
click at [117, 385] on span "Critical" at bounding box center [102, 389] width 59 height 20
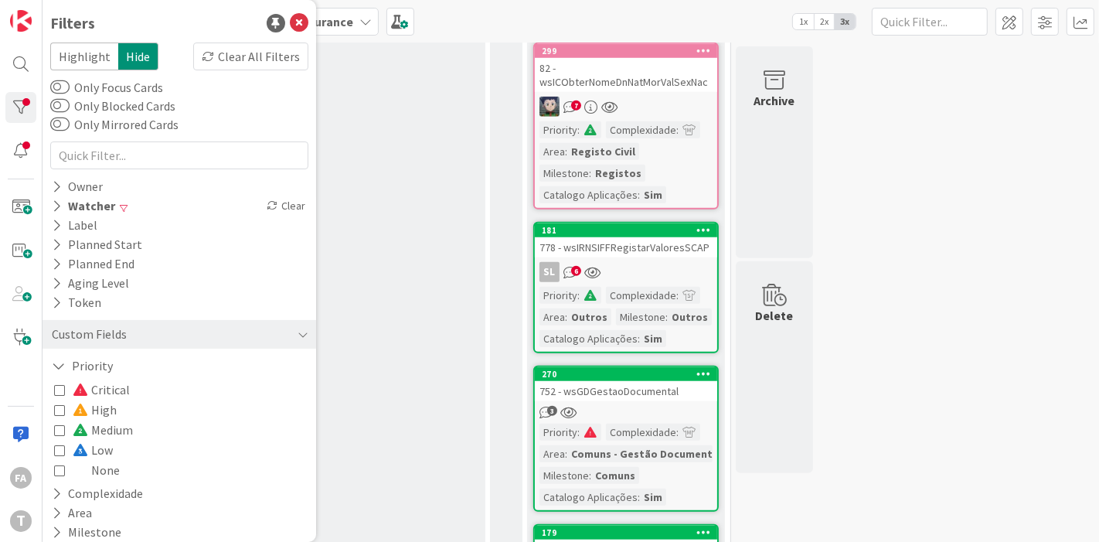
click at [105, 471] on span "None" at bounding box center [96, 470] width 47 height 20
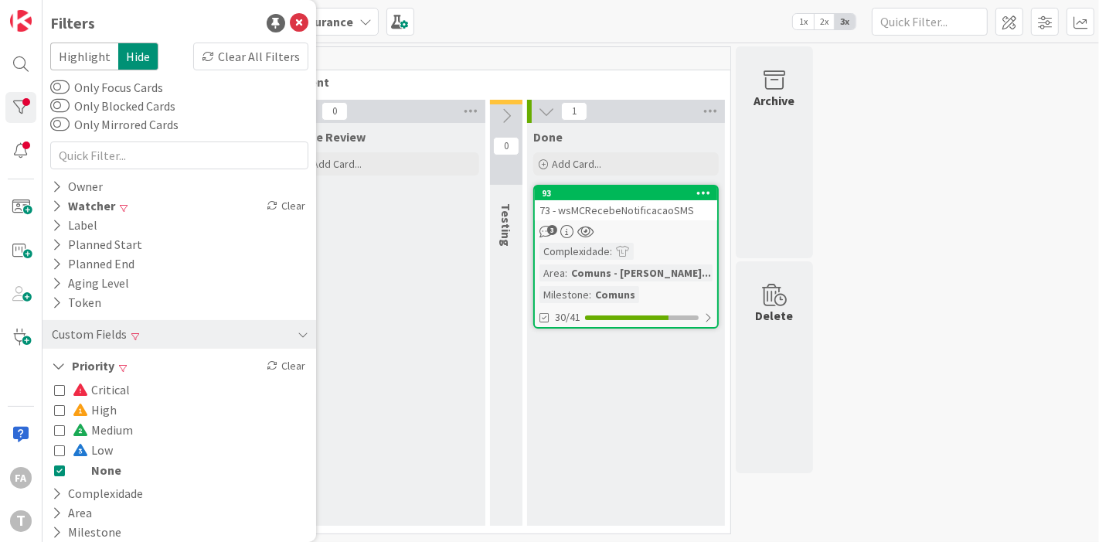
click at [648, 214] on div "73 - wsMCRecebeNotificacaoSMS" at bounding box center [626, 210] width 182 height 20
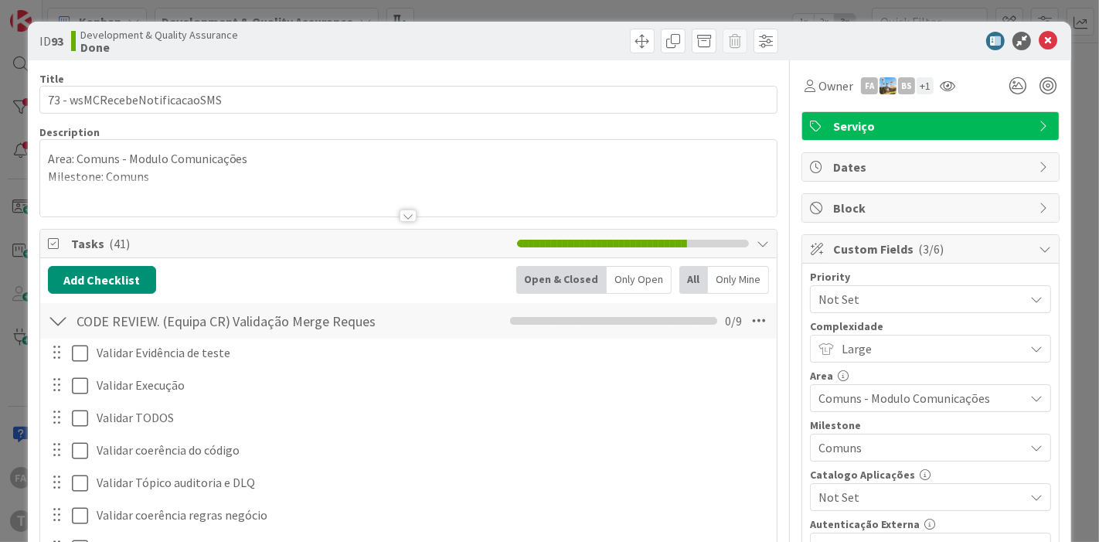
scroll to position [172, 0]
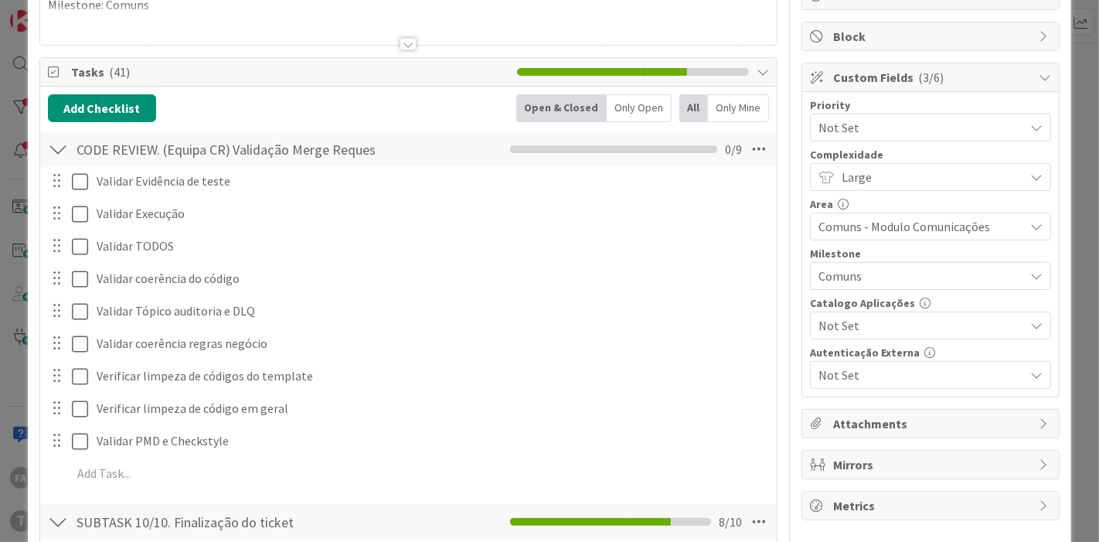
click at [48, 147] on div at bounding box center [58, 149] width 20 height 28
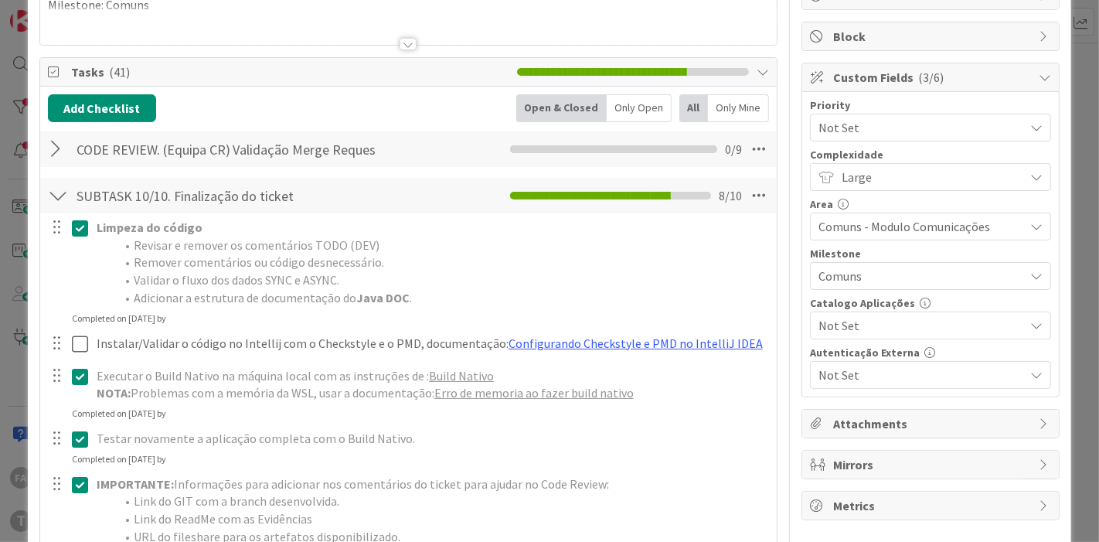
click at [61, 187] on div at bounding box center [58, 196] width 20 height 28
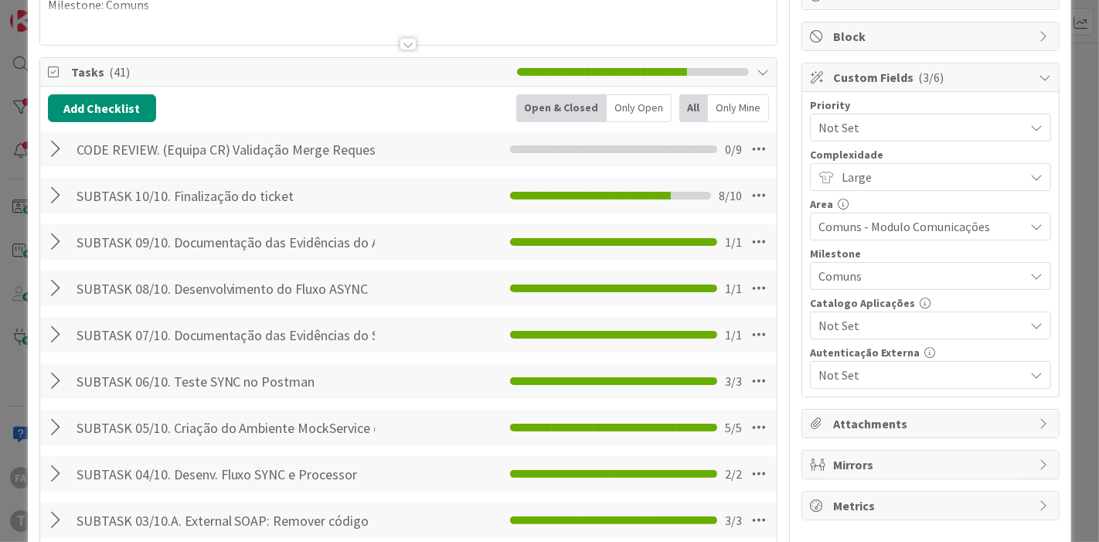
click at [238, 73] on span "Tasks ( 41 )" at bounding box center [290, 72] width 439 height 19
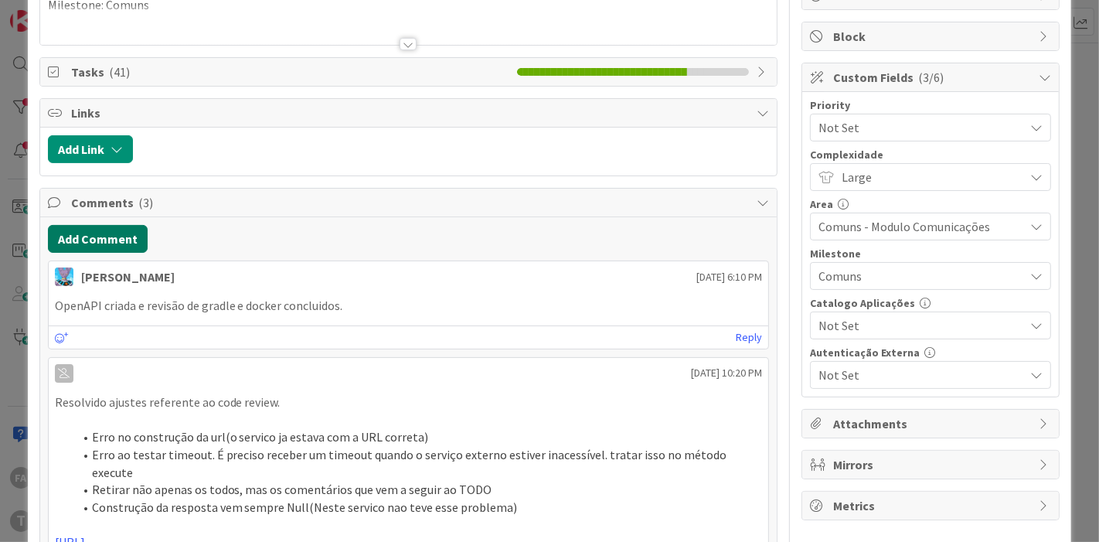
click at [96, 228] on button "Add Comment" at bounding box center [98, 239] width 100 height 28
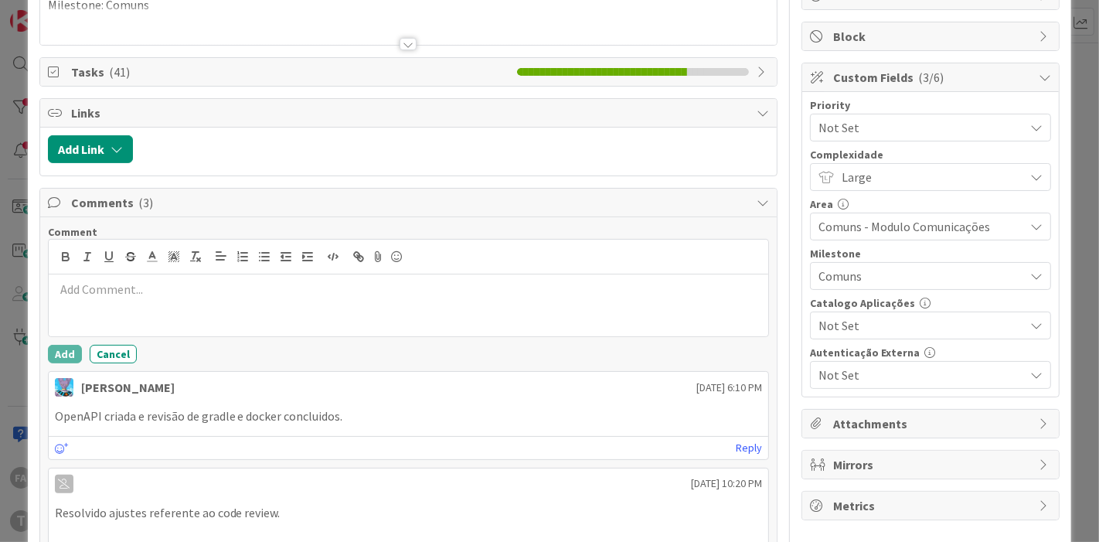
click at [136, 290] on p at bounding box center [409, 289] width 708 height 18
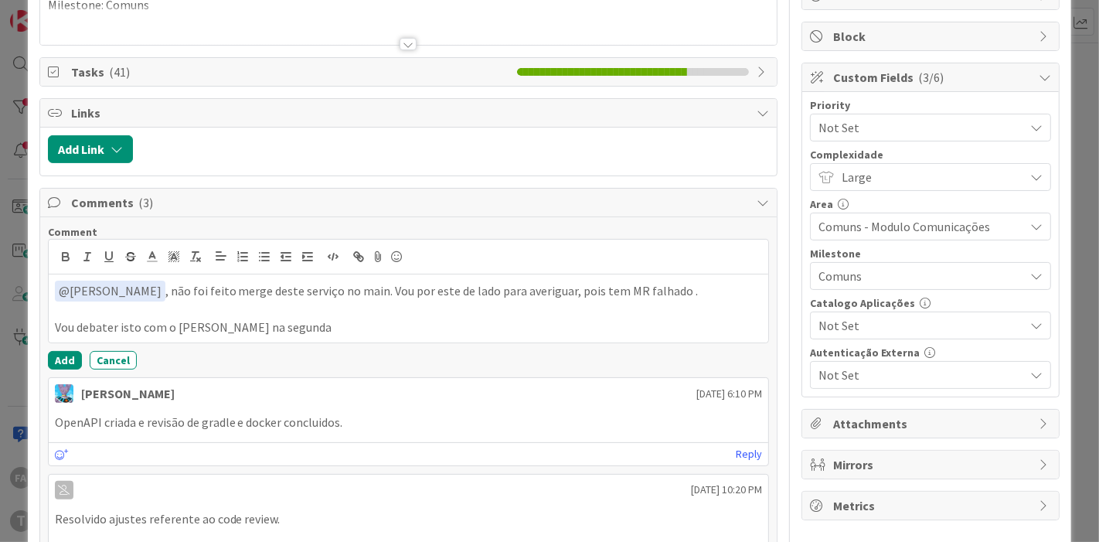
click at [694, 287] on p "﻿ @ [PERSON_NAME] ﻿ , não foi feito merge deste serviço no main. Vou por este d…" at bounding box center [409, 290] width 708 height 21
click at [274, 328] on p "Vou debater isto com o [PERSON_NAME] na segunda" at bounding box center [409, 327] width 708 height 18
click at [59, 358] on button "Add" at bounding box center [65, 360] width 34 height 19
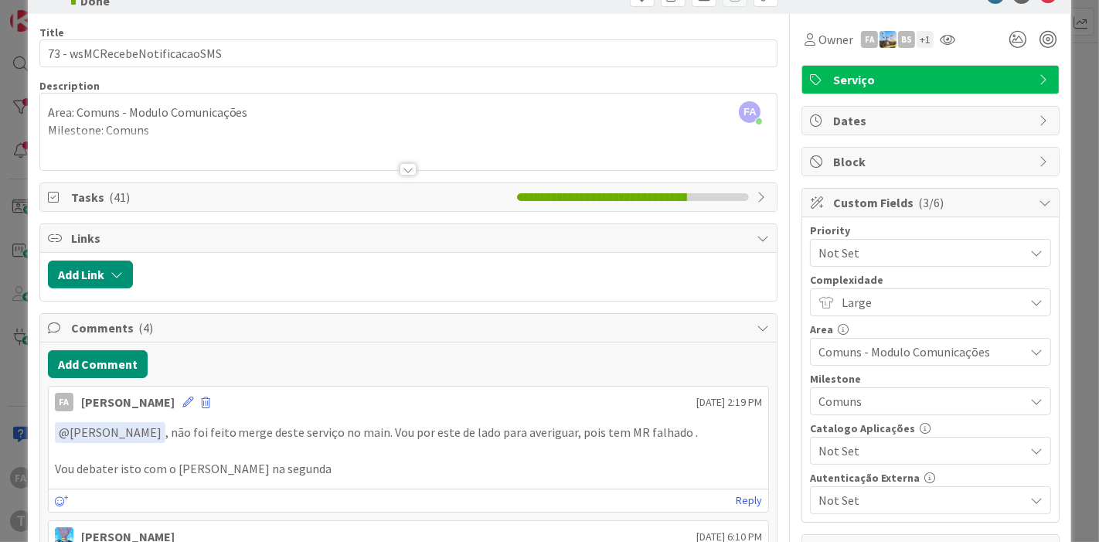
scroll to position [0, 0]
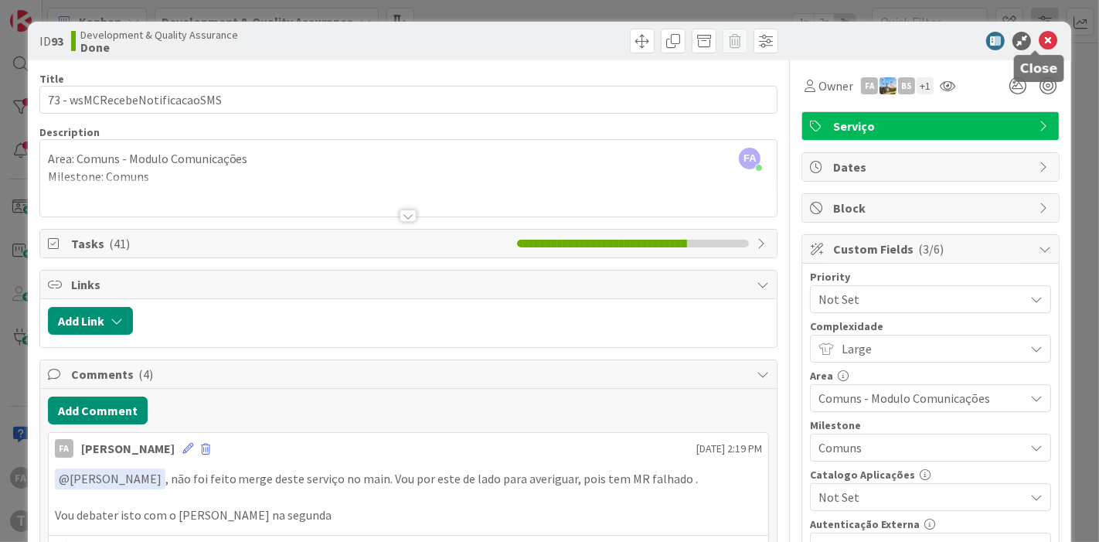
click at [988, 32] on icon at bounding box center [1047, 41] width 19 height 19
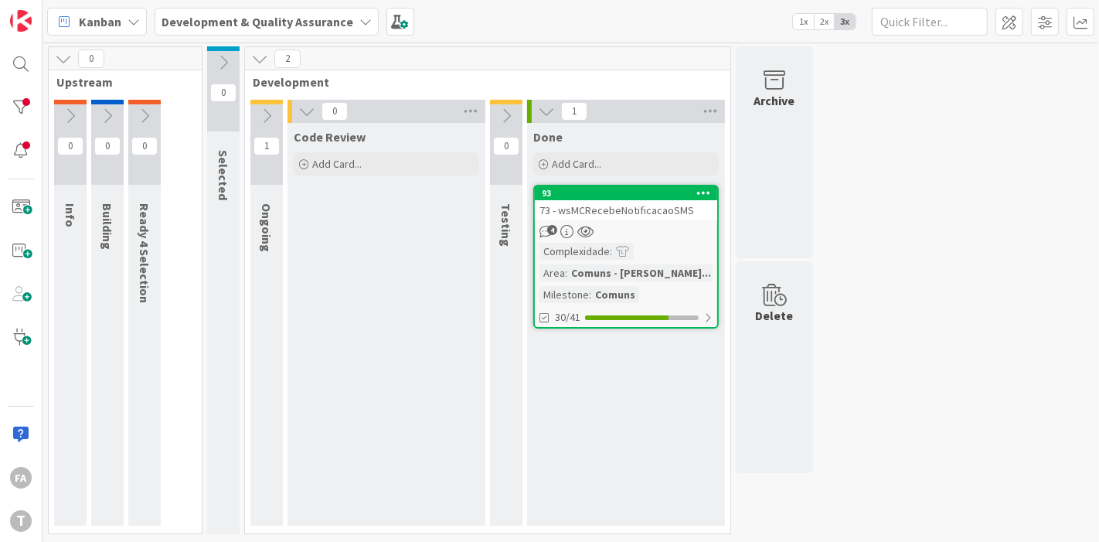
click at [662, 225] on div "4" at bounding box center [626, 231] width 182 height 13
click at [26, 162] on div at bounding box center [20, 150] width 31 height 31
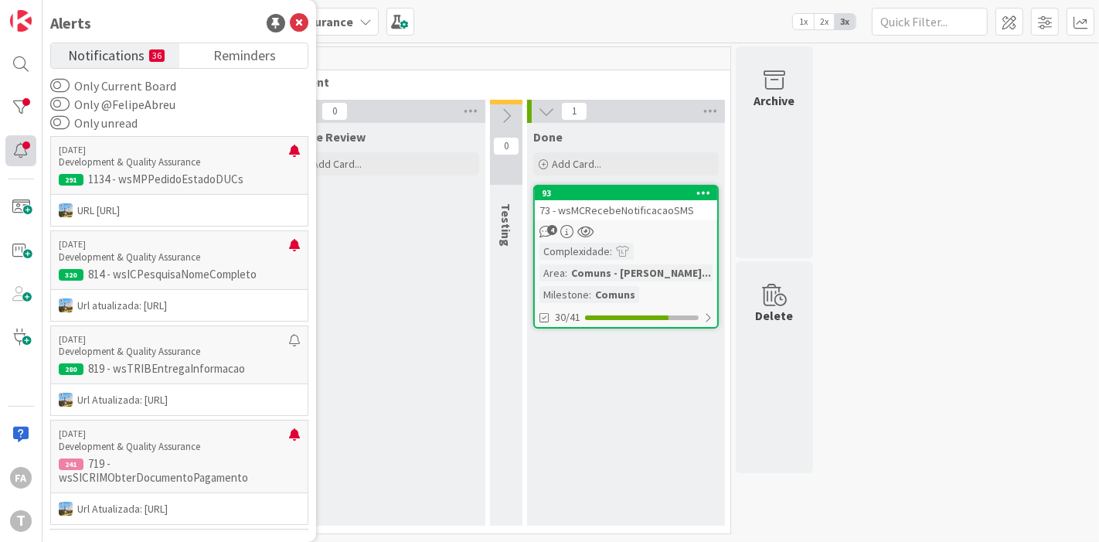
click at [33, 150] on div at bounding box center [20, 150] width 31 height 31
click at [301, 21] on icon at bounding box center [299, 23] width 19 height 19
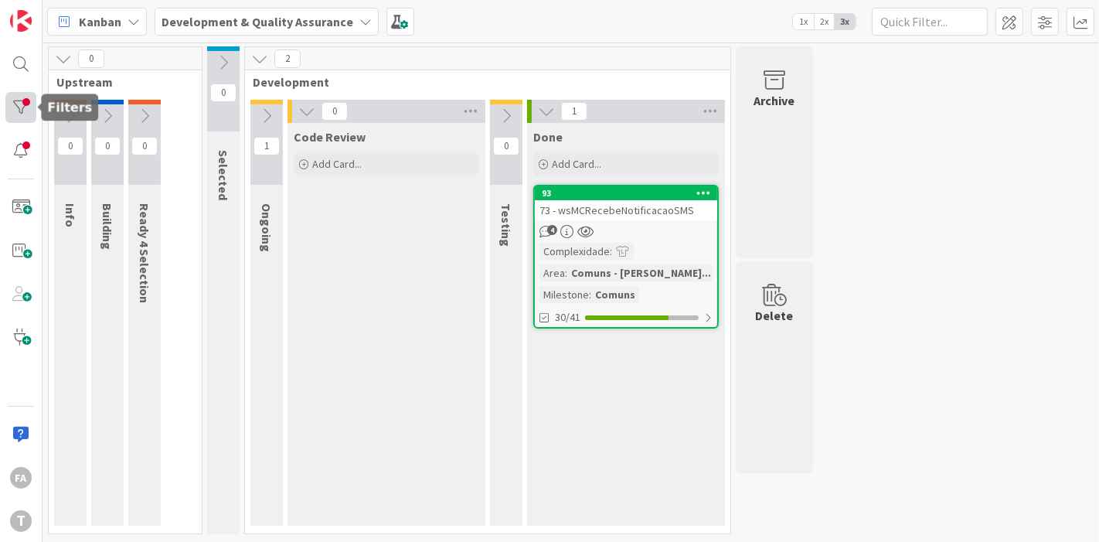
click at [24, 107] on div at bounding box center [20, 107] width 31 height 31
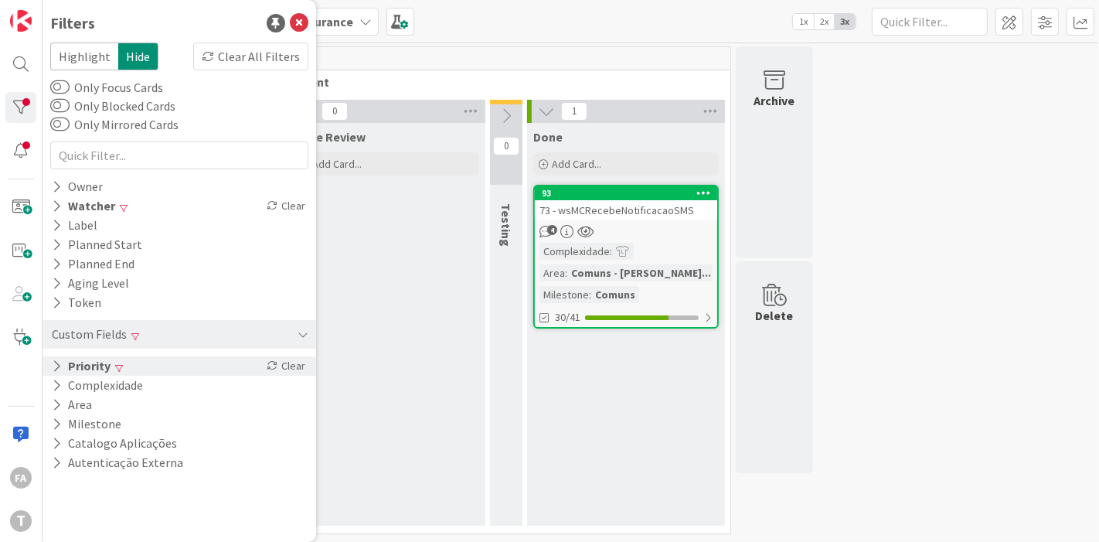
click at [201, 362] on div "Priority Clear" at bounding box center [178, 365] width 273 height 19
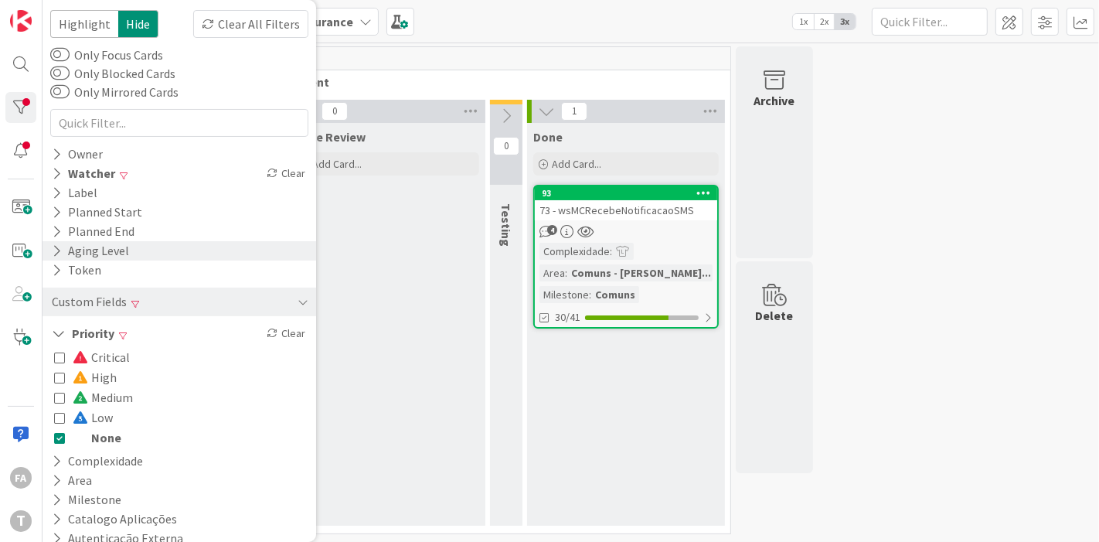
scroll to position [49, 0]
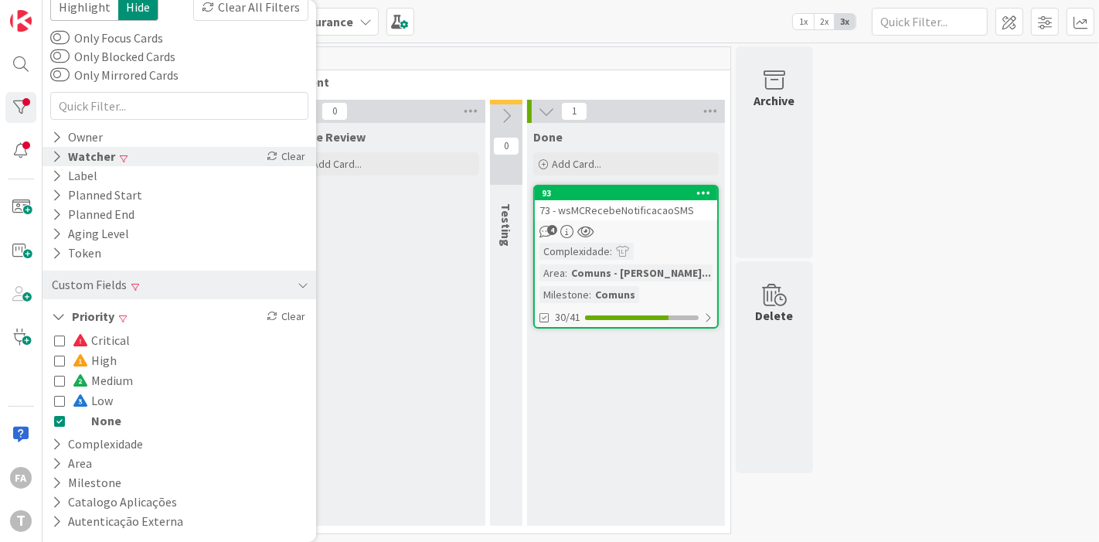
click at [141, 160] on div "Watcher Clear" at bounding box center [178, 156] width 273 height 19
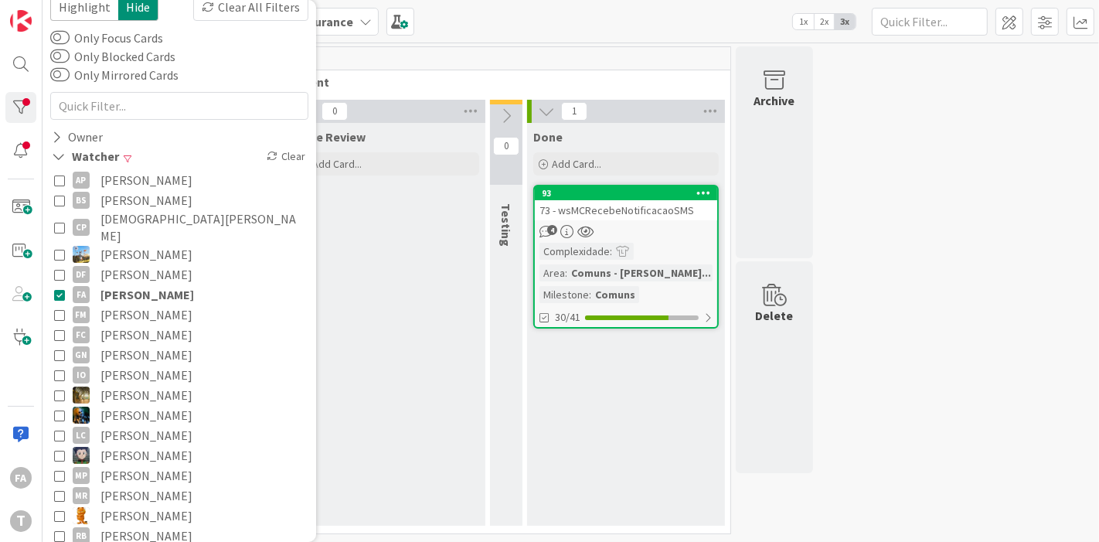
click at [112, 284] on span "[PERSON_NAME]" at bounding box center [146, 294] width 93 height 20
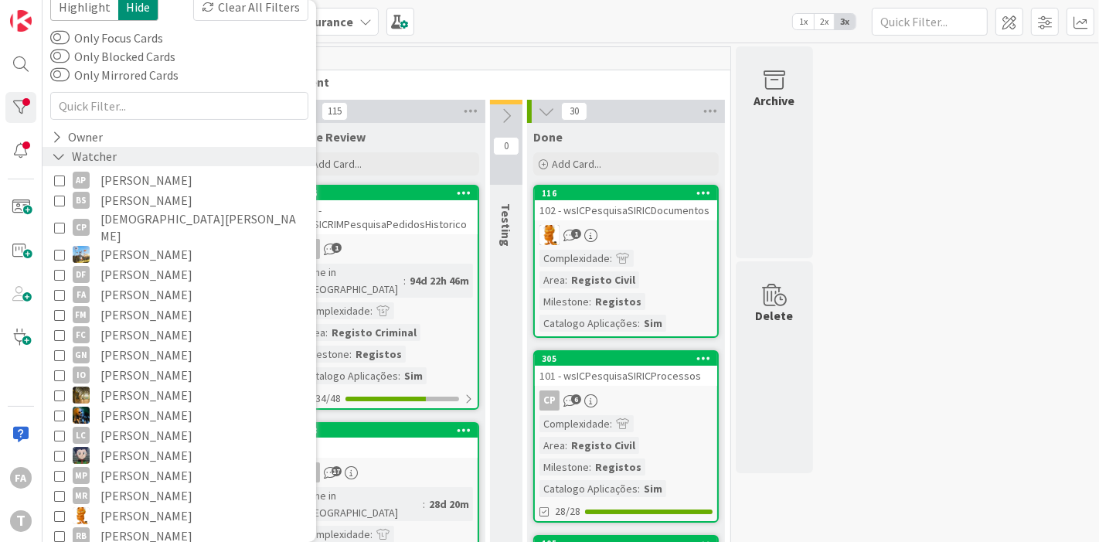
click at [108, 156] on div "Watcher" at bounding box center [84, 156] width 68 height 19
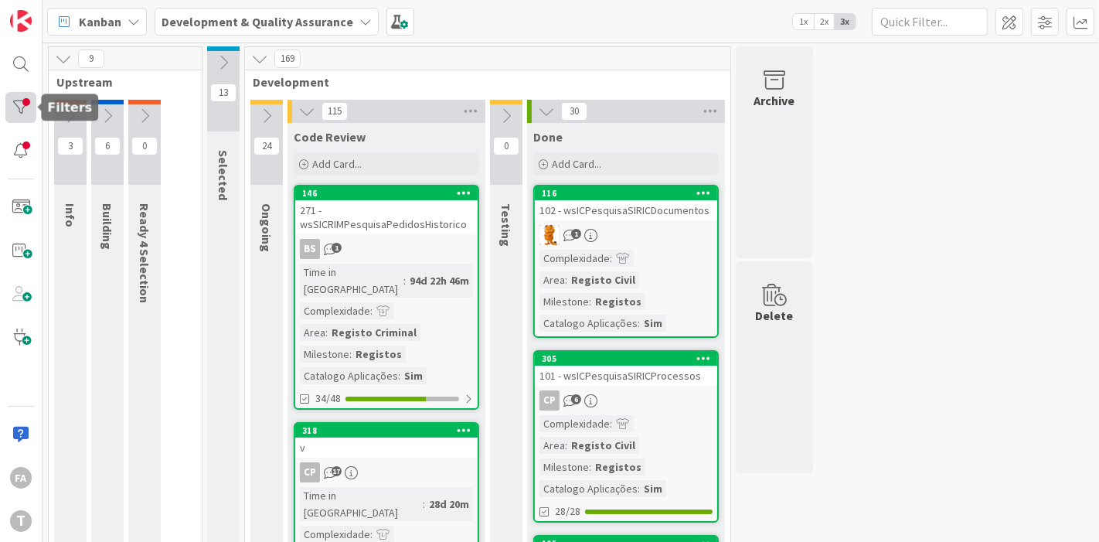
click at [24, 112] on div at bounding box center [20, 107] width 31 height 31
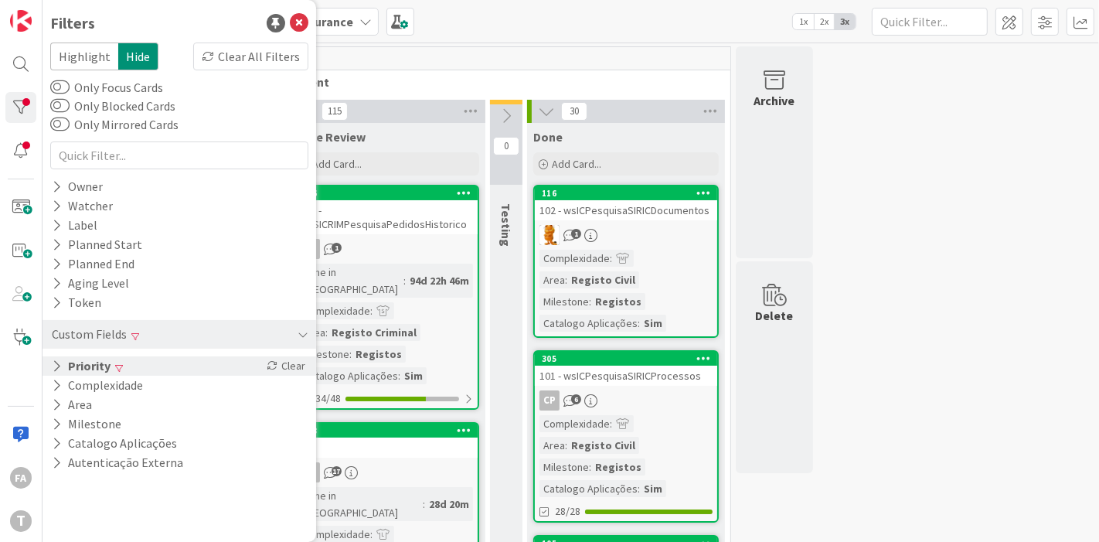
click at [114, 373] on div "Priority Clear" at bounding box center [178, 365] width 273 height 19
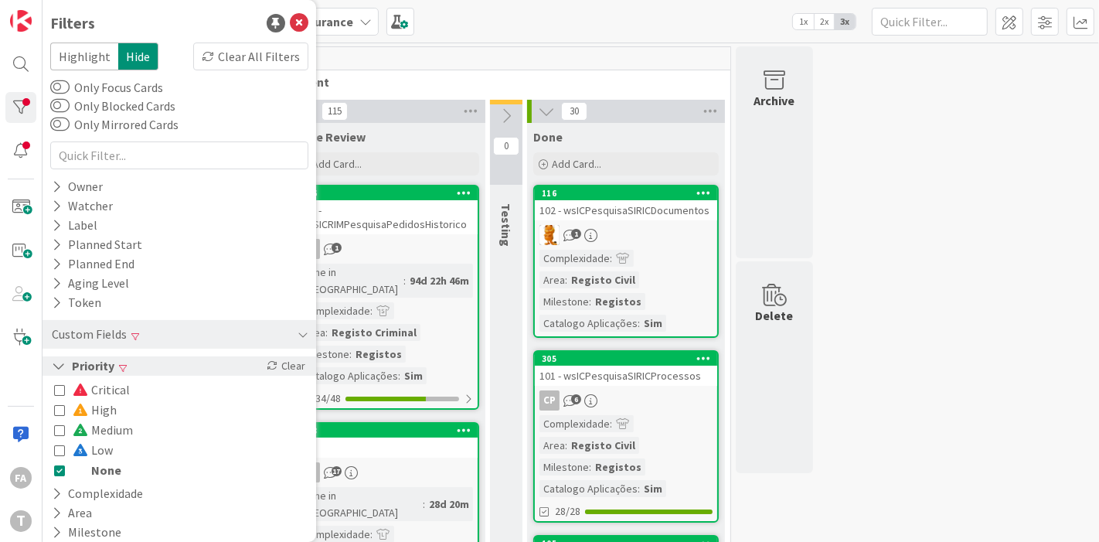
click at [114, 366] on button "Priority" at bounding box center [83, 365] width 66 height 19
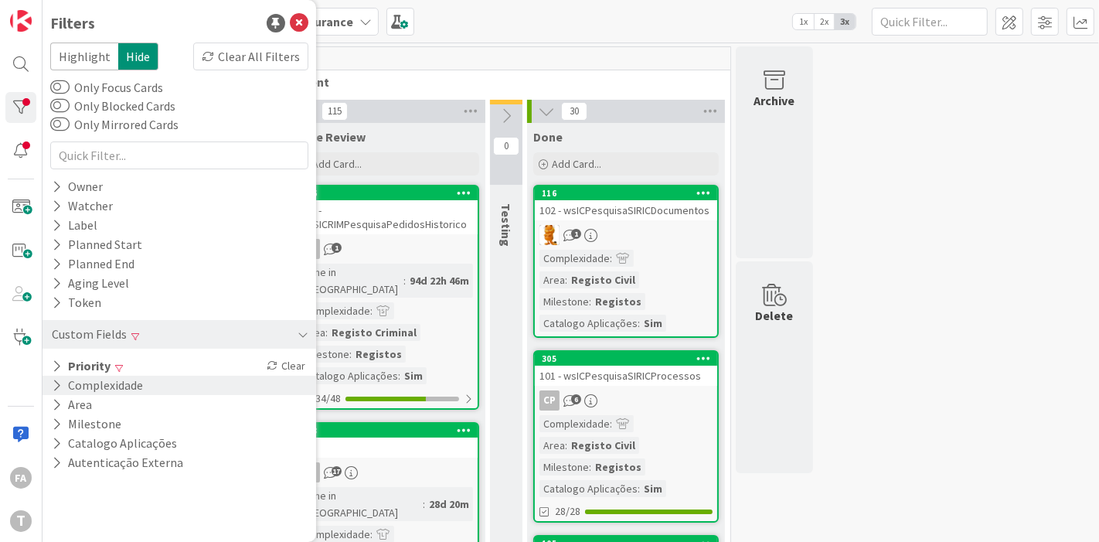
click at [108, 382] on button "Complexidade" at bounding box center [97, 384] width 94 height 19
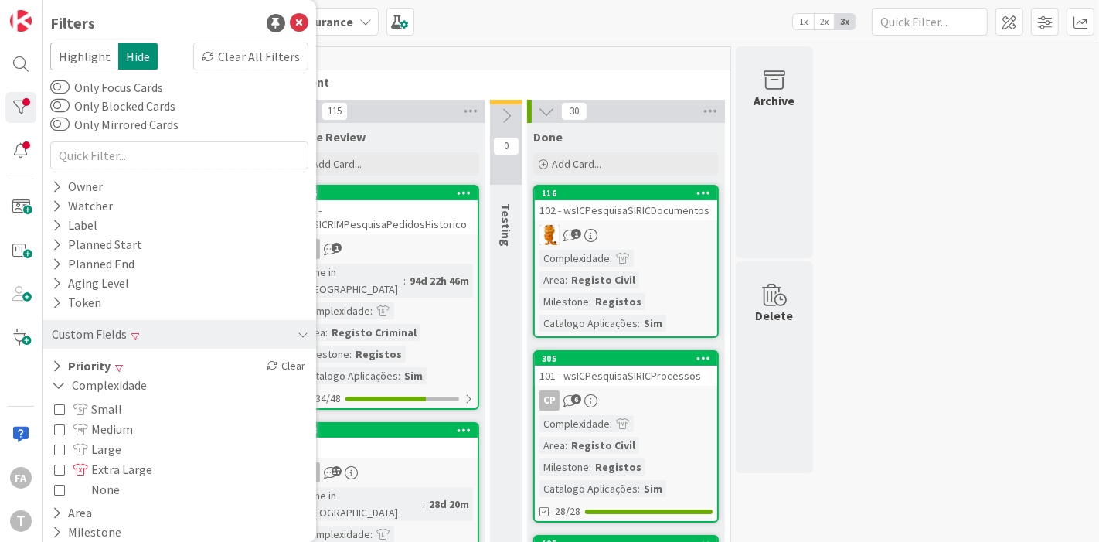
click at [104, 405] on span "Small" at bounding box center [97, 409] width 49 height 20
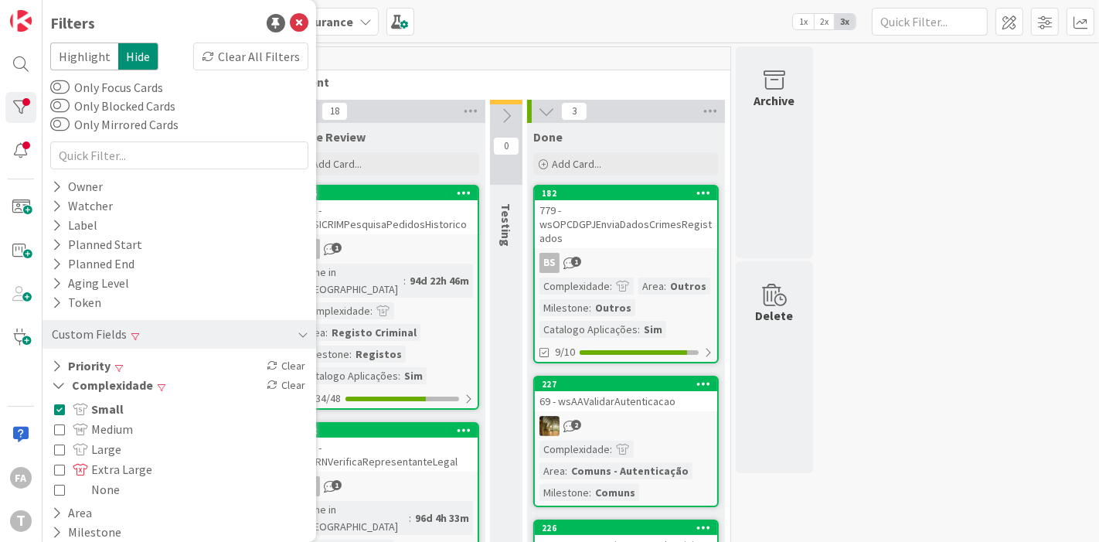
click at [682, 219] on div "779 - wsOPCDGPJEnviaDadosCrimesRegistados" at bounding box center [626, 224] width 182 height 48
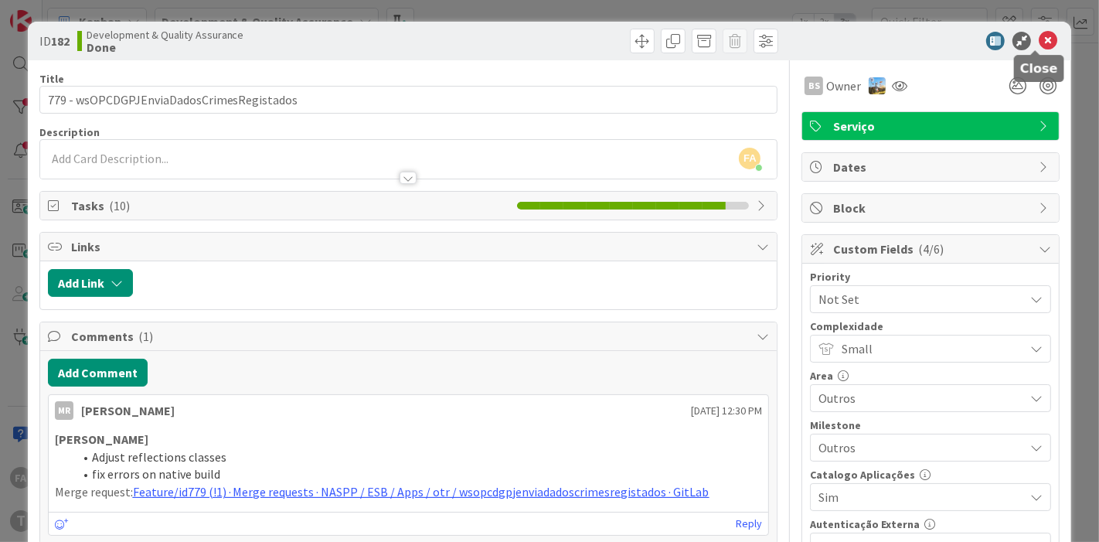
drag, startPoint x: 1031, startPoint y: 47, endPoint x: 1012, endPoint y: 49, distance: 18.7
click at [988, 47] on icon at bounding box center [1047, 41] width 19 height 19
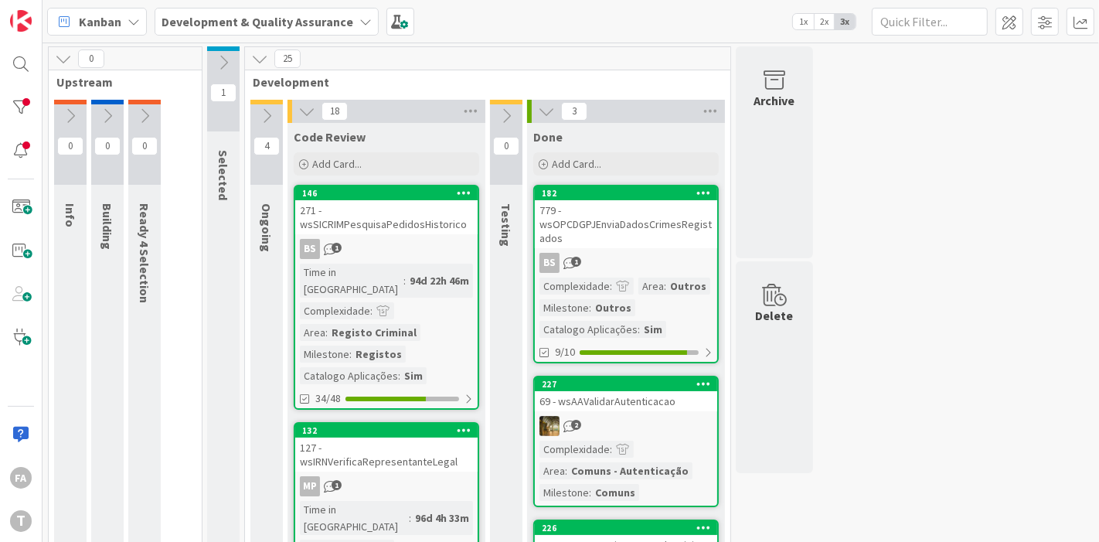
click at [624, 220] on div "779 - wsOPCDGPJEnviaDadosCrimesRegistados" at bounding box center [626, 224] width 182 height 48
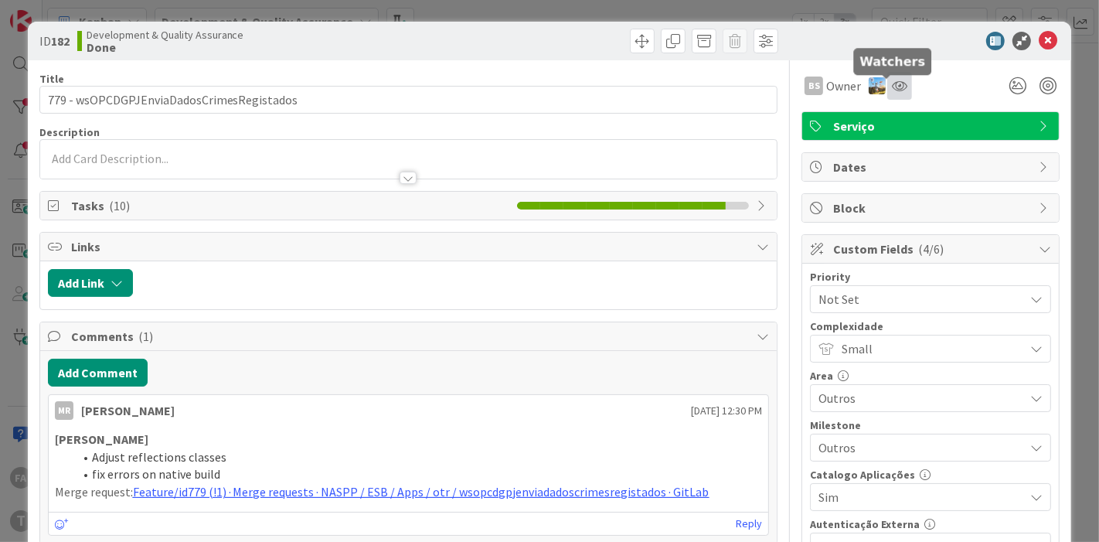
click at [892, 83] on icon at bounding box center [899, 86] width 15 height 12
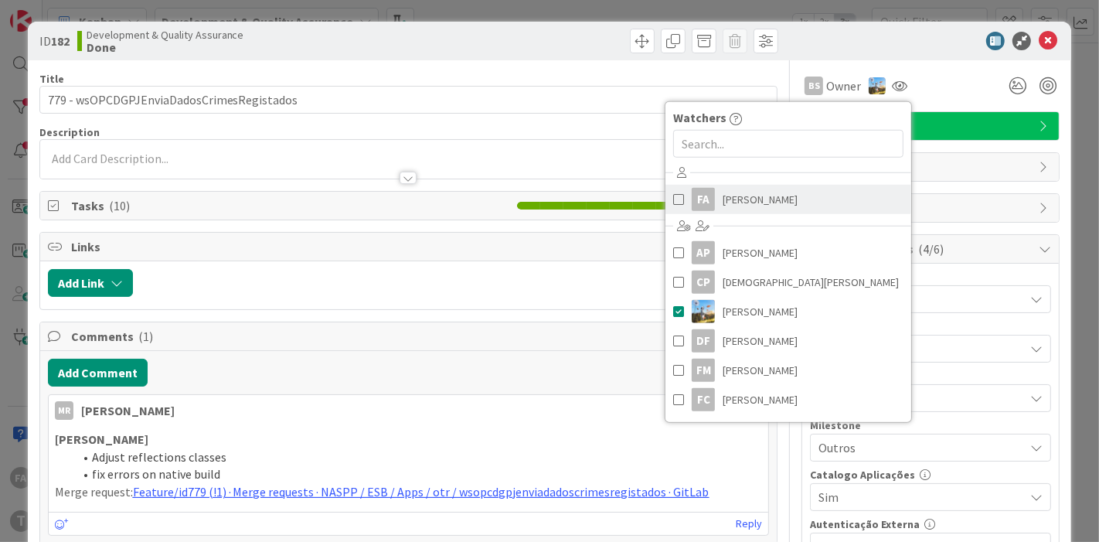
click at [673, 201] on span at bounding box center [678, 199] width 11 height 23
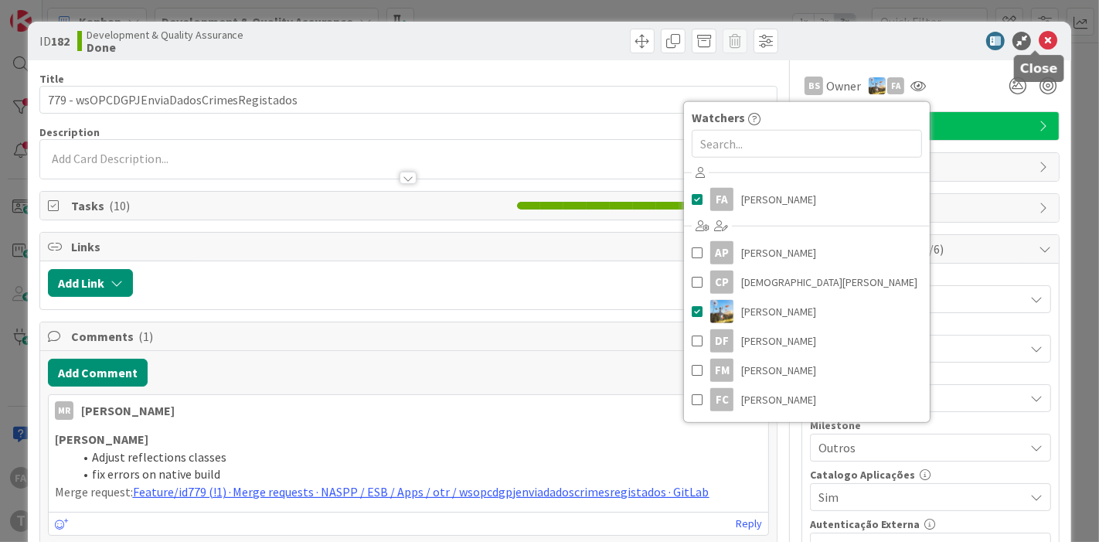
click at [988, 44] on icon at bounding box center [1047, 41] width 19 height 19
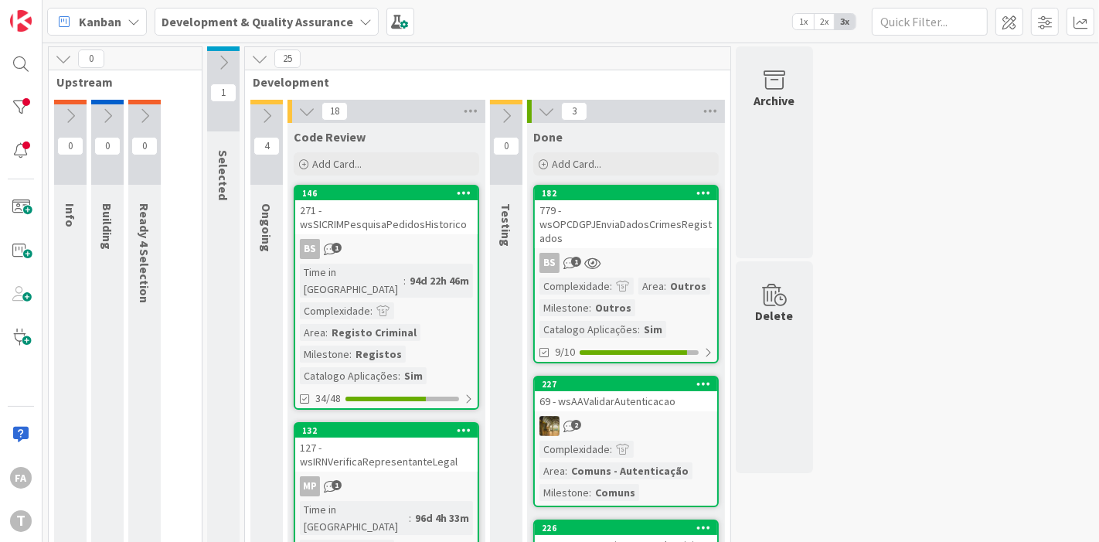
click at [647, 222] on div "779 - wsOPCDGPJEnviaDadosCrimesRegistados" at bounding box center [626, 224] width 182 height 48
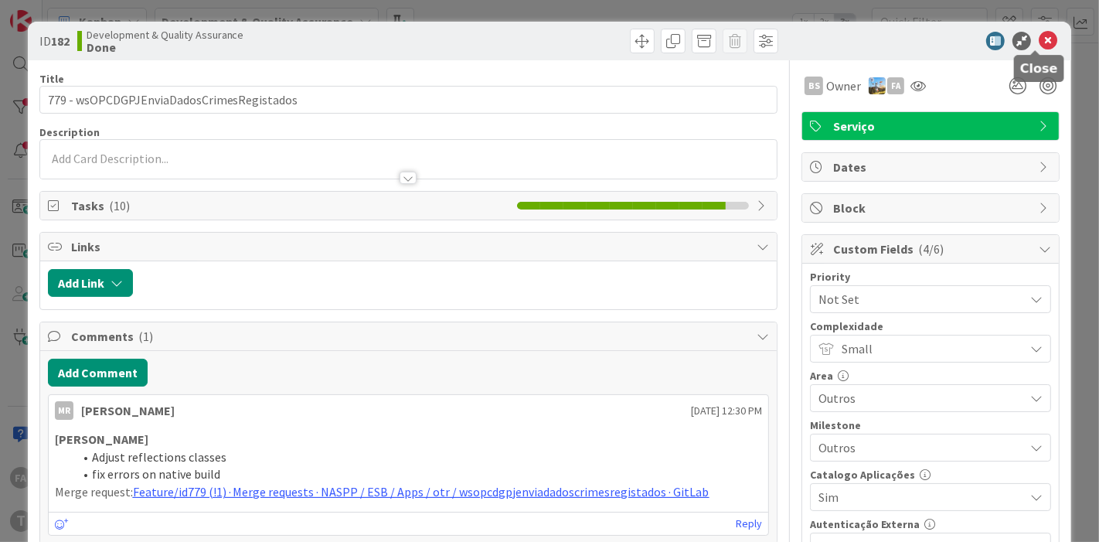
click at [988, 36] on icon at bounding box center [1047, 41] width 19 height 19
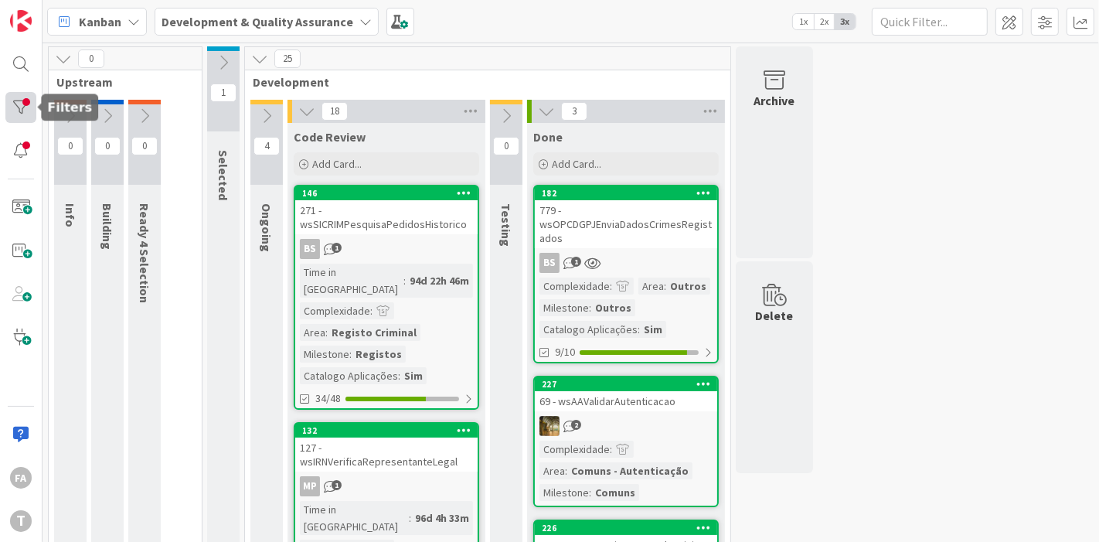
click at [15, 105] on div at bounding box center [20, 107] width 31 height 31
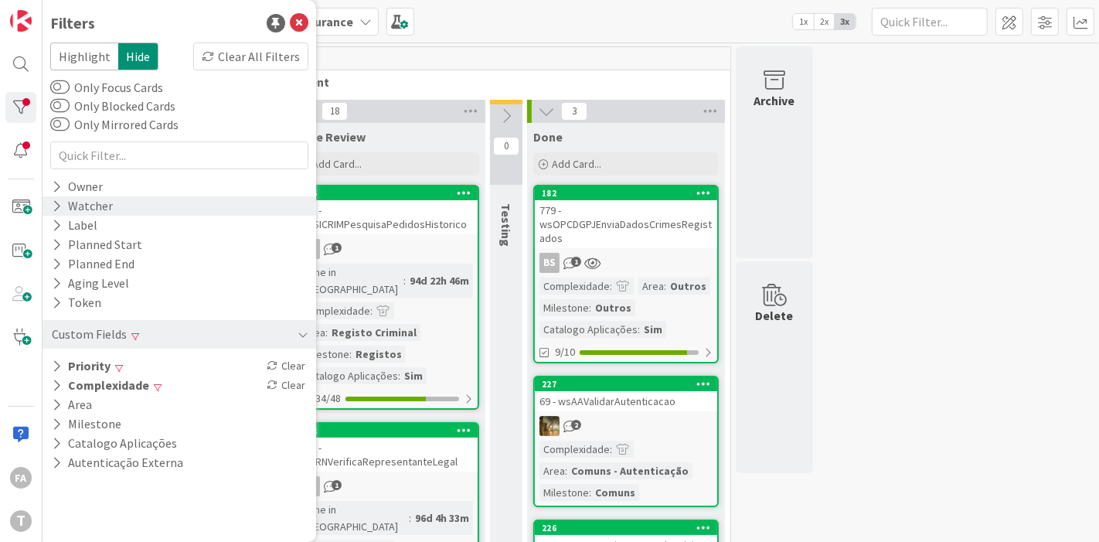
click at [79, 207] on div "Watcher" at bounding box center [82, 205] width 64 height 19
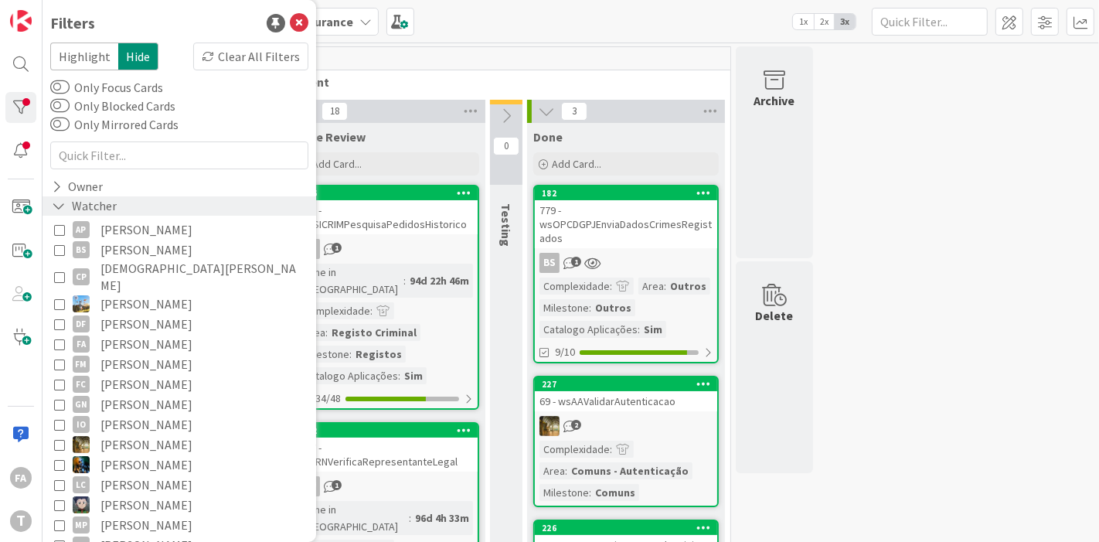
click at [79, 207] on div "Watcher" at bounding box center [84, 205] width 68 height 19
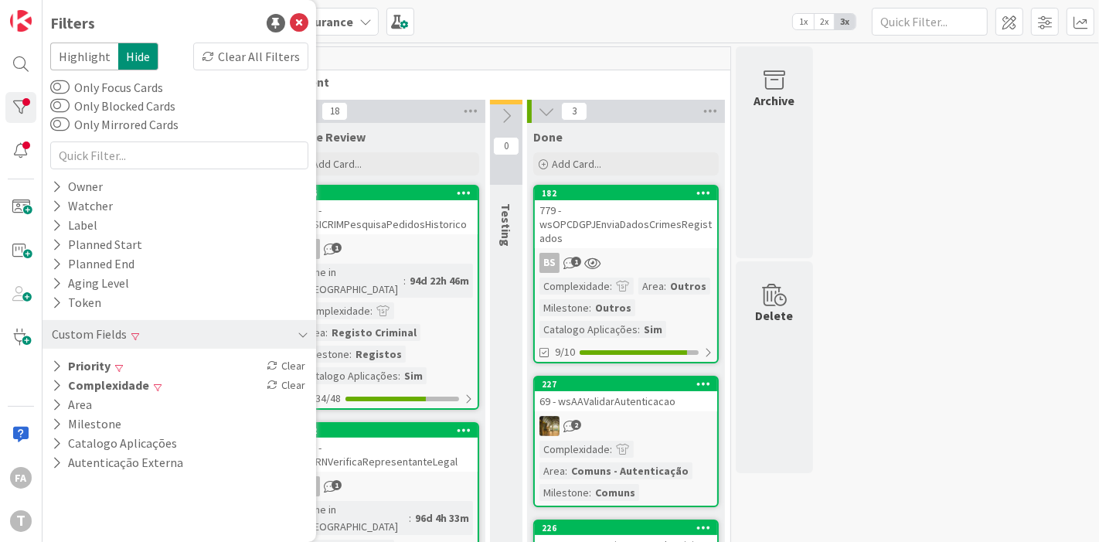
click at [649, 398] on div "69 - wsAAValidarAutenticacao" at bounding box center [626, 401] width 182 height 20
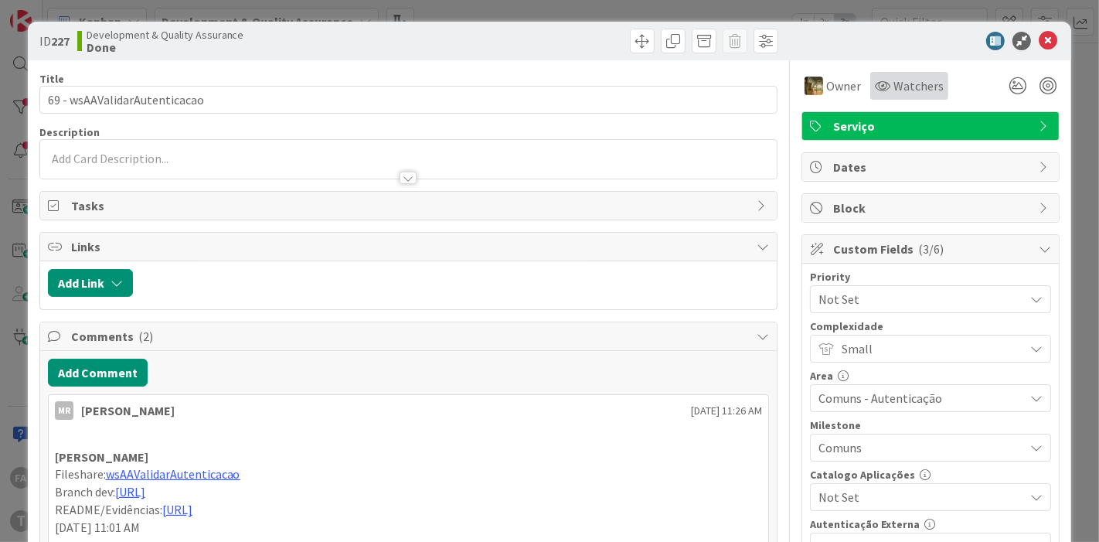
click at [902, 80] on span "Watchers" at bounding box center [918, 85] width 50 height 19
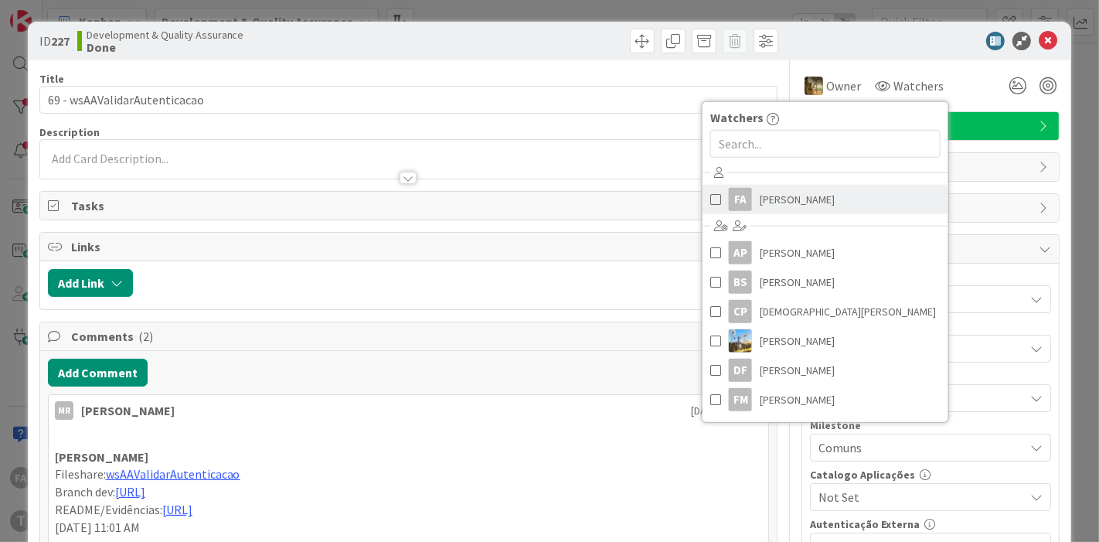
click at [783, 197] on span "[PERSON_NAME]" at bounding box center [796, 199] width 75 height 23
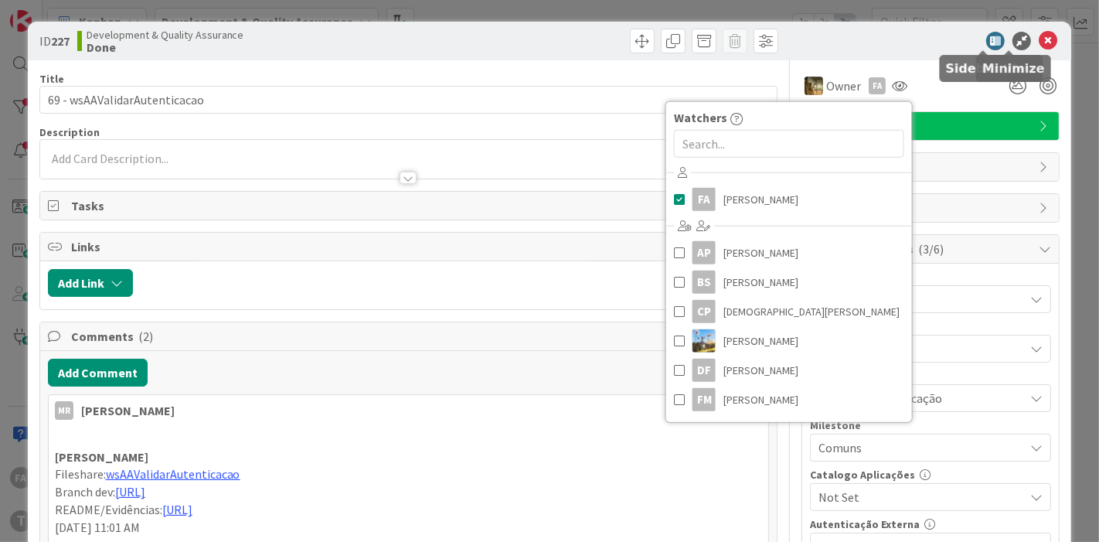
click at [988, 44] on icon at bounding box center [1047, 41] width 19 height 19
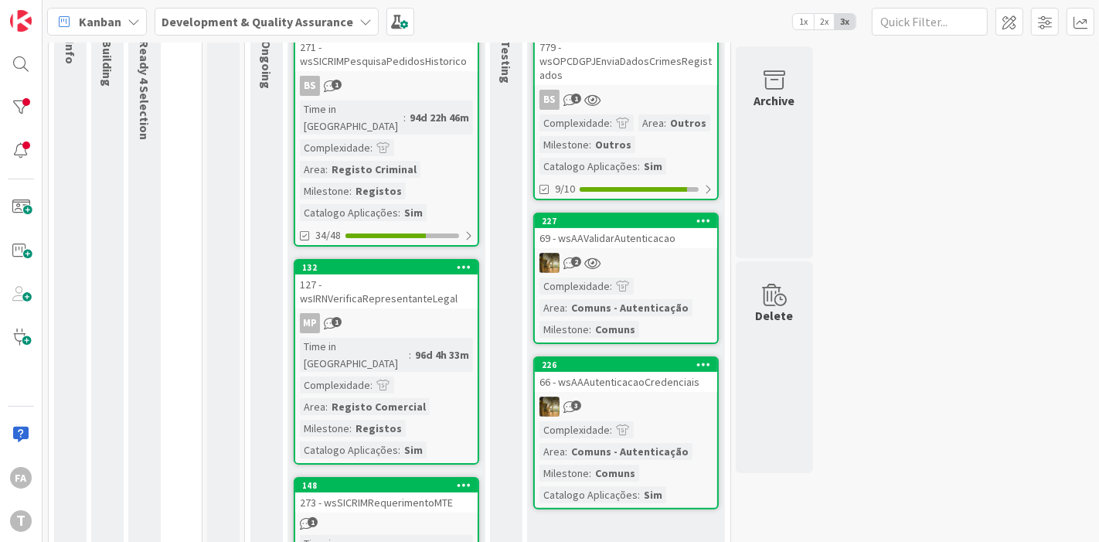
scroll to position [172, 0]
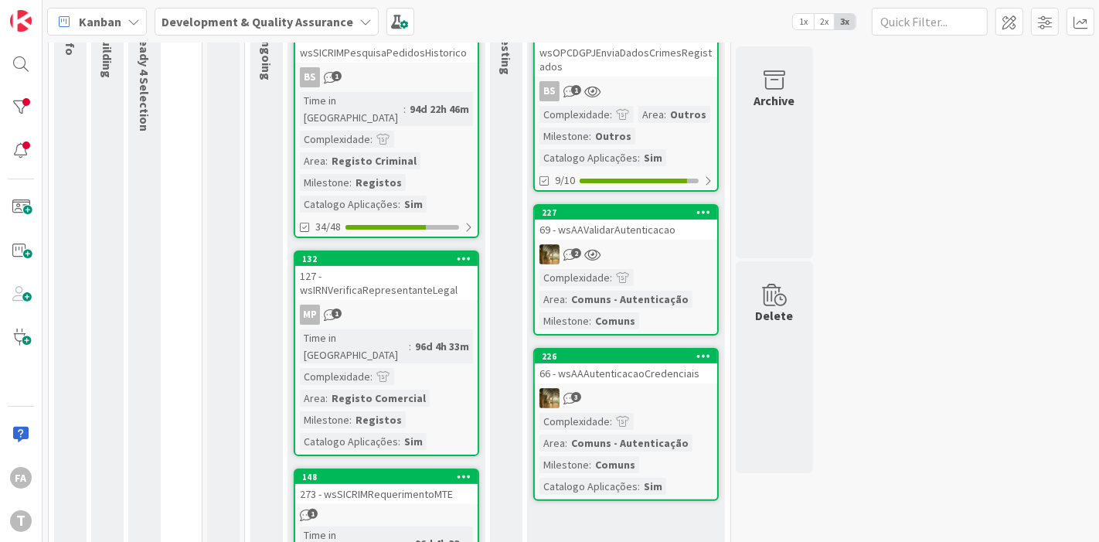
click at [609, 67] on div "779 - wsOPCDGPJEnviaDadosCrimesRegistados" at bounding box center [626, 53] width 182 height 48
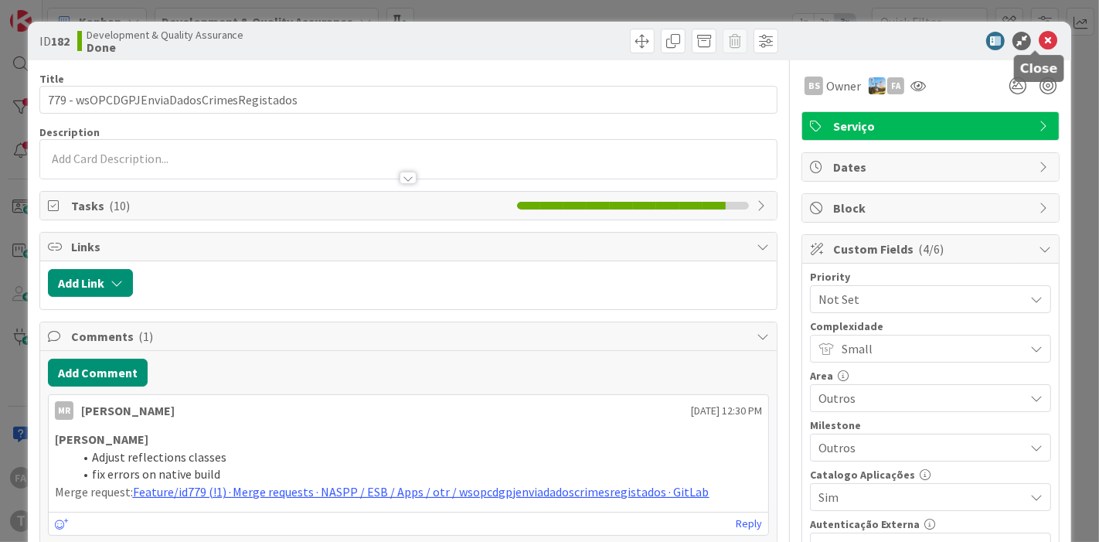
click at [988, 40] on icon at bounding box center [1047, 41] width 19 height 19
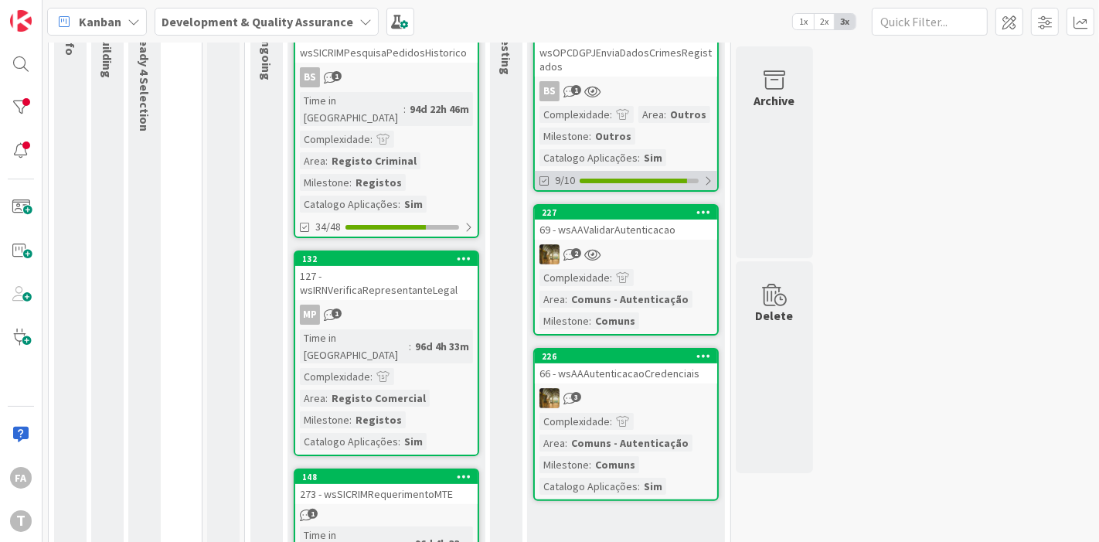
scroll to position [141, 0]
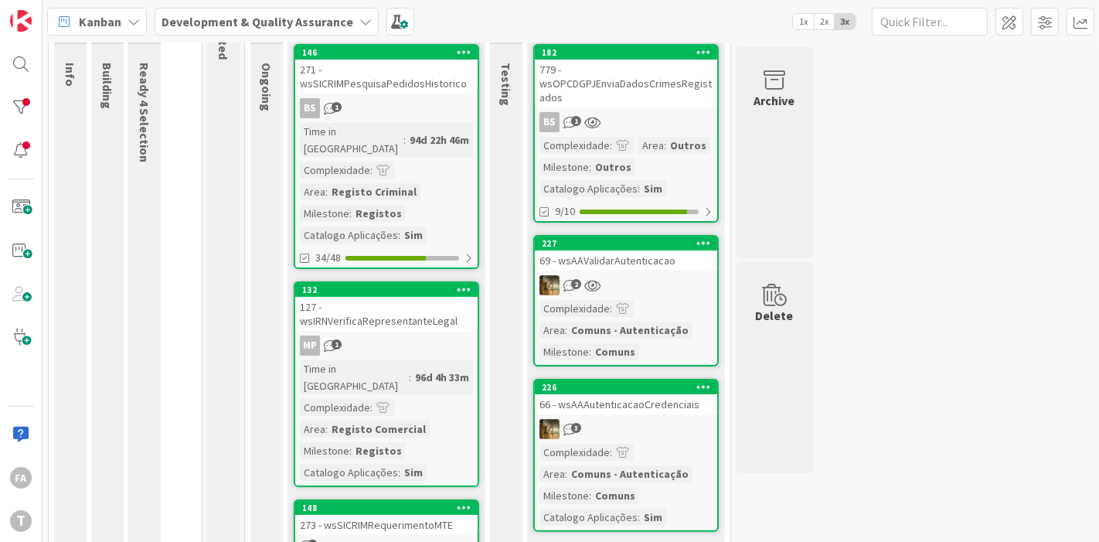
click at [660, 277] on div "2" at bounding box center [626, 285] width 182 height 20
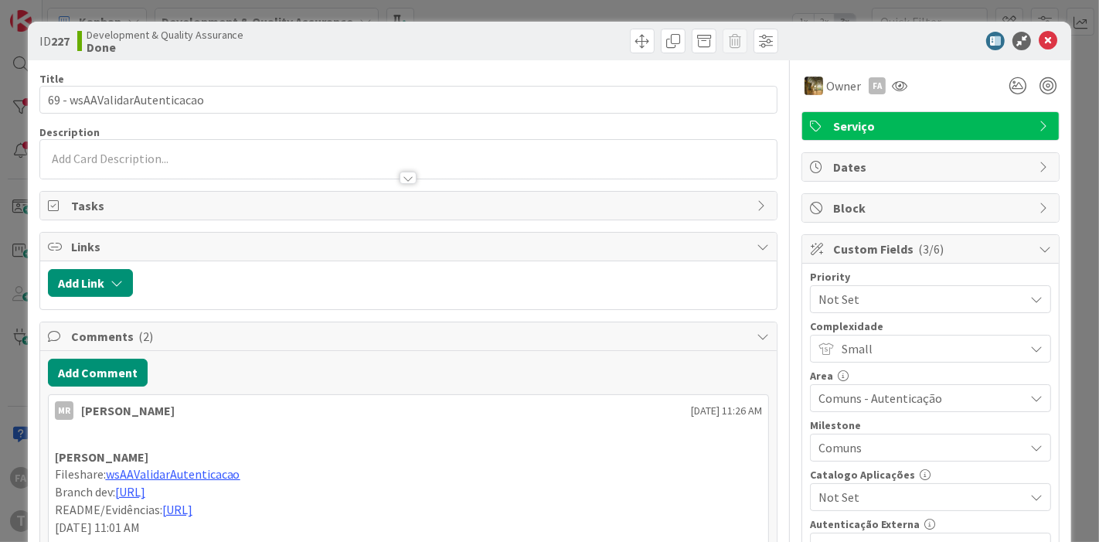
click at [988, 42] on icon at bounding box center [1047, 41] width 19 height 19
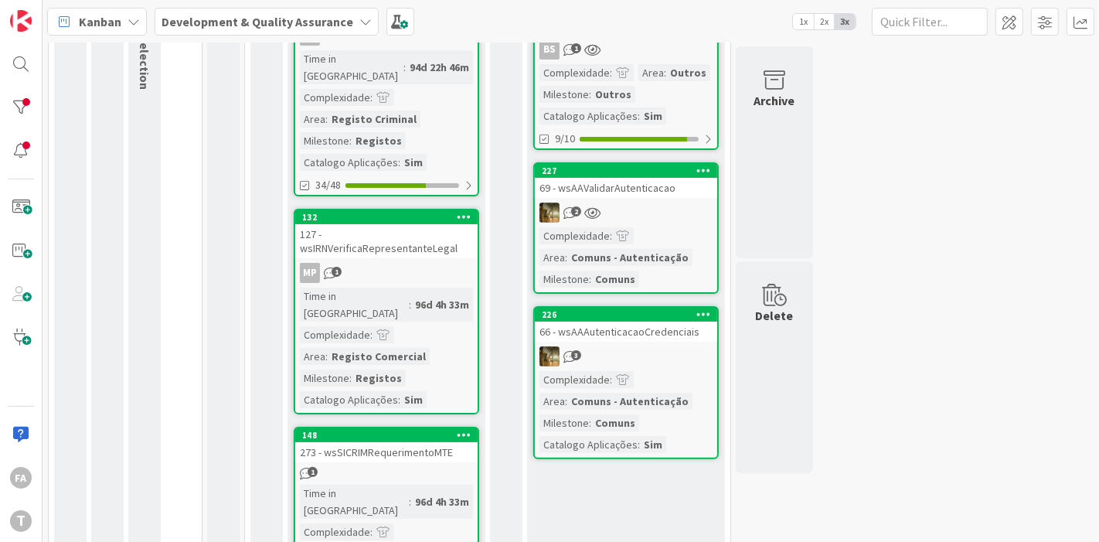
scroll to position [313, 0]
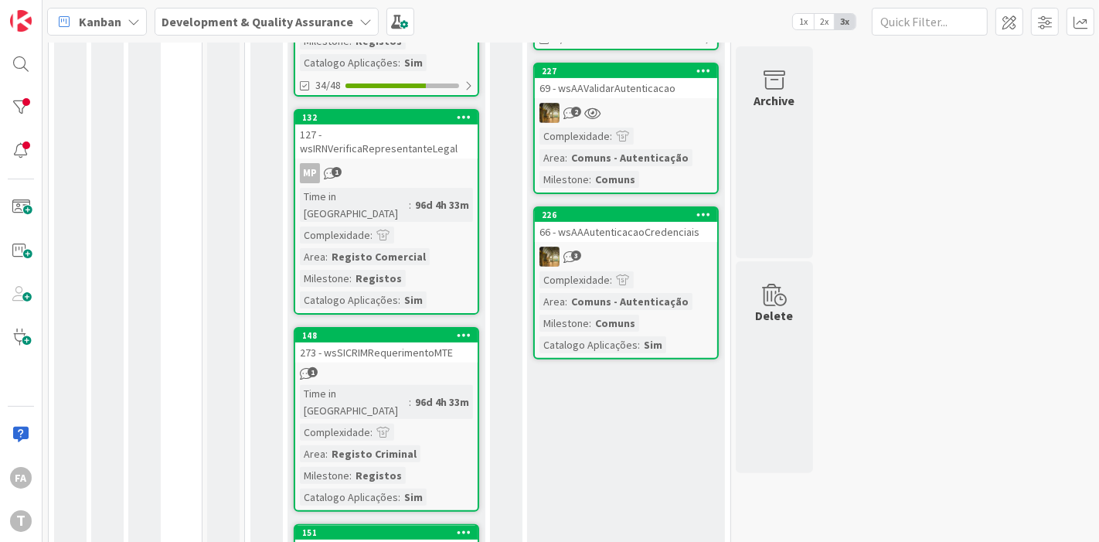
click at [680, 233] on div "66 - wsAAAutenticacaoCredenciais" at bounding box center [626, 232] width 182 height 20
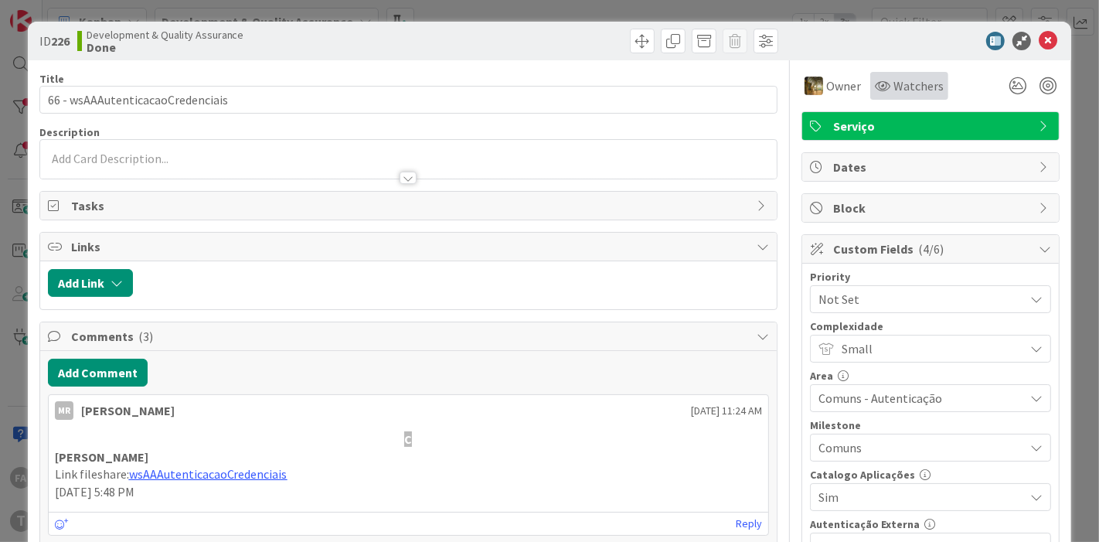
click at [902, 87] on span "Watchers" at bounding box center [918, 85] width 50 height 19
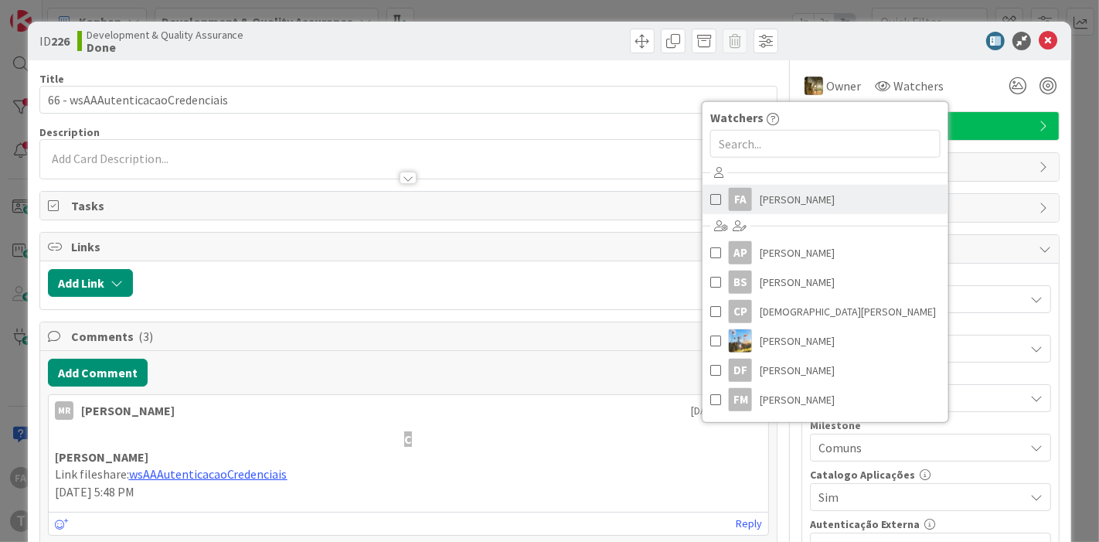
click at [770, 205] on span "[PERSON_NAME]" at bounding box center [796, 199] width 75 height 23
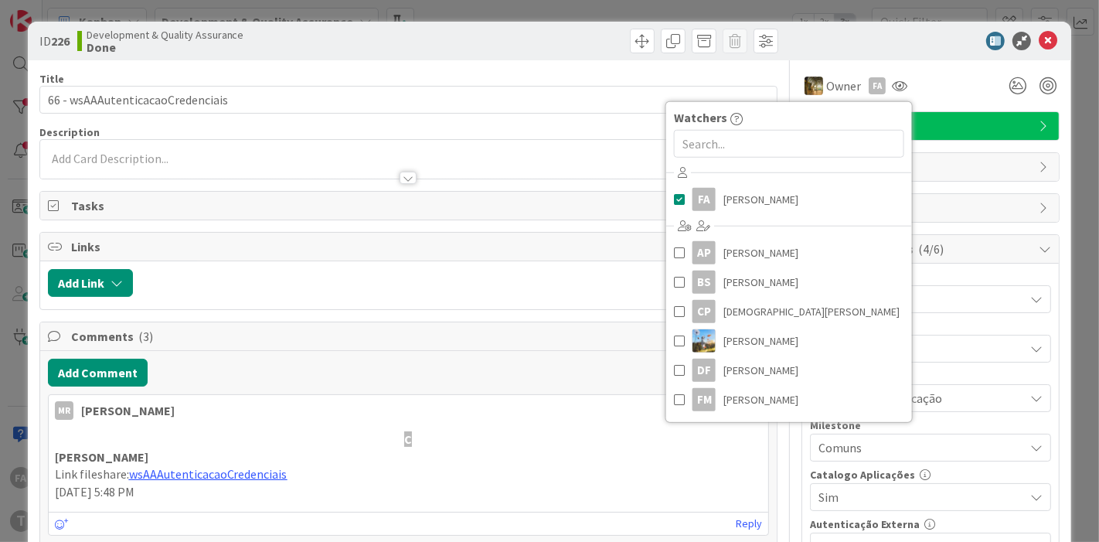
click at [936, 80] on div "Owner FA Watchers FA [PERSON_NAME] BS [PERSON_NAME] CP Cristiano Pires [PERSON_…" at bounding box center [930, 86] width 258 height 28
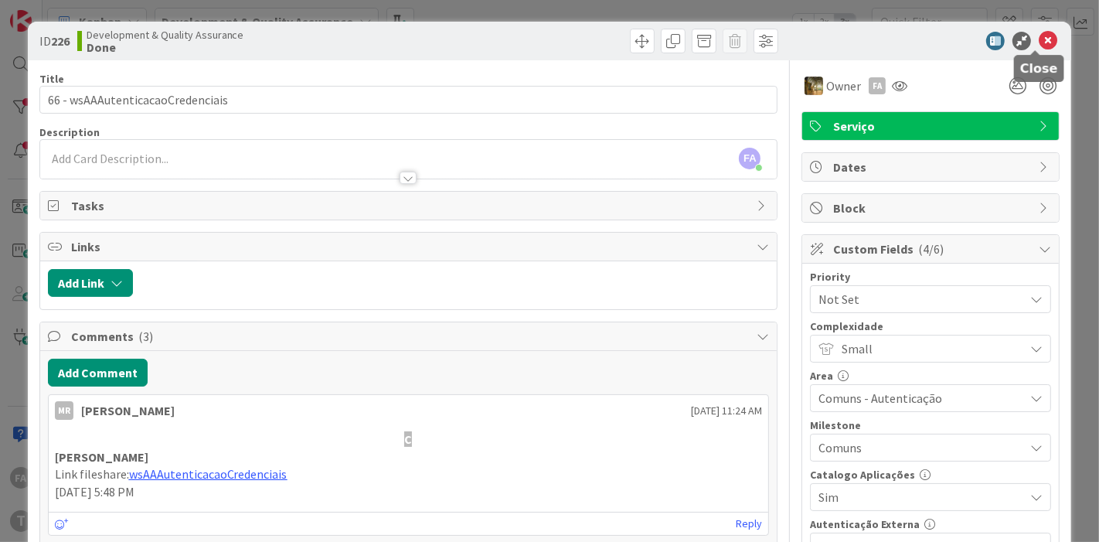
click at [988, 41] on icon at bounding box center [1047, 41] width 19 height 19
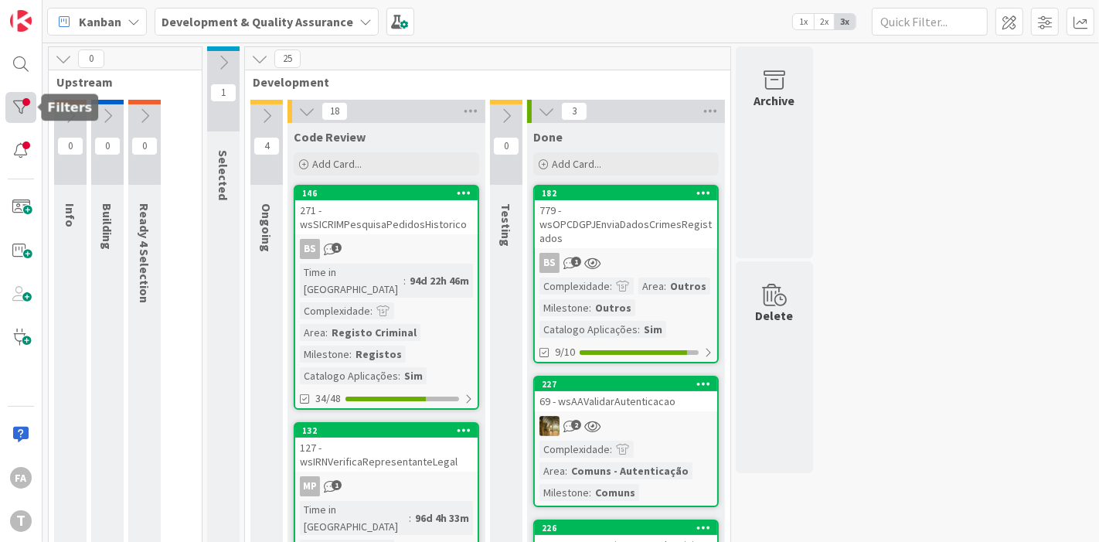
click at [19, 107] on div at bounding box center [20, 107] width 31 height 31
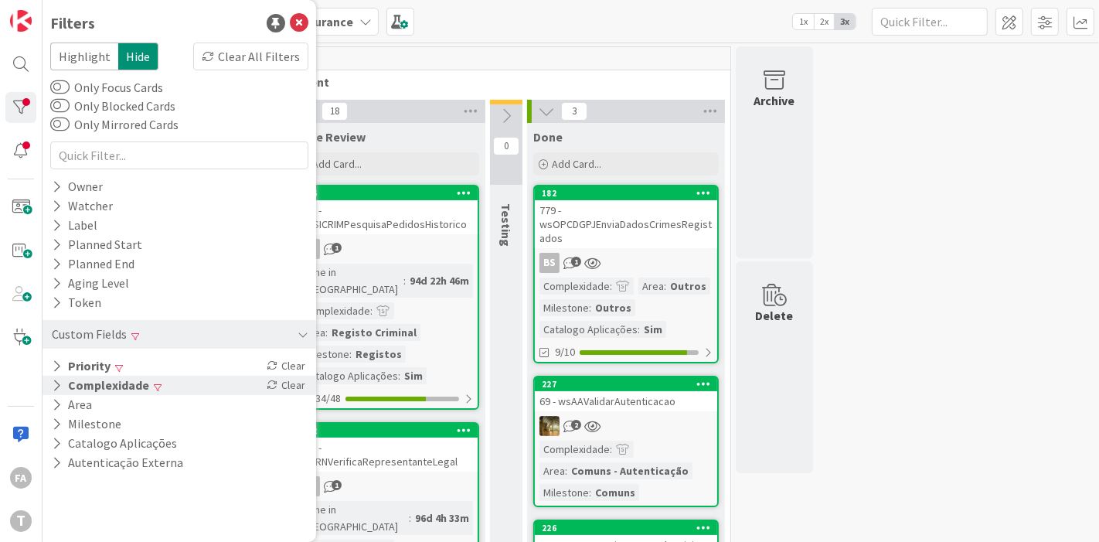
click at [110, 389] on button "Complexidade" at bounding box center [100, 384] width 100 height 19
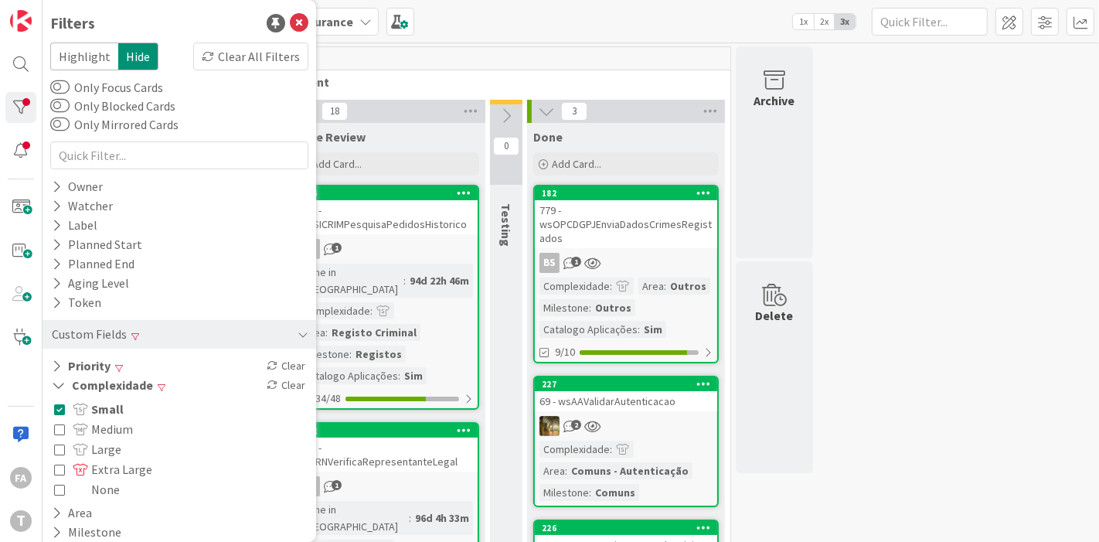
click at [99, 410] on span "Small" at bounding box center [98, 409] width 51 height 20
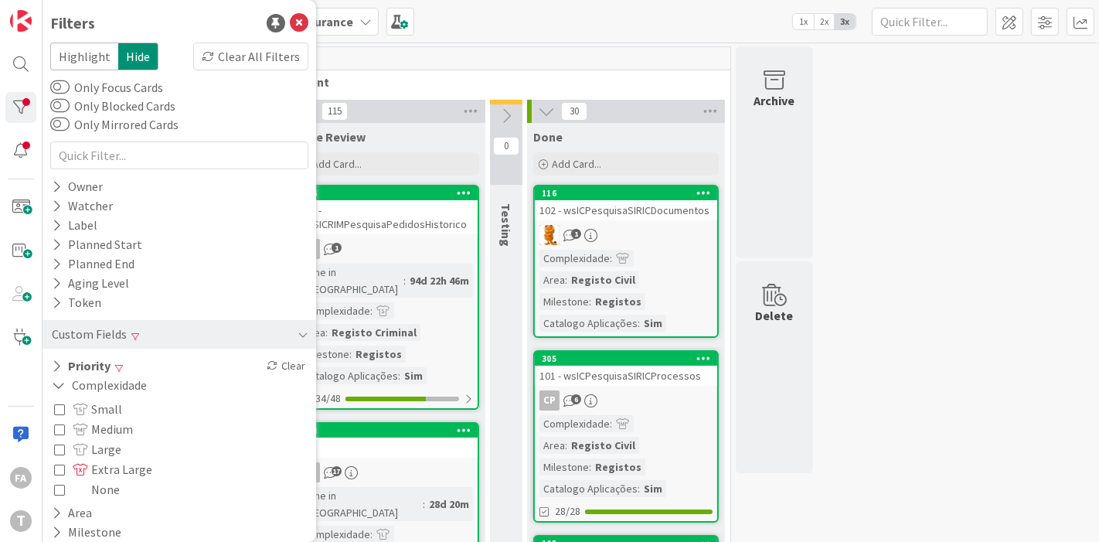
click at [100, 431] on span "Medium" at bounding box center [103, 429] width 60 height 20
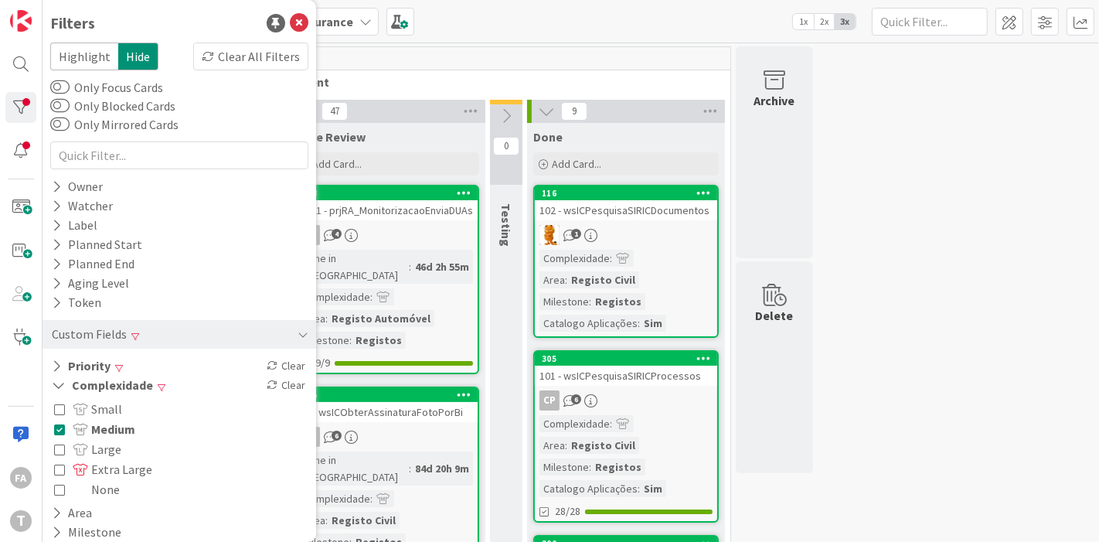
scroll to position [86, 0]
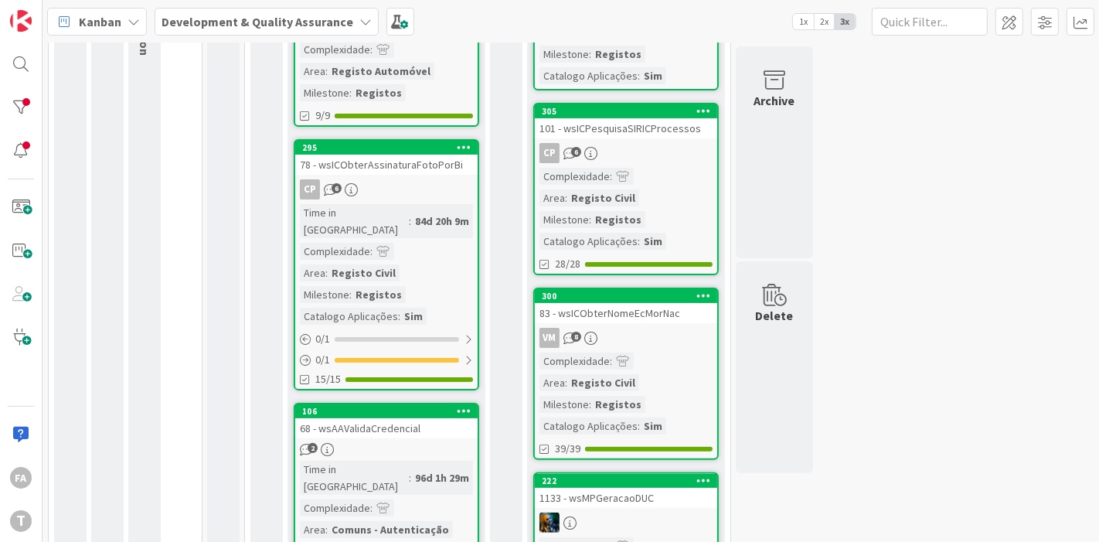
scroll to position [0, 0]
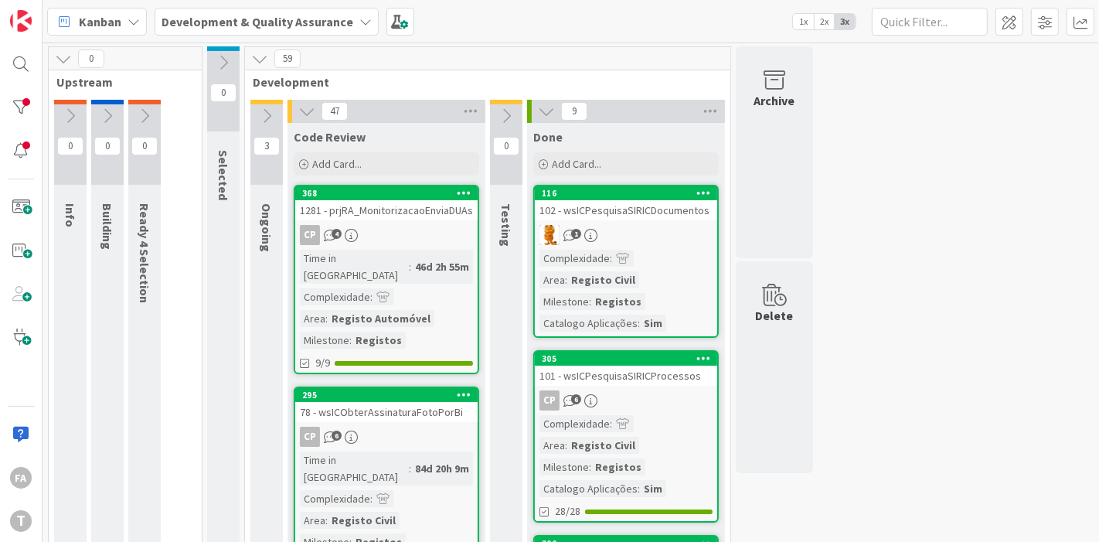
click at [640, 210] on div "102 - wsICPesquisaSIRICDocumentos" at bounding box center [626, 210] width 182 height 20
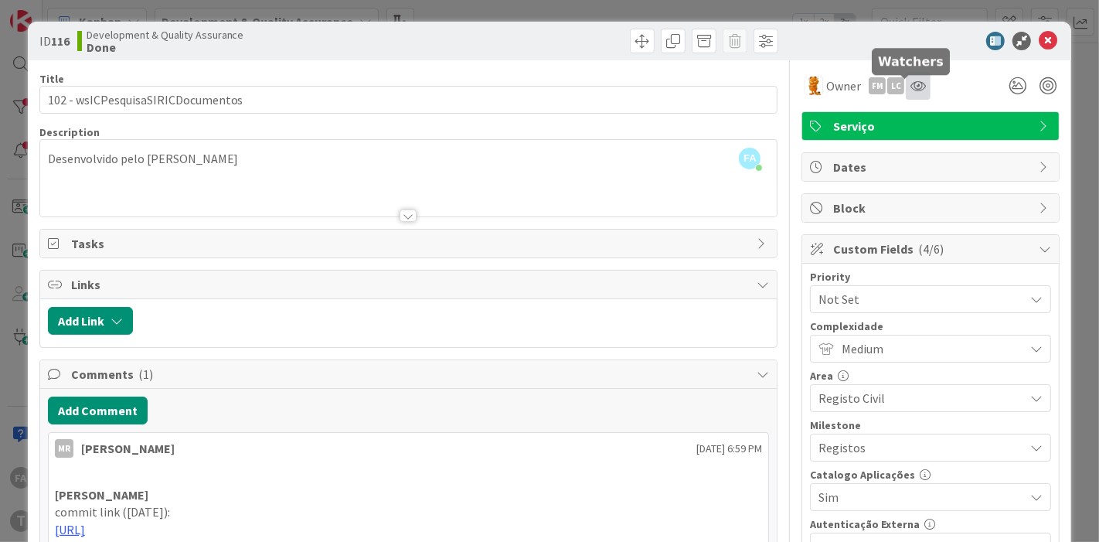
click at [910, 85] on icon at bounding box center [917, 86] width 15 height 12
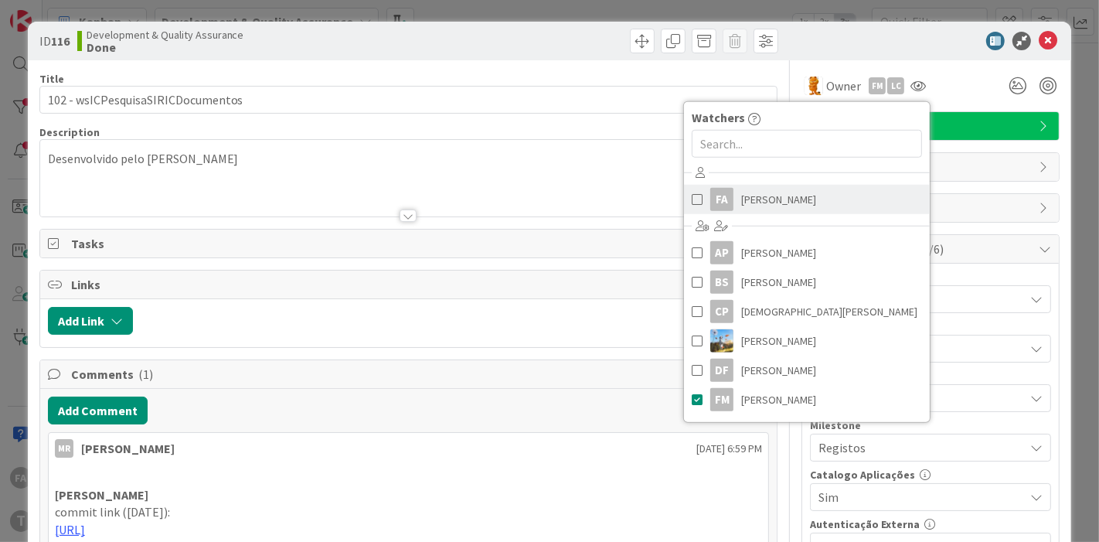
click at [763, 199] on span "[PERSON_NAME]" at bounding box center [778, 199] width 75 height 23
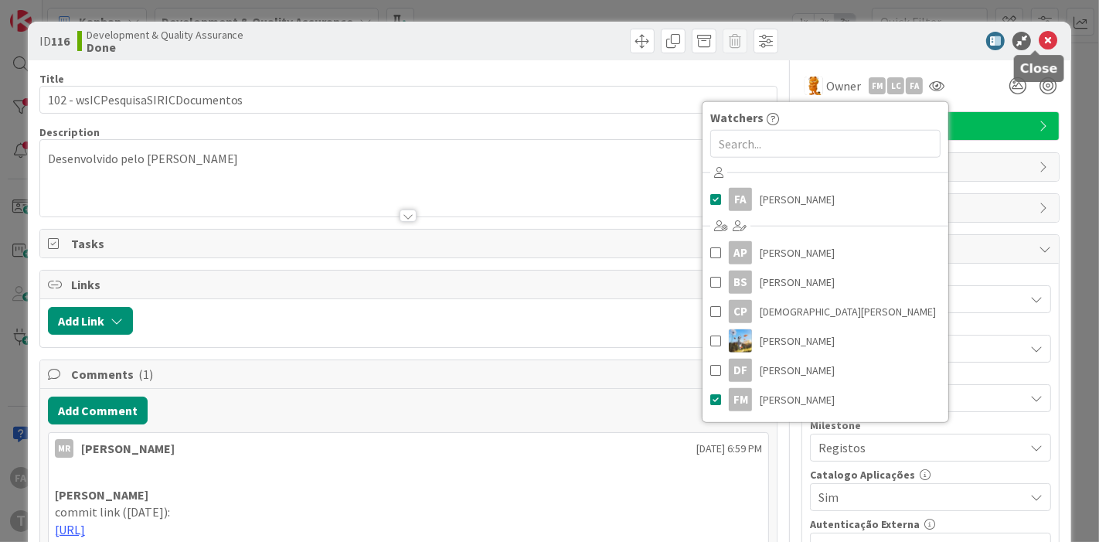
click at [988, 39] on icon at bounding box center [1047, 41] width 19 height 19
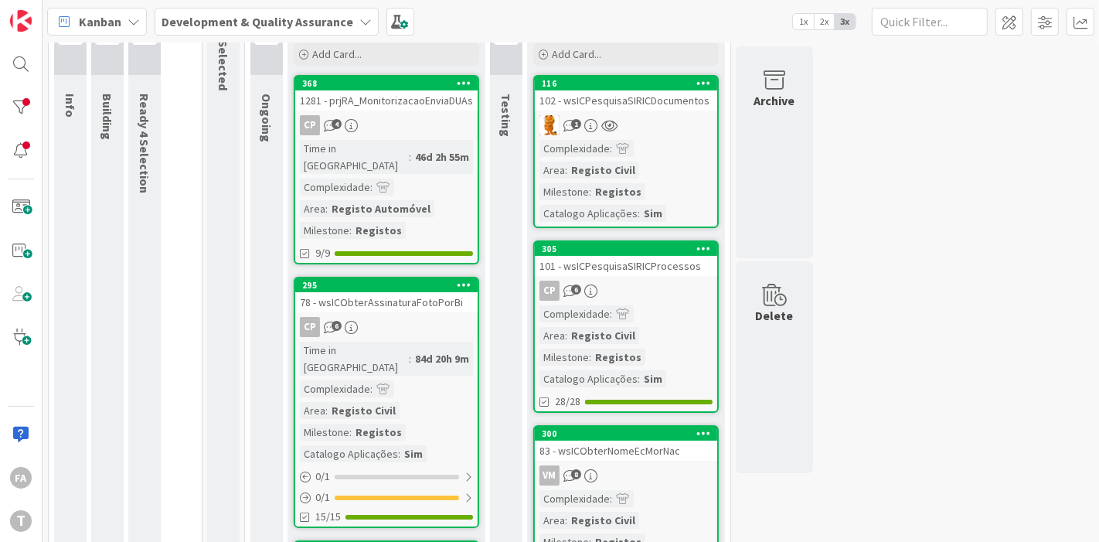
scroll to position [172, 0]
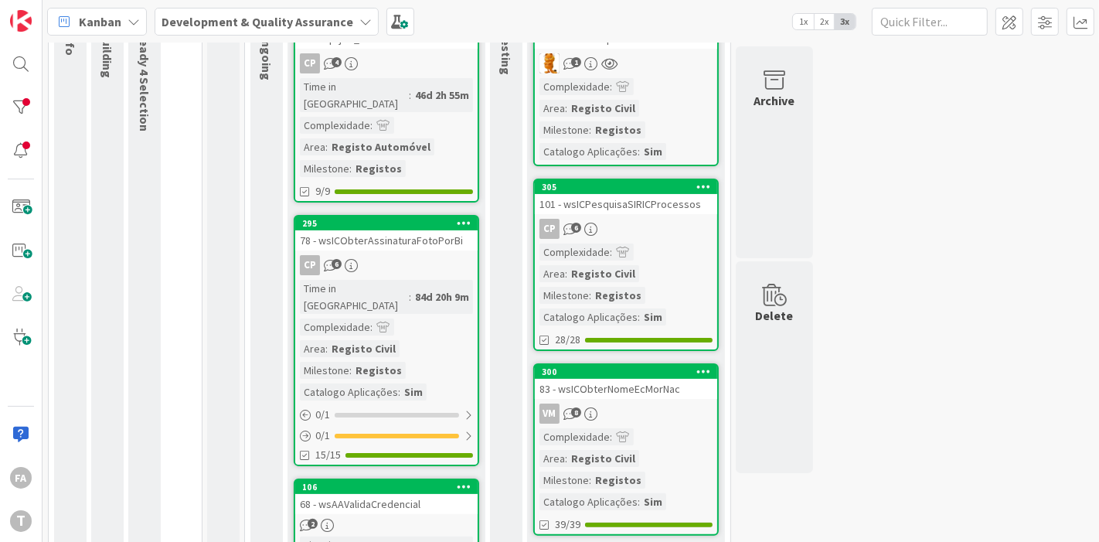
click at [659, 199] on div "101 - wsICPesquisaSIRICProcessos" at bounding box center [626, 204] width 182 height 20
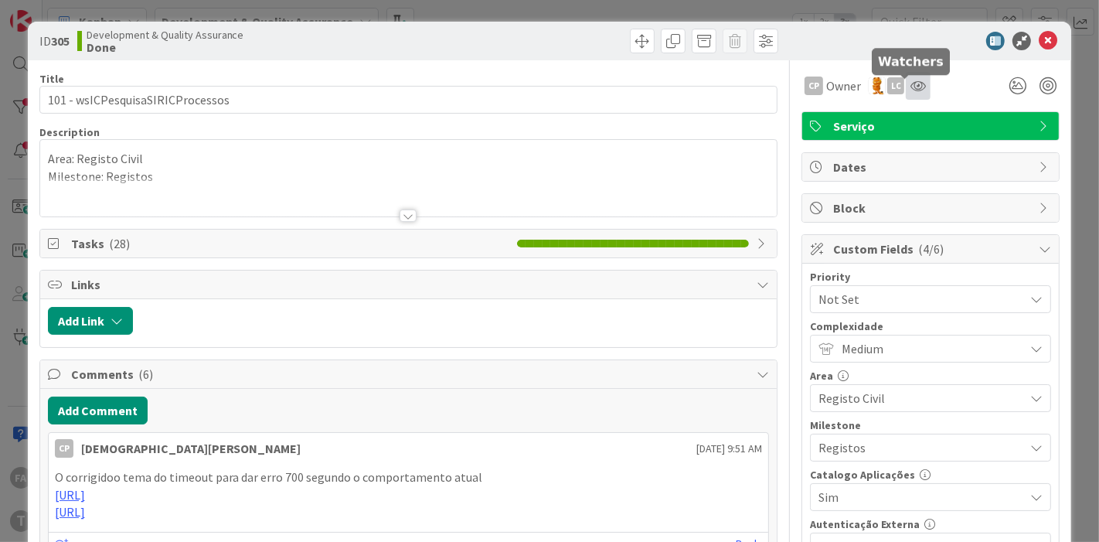
click at [902, 80] on div at bounding box center [904, 77] width 10 height 5
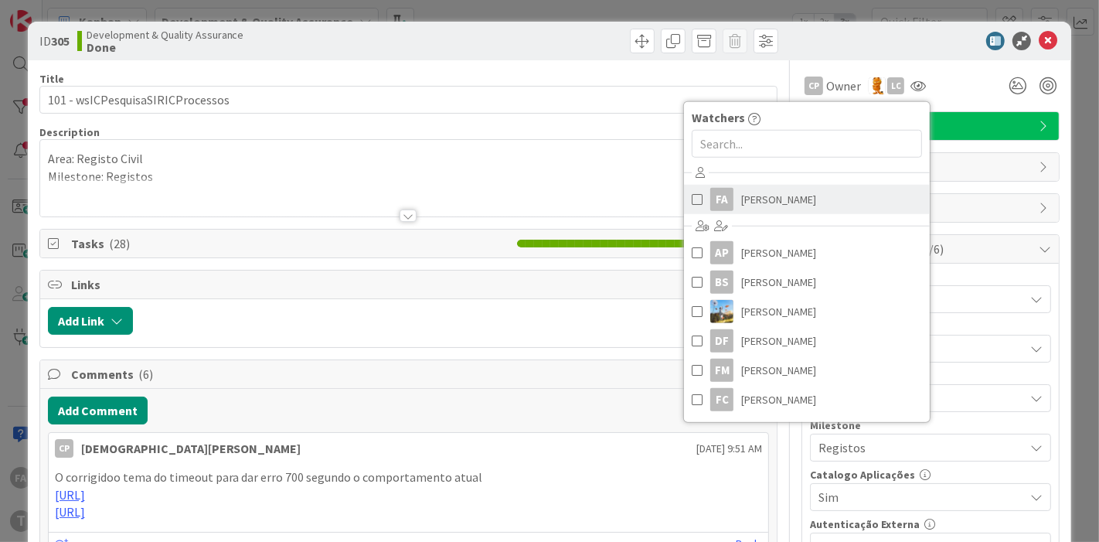
click at [750, 202] on span "[PERSON_NAME]" at bounding box center [778, 199] width 75 height 23
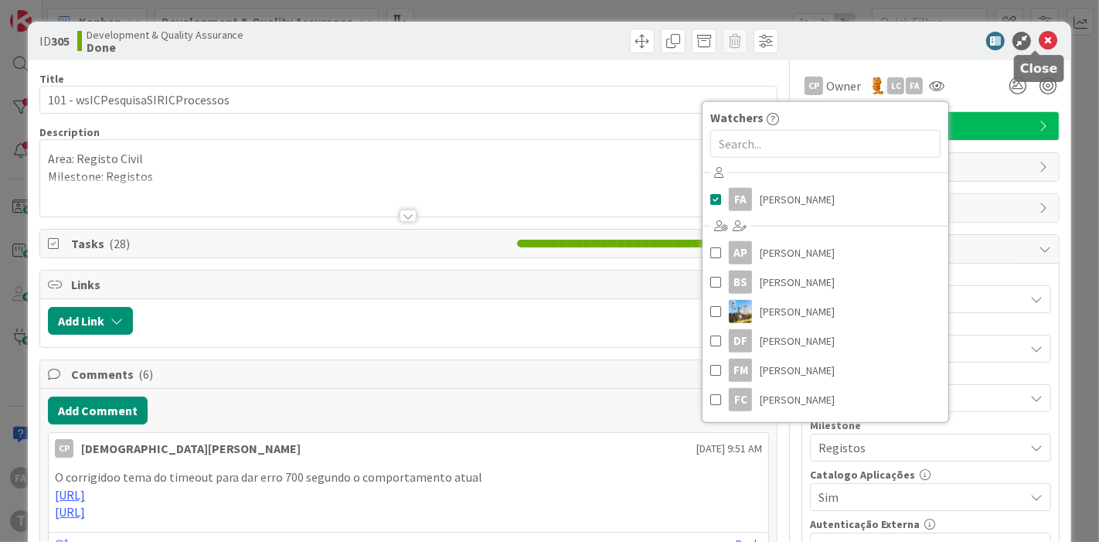
click at [988, 42] on icon at bounding box center [1047, 41] width 19 height 19
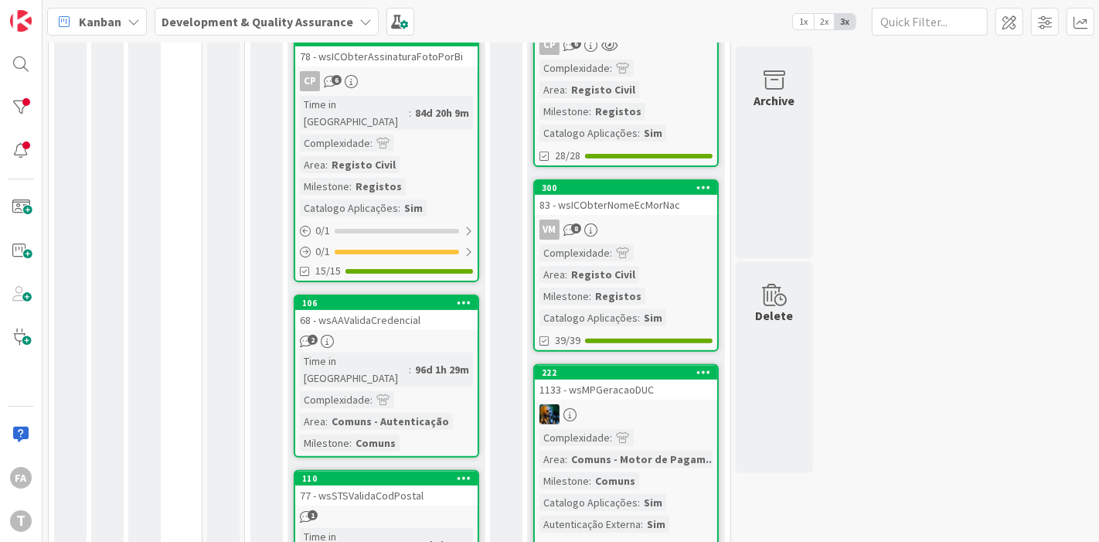
scroll to position [429, 0]
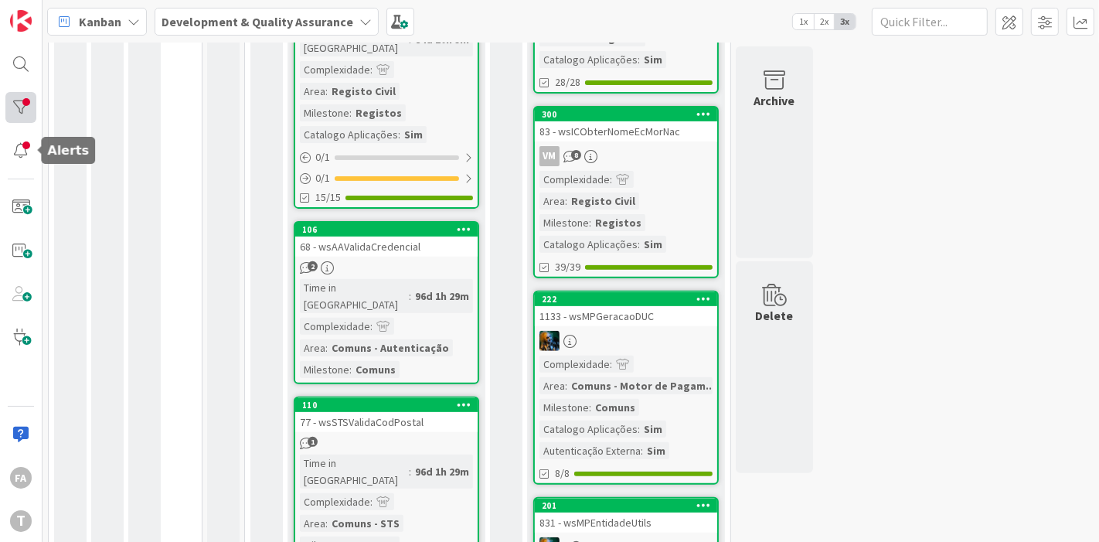
click at [10, 107] on div at bounding box center [20, 107] width 31 height 31
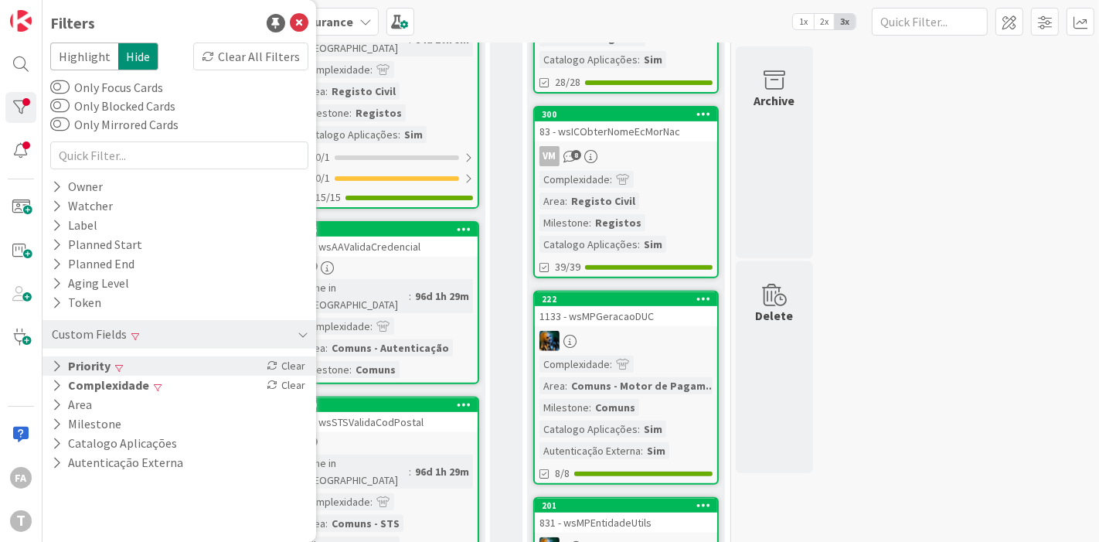
click at [112, 365] on div "Priority Clear" at bounding box center [178, 365] width 273 height 19
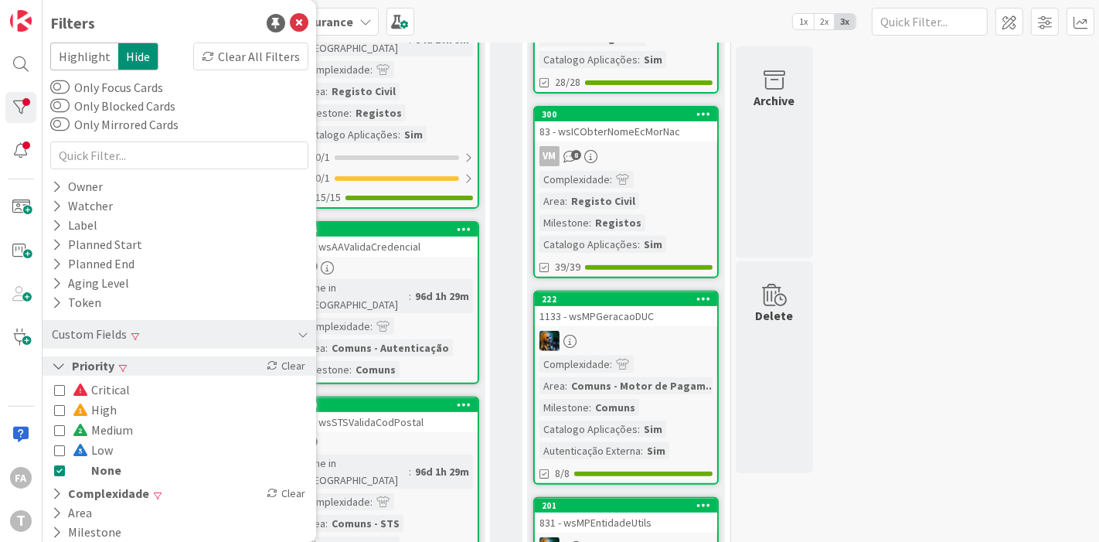
click at [102, 365] on button "Priority" at bounding box center [83, 365] width 66 height 19
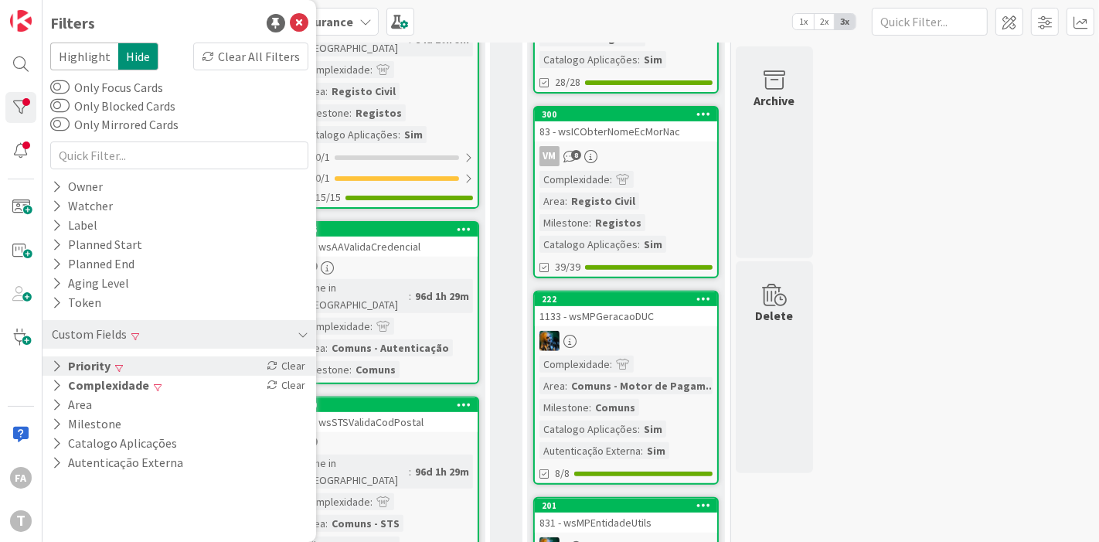
click at [102, 365] on button "Priority" at bounding box center [81, 365] width 62 height 19
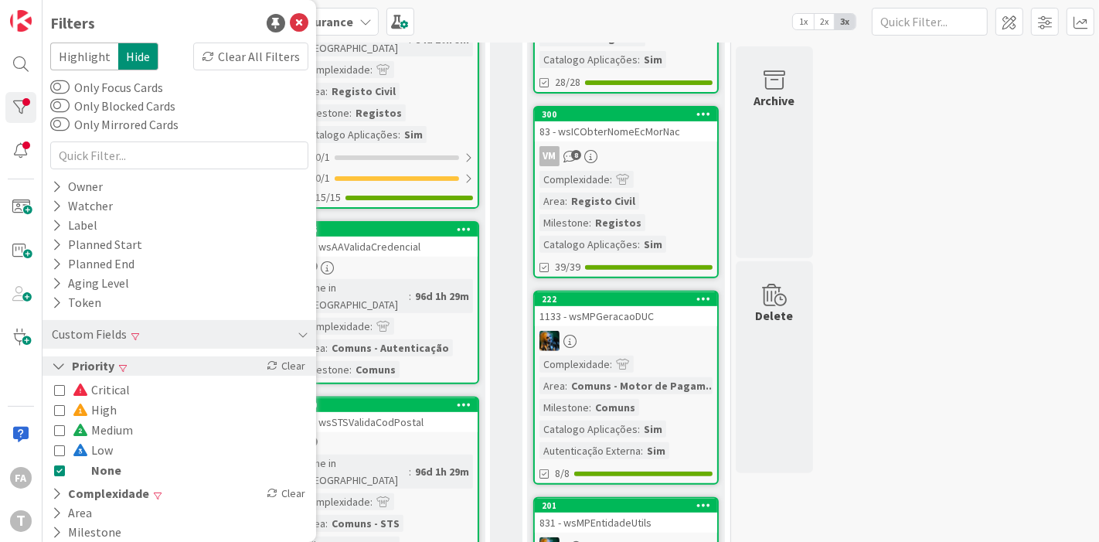
click at [102, 365] on button "Priority" at bounding box center [83, 365] width 66 height 19
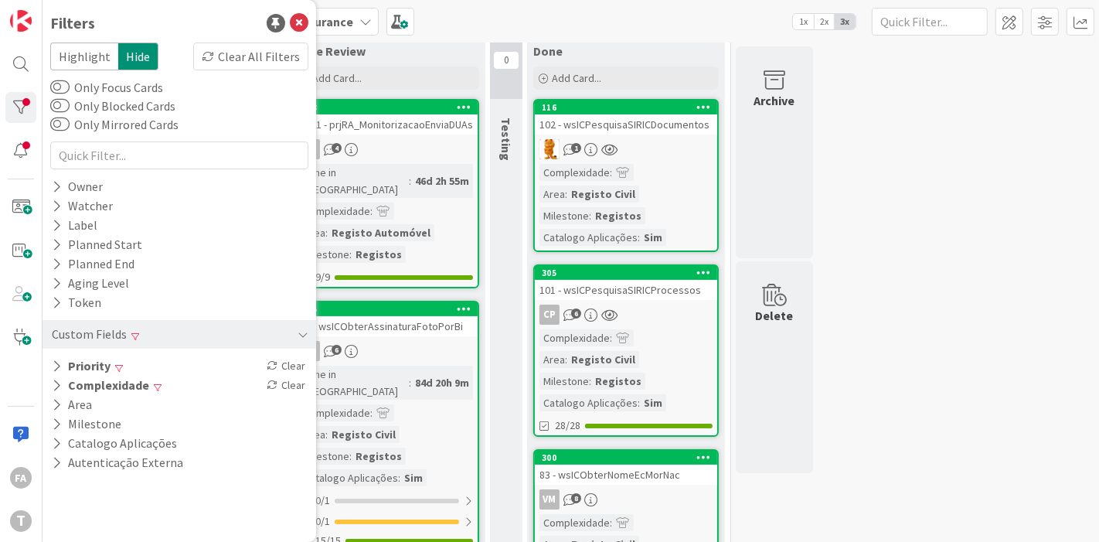
scroll to position [257, 0]
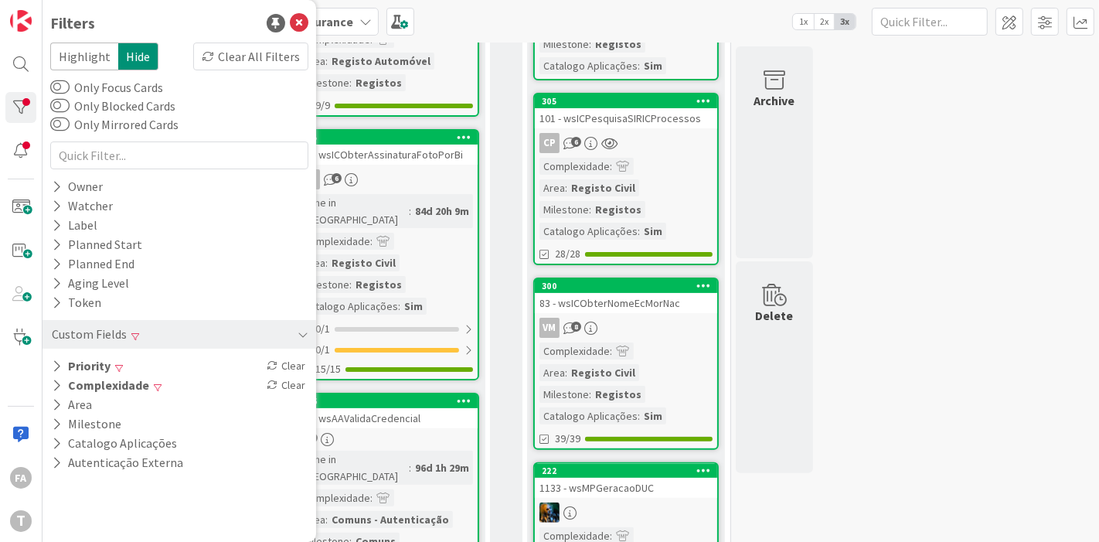
click at [644, 310] on div "83 - wsICObterNomeEcMorNac" at bounding box center [626, 303] width 182 height 20
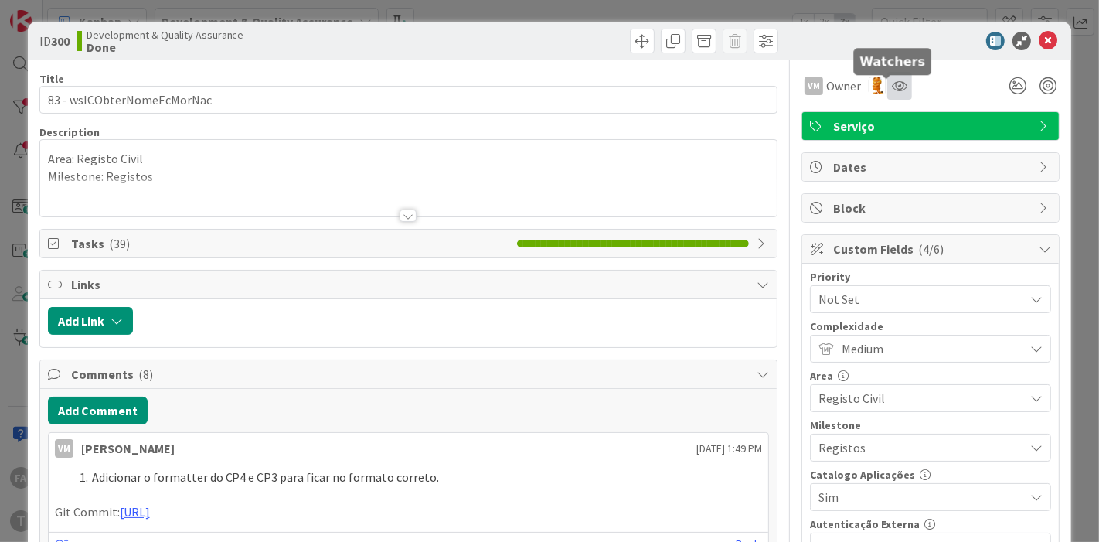
click at [892, 80] on icon at bounding box center [899, 86] width 15 height 12
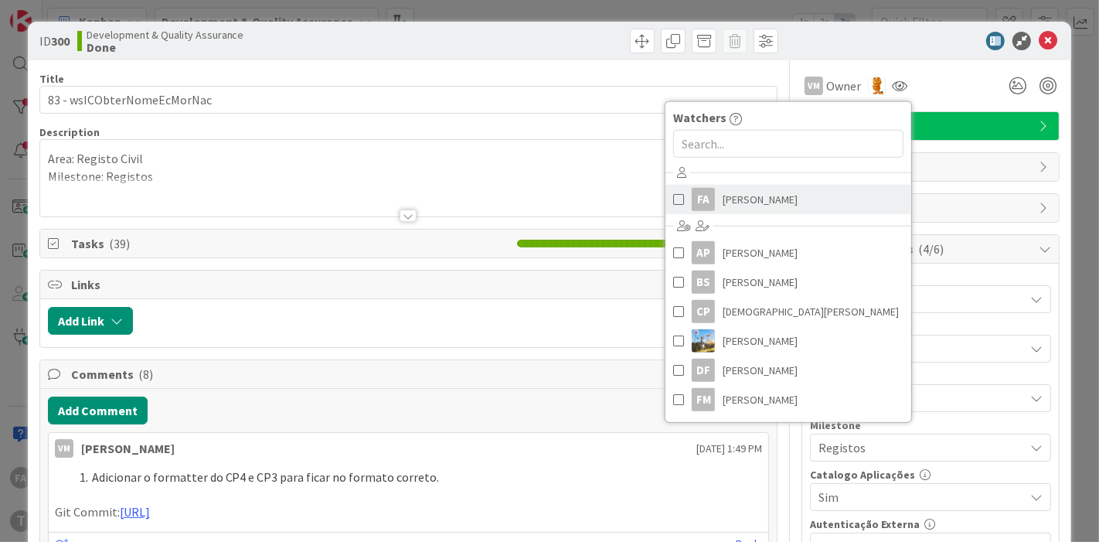
click at [777, 192] on link "FA [PERSON_NAME]" at bounding box center [788, 199] width 246 height 29
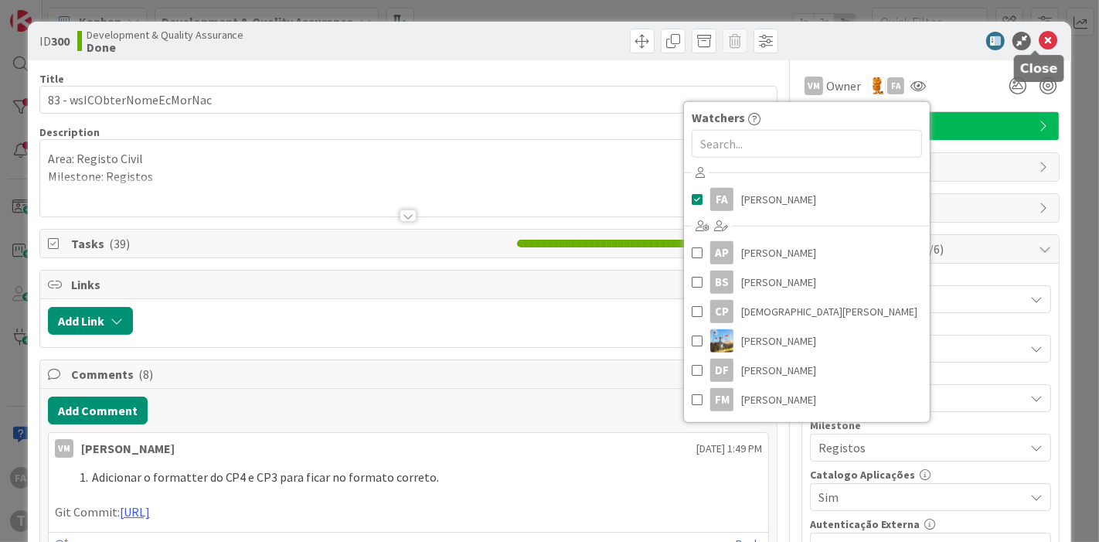
click at [988, 40] on icon at bounding box center [1047, 41] width 19 height 19
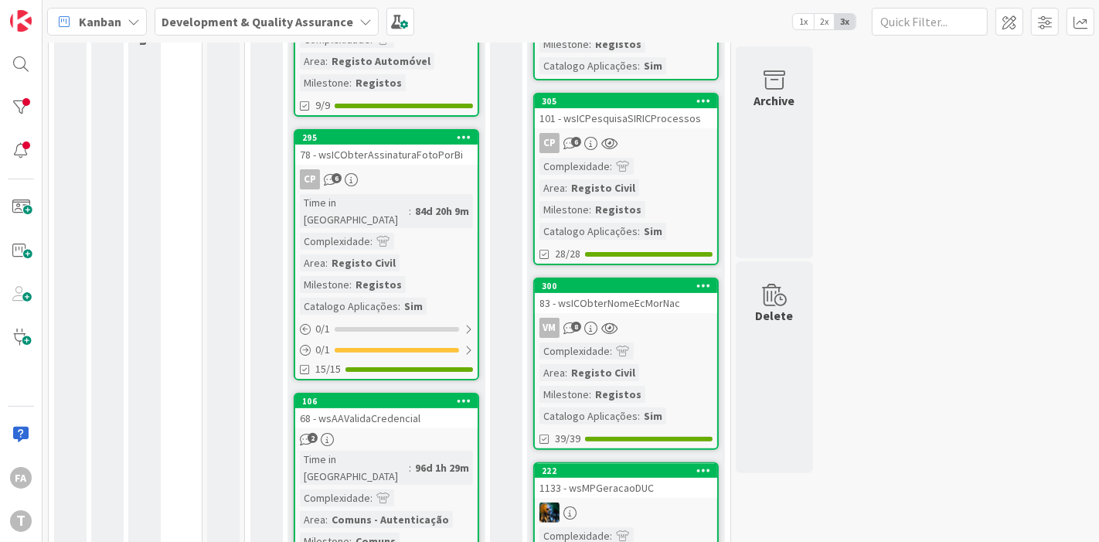
click at [988, 40] on div "Kanban Development & Quality Assurance 1x 2x 3x" at bounding box center [570, 21] width 1056 height 42
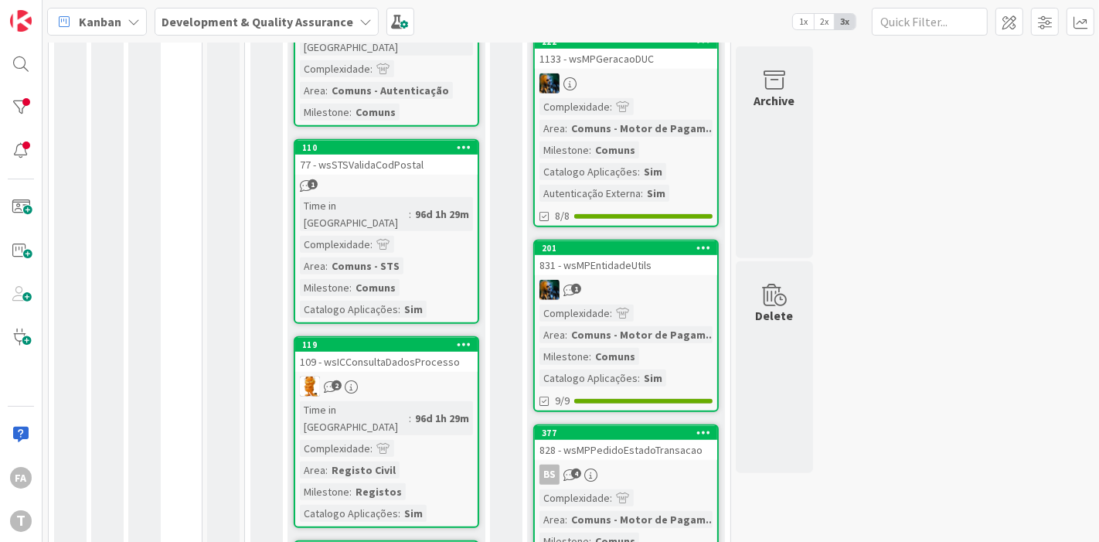
scroll to position [858, 0]
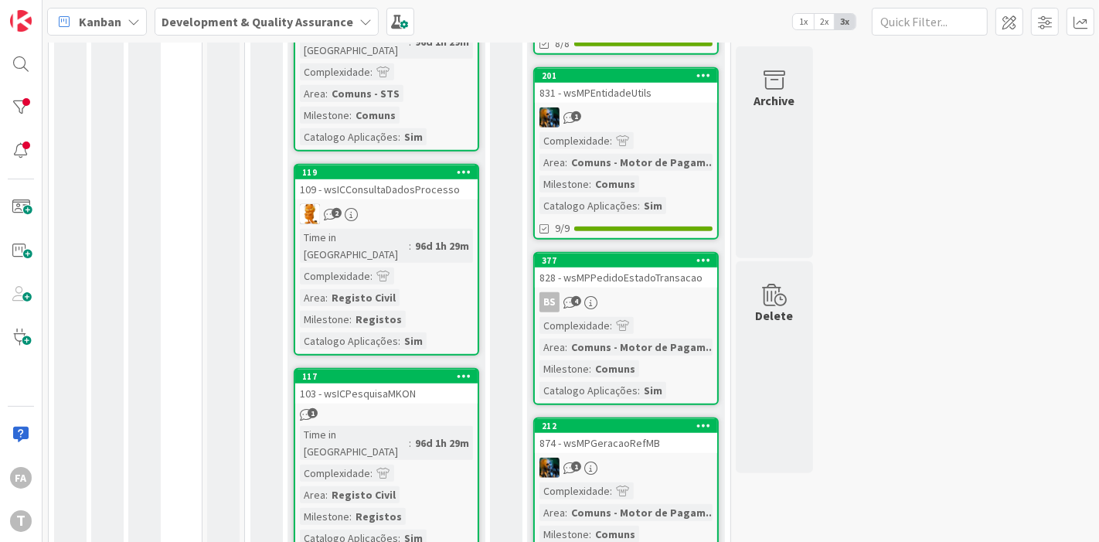
click at [673, 272] on div "828 - wsMPPedidoEstadoTransacao" at bounding box center [626, 277] width 182 height 20
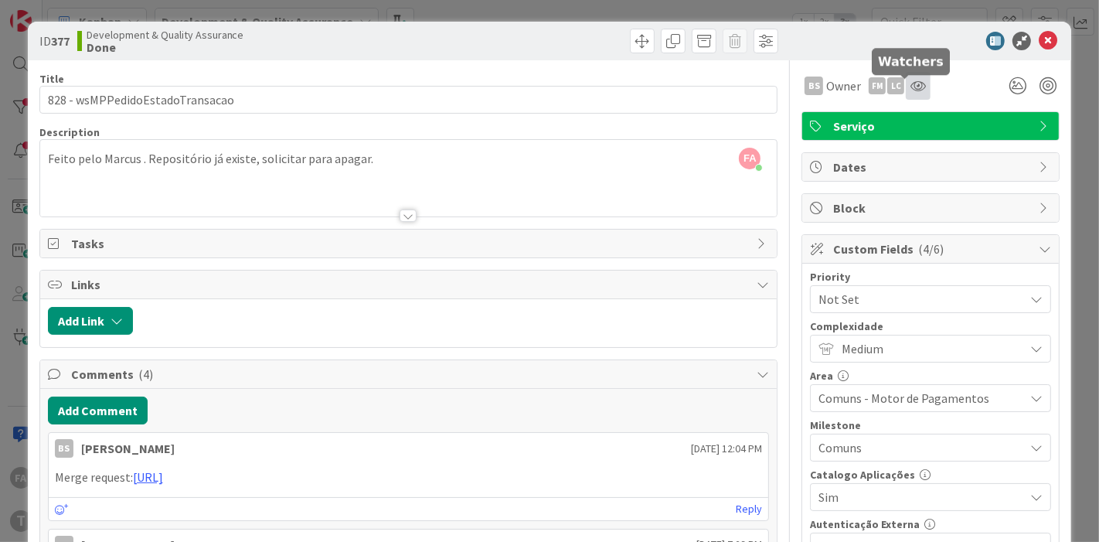
click at [910, 85] on icon at bounding box center [917, 86] width 15 height 12
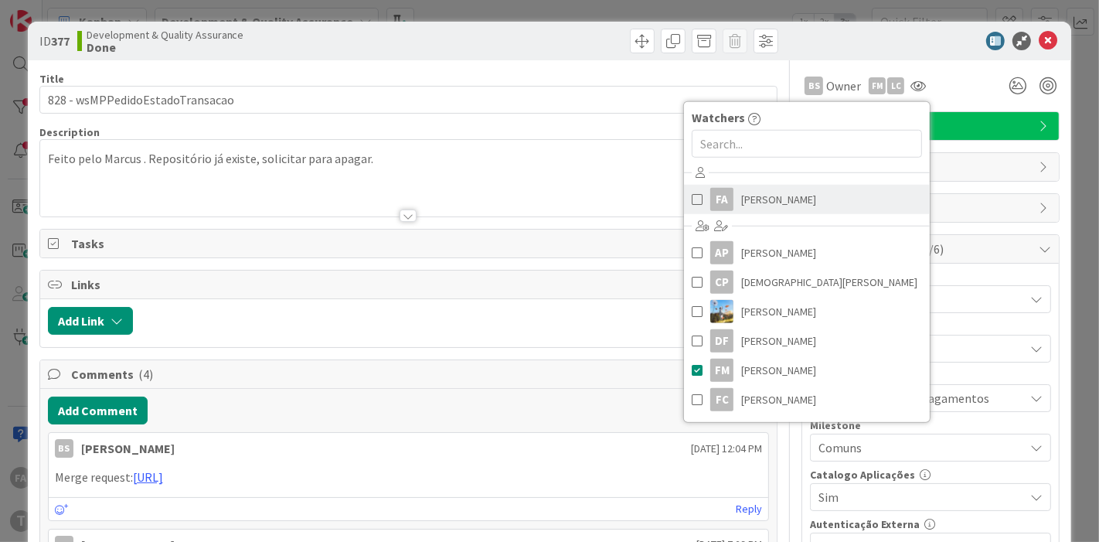
click at [768, 198] on span "[PERSON_NAME]" at bounding box center [778, 199] width 75 height 23
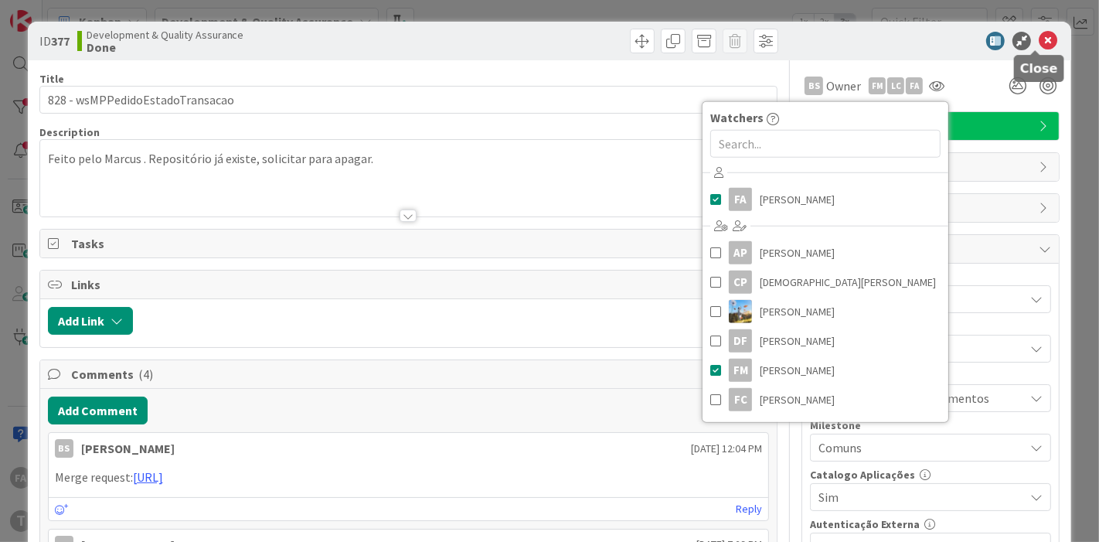
click at [988, 37] on icon at bounding box center [1047, 41] width 19 height 19
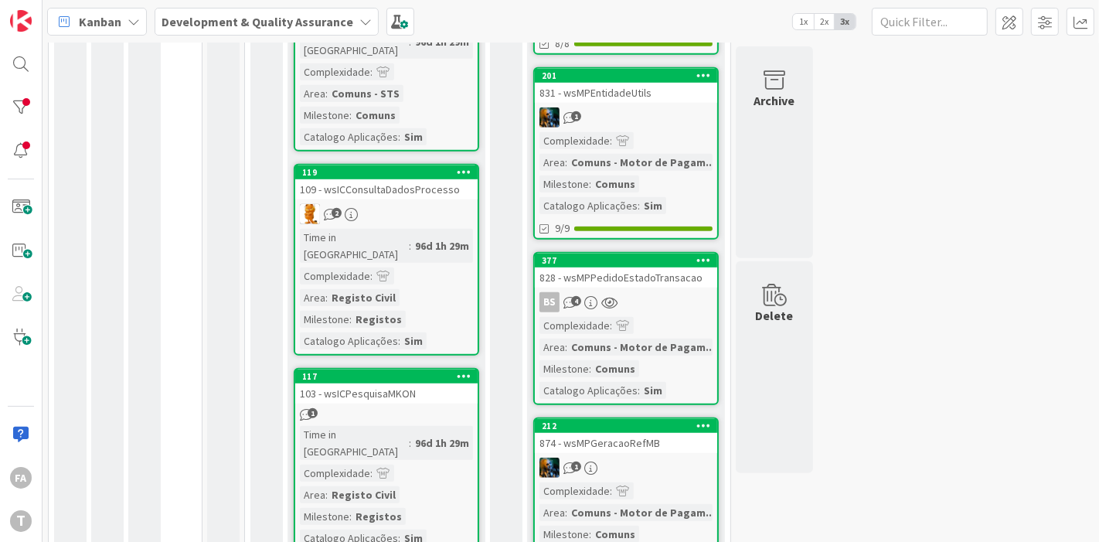
click at [988, 37] on div "Kanban Development & Quality Assurance 1x 2x 3x" at bounding box center [570, 21] width 1056 height 42
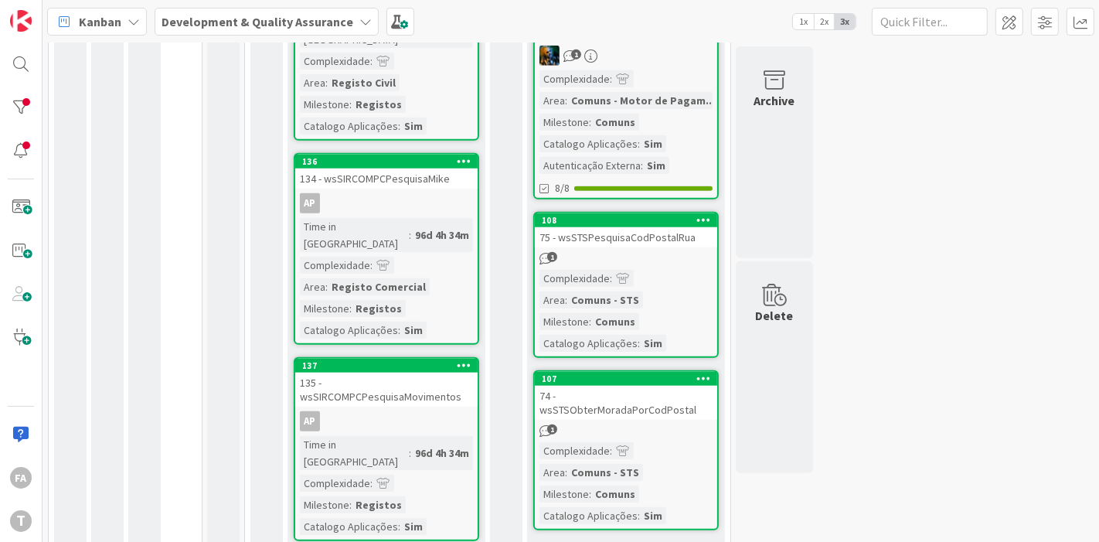
scroll to position [1373, 0]
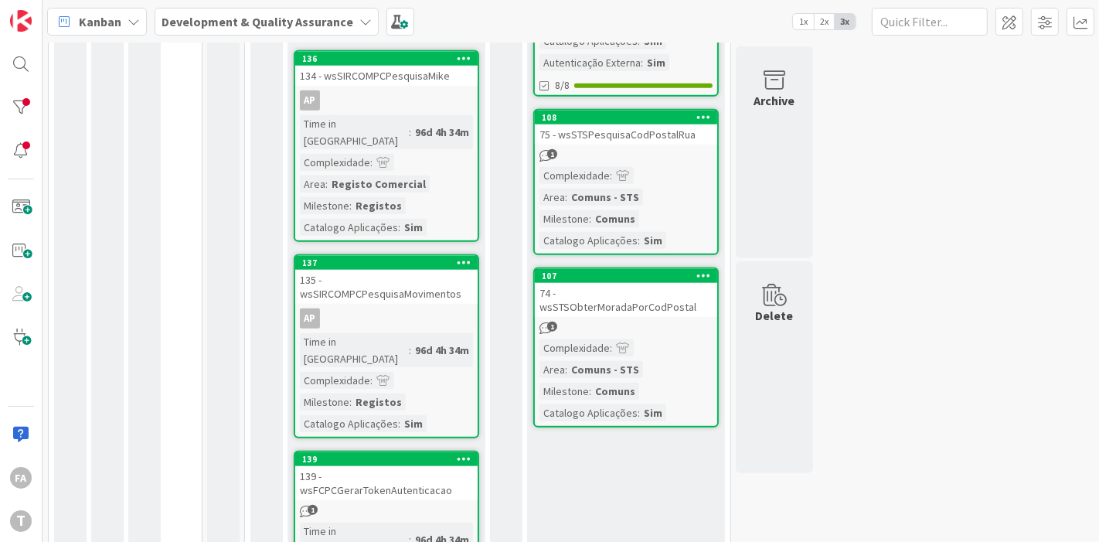
click at [662, 124] on div "75 - wsSTSPesquisaCodPostalRua" at bounding box center [626, 134] width 182 height 20
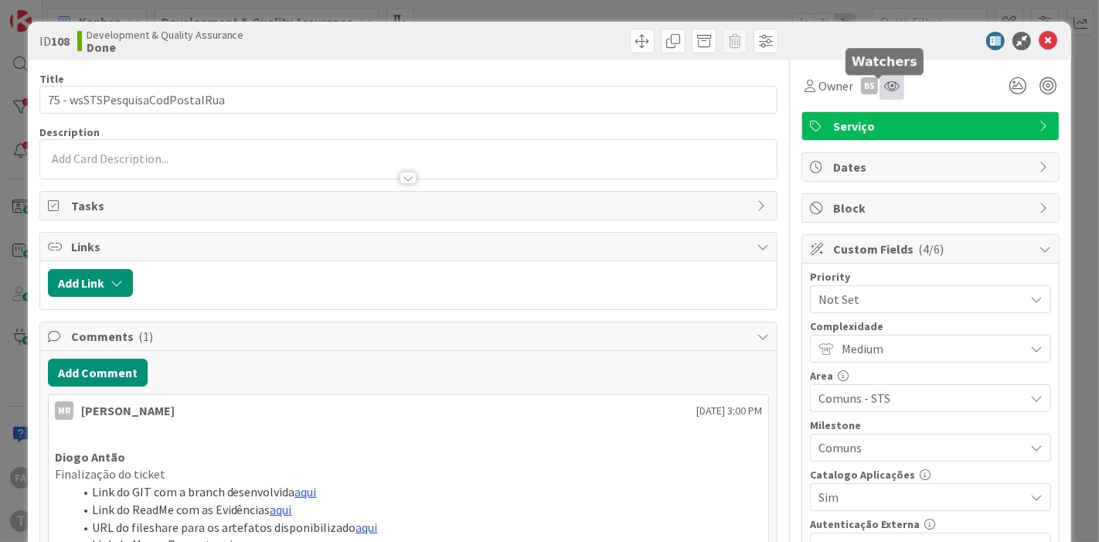
click at [884, 85] on icon at bounding box center [891, 86] width 15 height 12
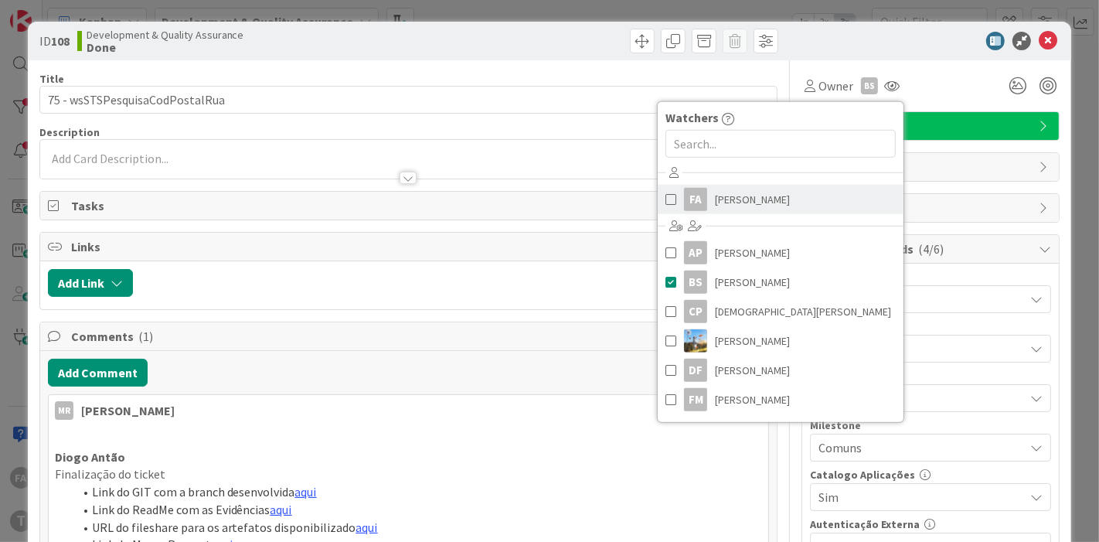
click at [742, 199] on span "[PERSON_NAME]" at bounding box center [752, 199] width 75 height 23
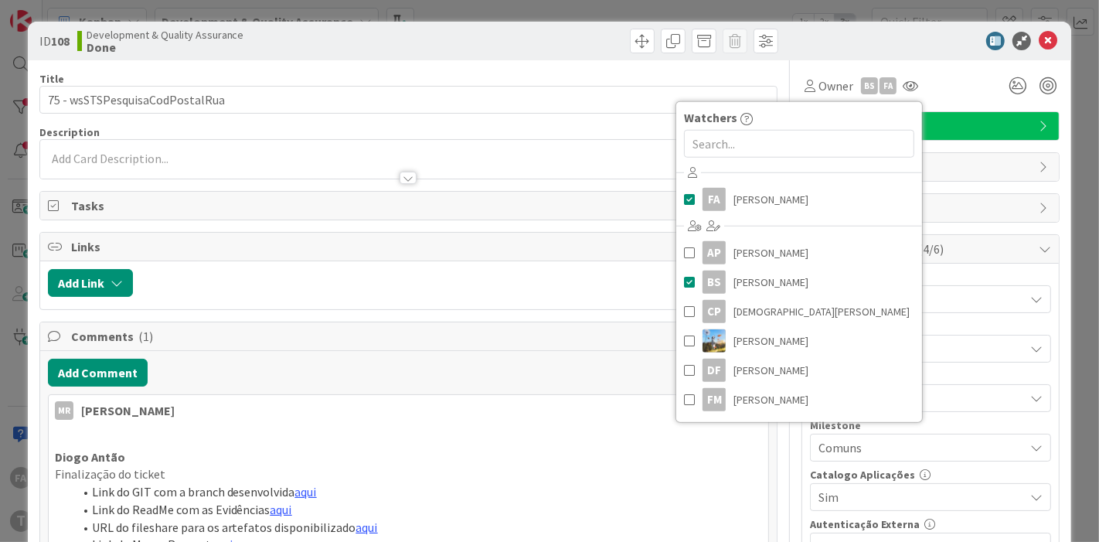
click at [955, 80] on div "Owner BS FA Watchers FA [PERSON_NAME] BS [PERSON_NAME] CP [PERSON_NAME] DF [PER…" at bounding box center [930, 86] width 258 height 28
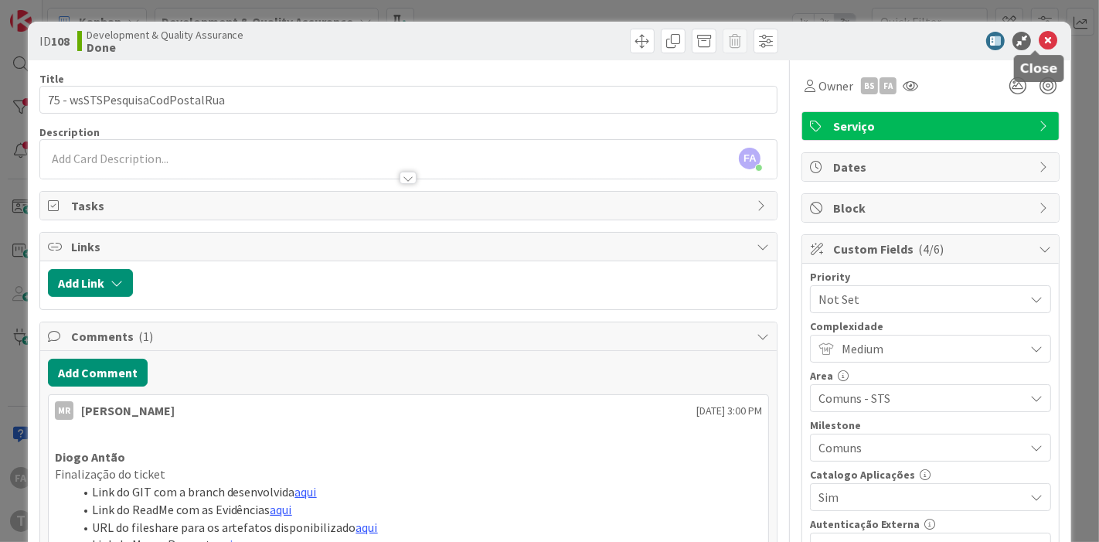
click at [988, 39] on icon at bounding box center [1047, 41] width 19 height 19
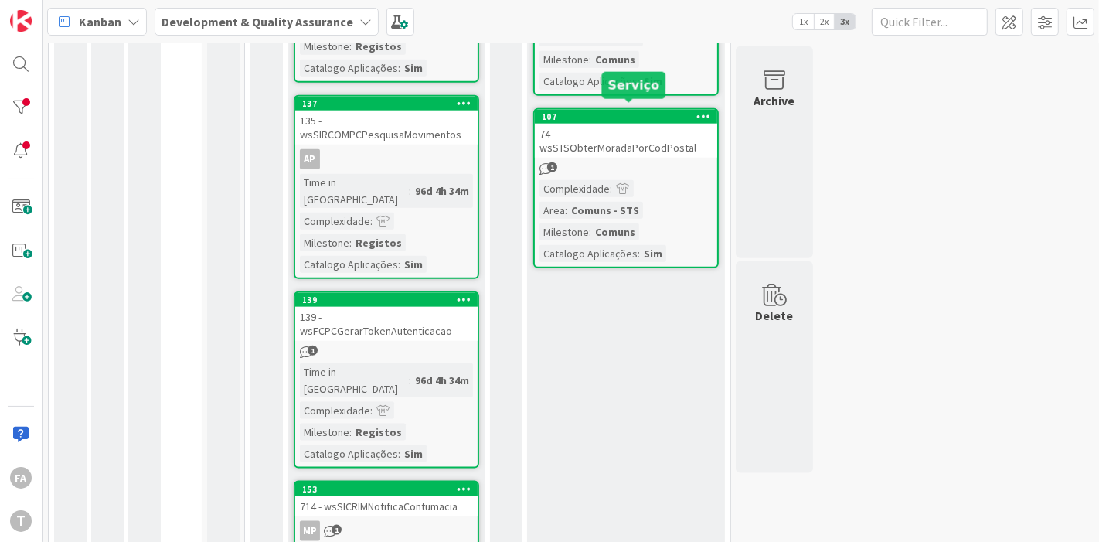
scroll to position [1534, 0]
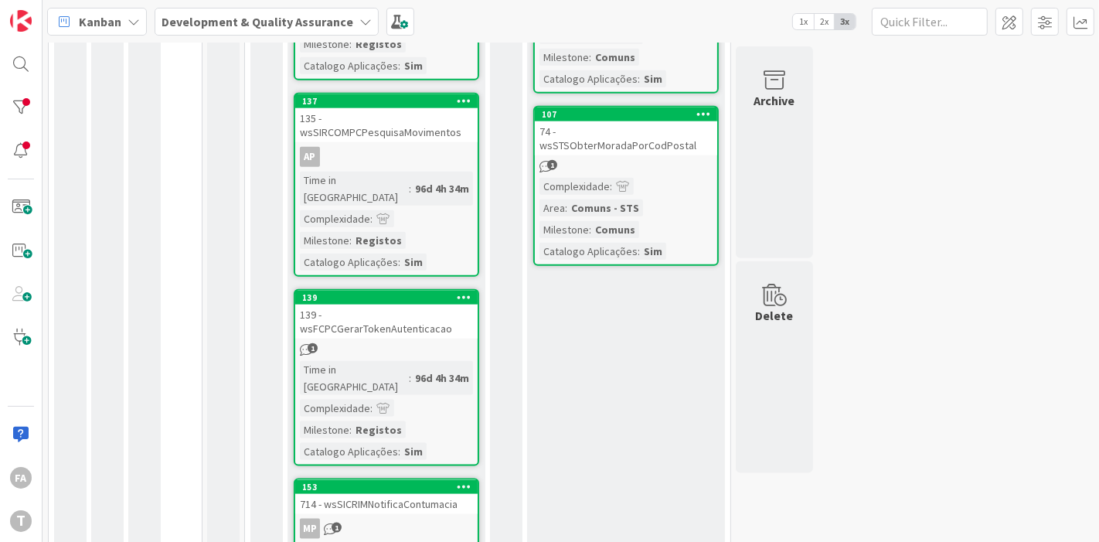
click at [691, 133] on div "74 - wsSTSObterMoradaPorCodPostal" at bounding box center [626, 138] width 182 height 34
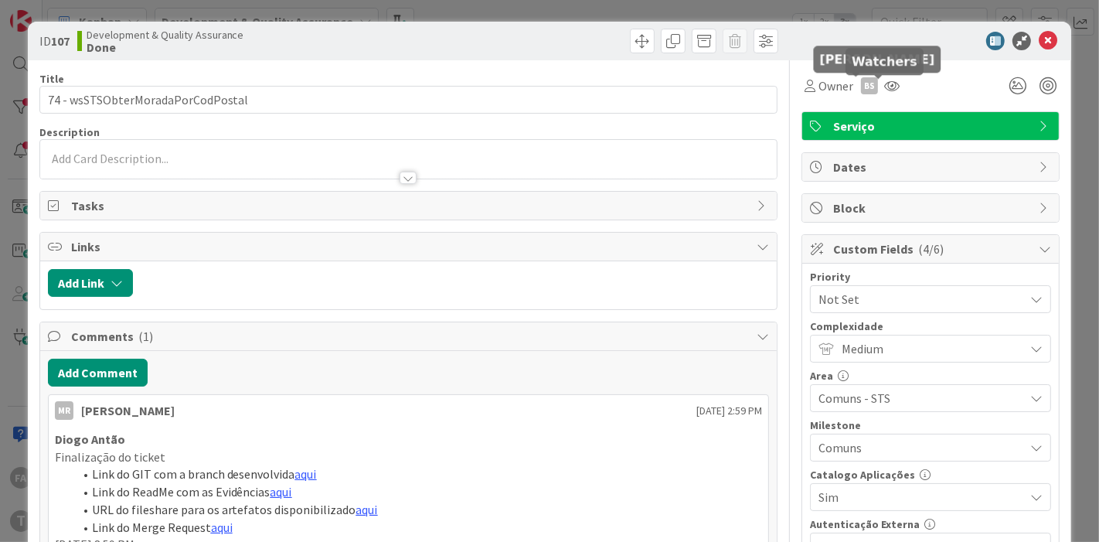
click at [875, 80] on div at bounding box center [878, 77] width 10 height 5
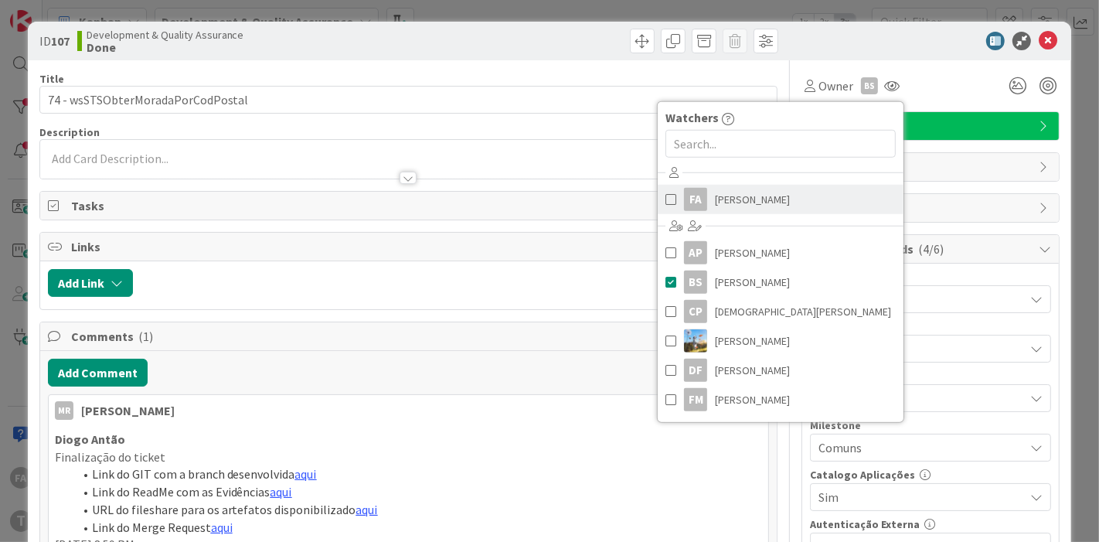
click at [734, 195] on span "[PERSON_NAME]" at bounding box center [752, 199] width 75 height 23
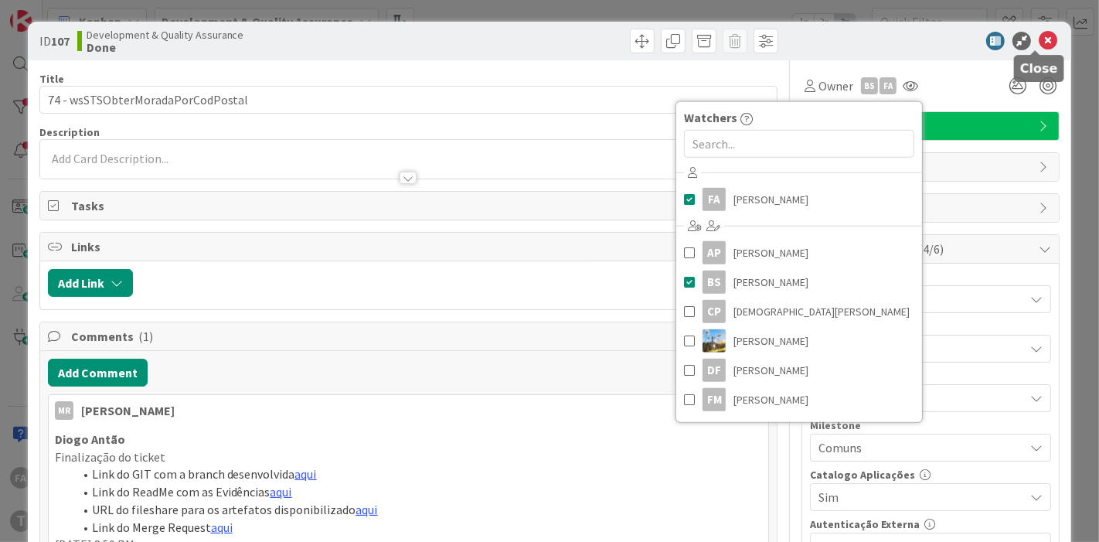
click at [988, 42] on icon at bounding box center [1047, 41] width 19 height 19
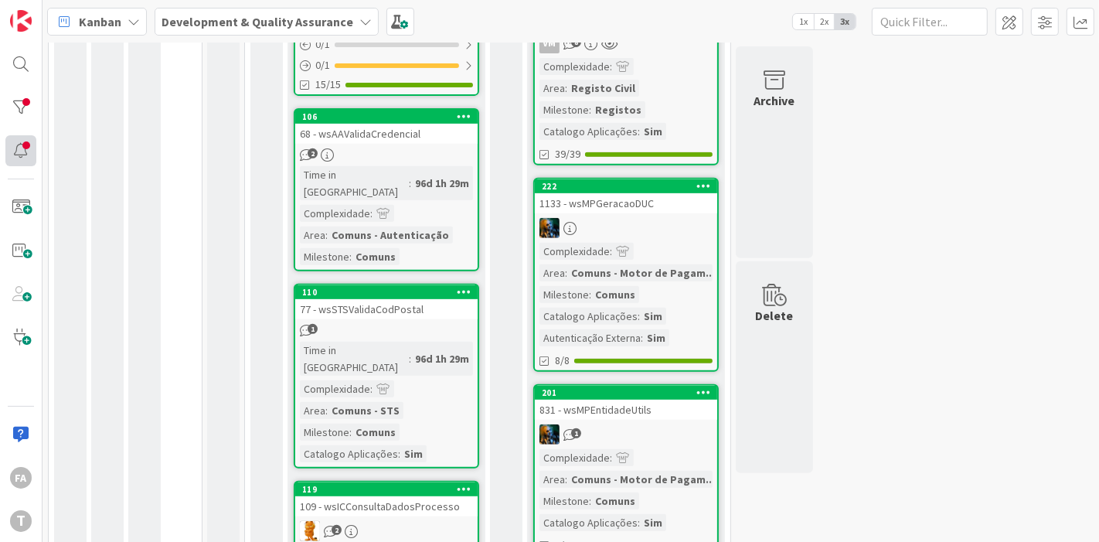
scroll to position [419, 0]
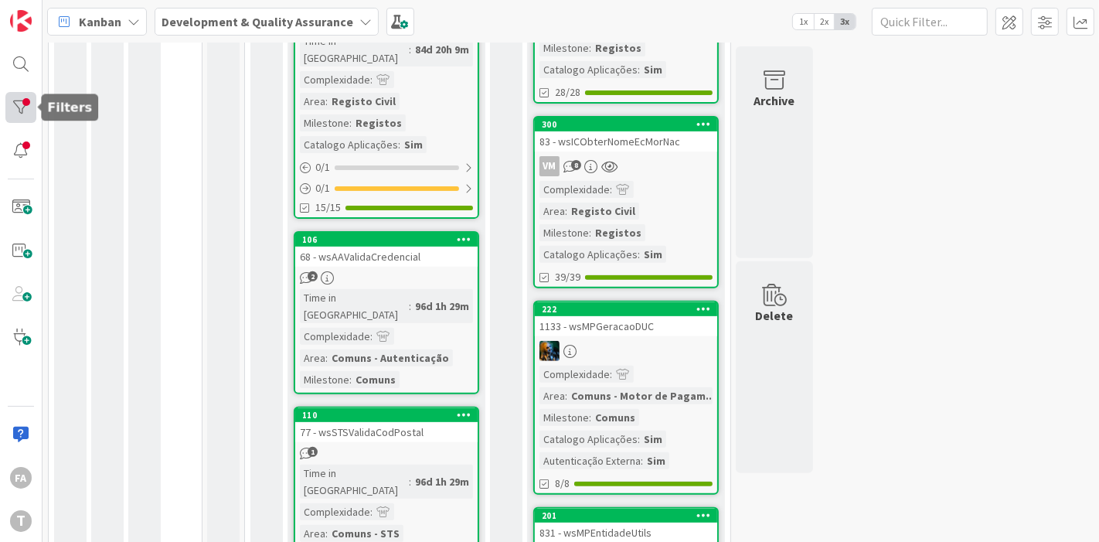
click at [34, 104] on div at bounding box center [20, 107] width 31 height 31
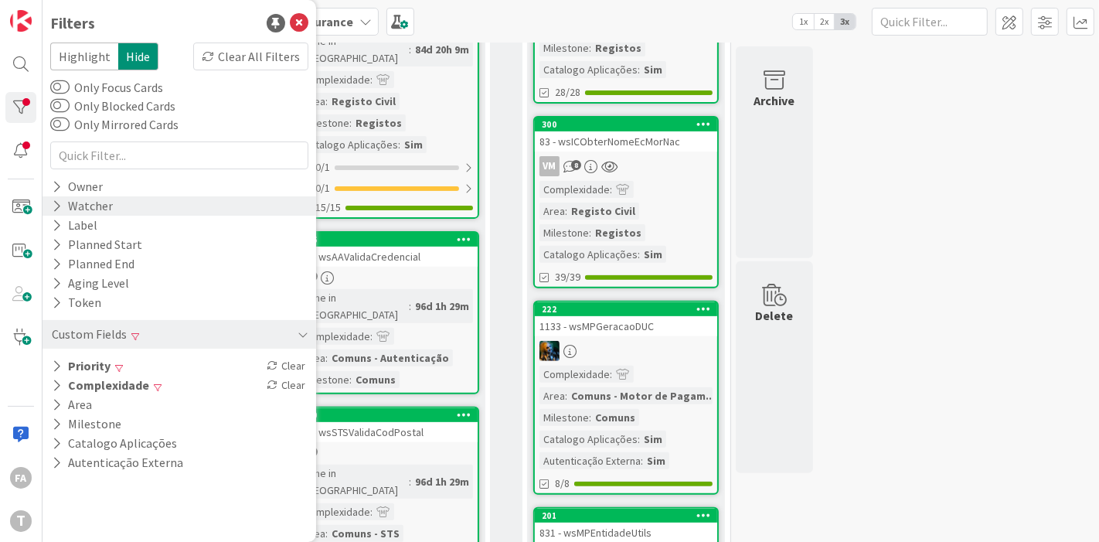
click at [111, 214] on div "Watcher" at bounding box center [178, 205] width 273 height 19
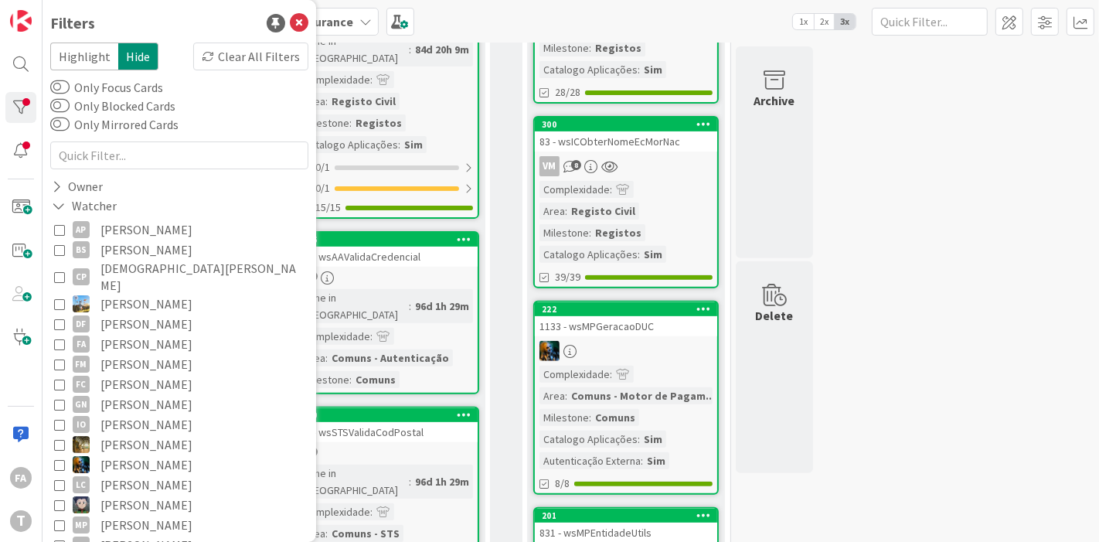
click at [134, 334] on span "[PERSON_NAME]" at bounding box center [146, 344] width 92 height 20
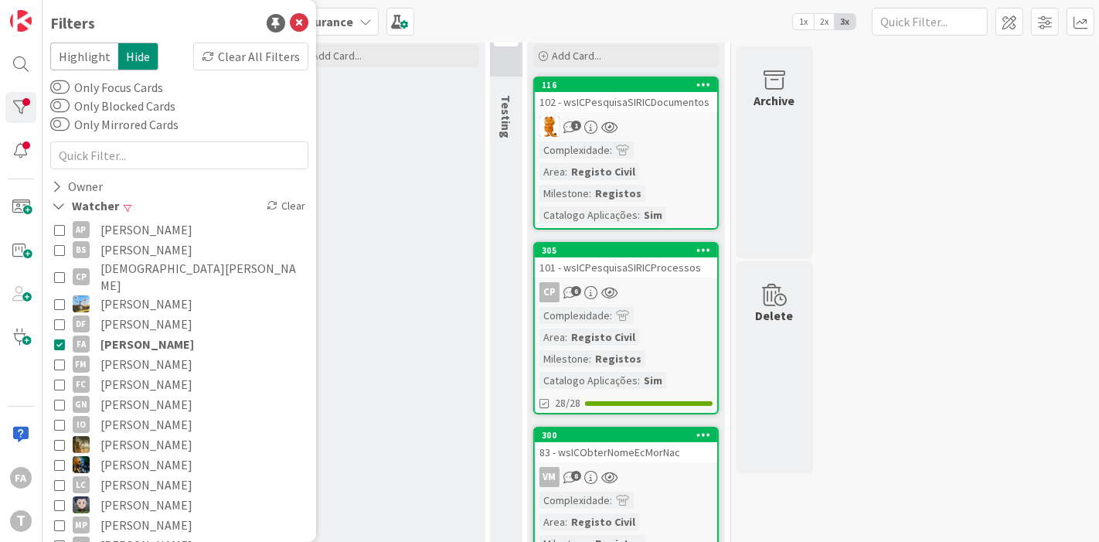
scroll to position [0, 0]
